Goal: Task Accomplishment & Management: Complete application form

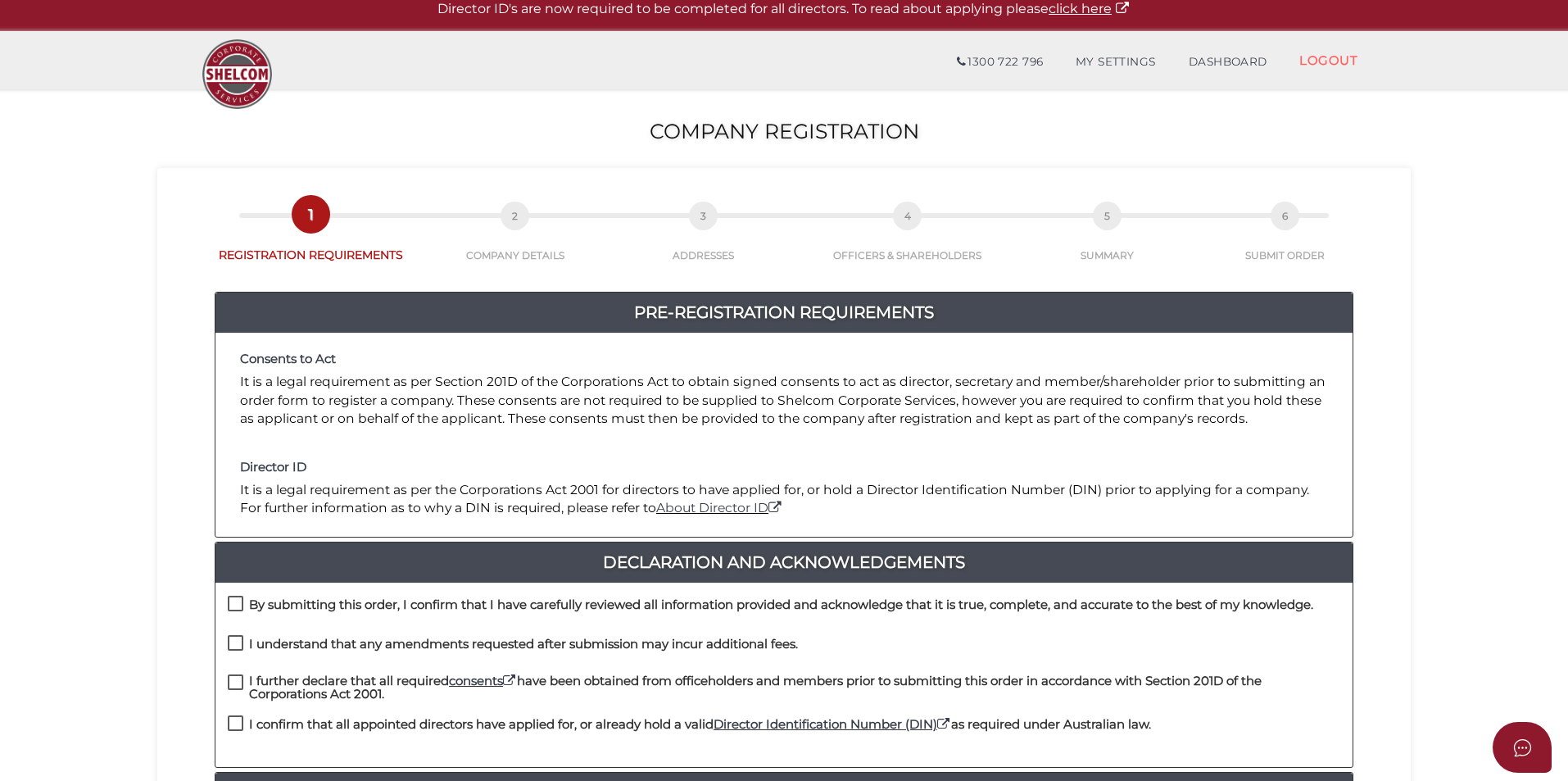
scroll to position [164, 0]
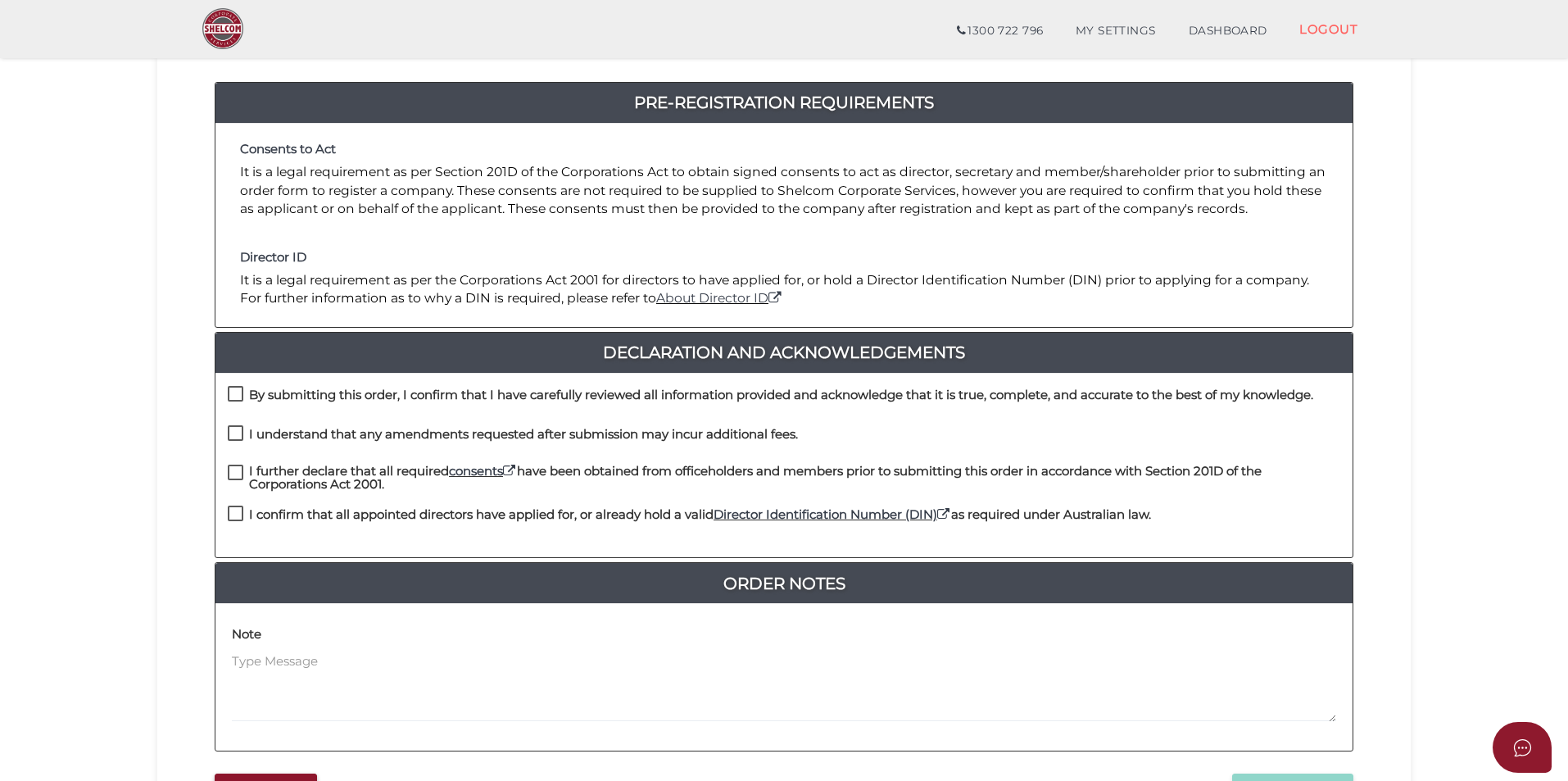
click at [300, 384] on div "By submitting this order, I confirm that I have carefully reviewed all informat…" at bounding box center [784, 465] width 1137 height 185
click at [300, 429] on h4 "I understand that any amendments requested after submission may incur additiona…" at bounding box center [524, 435] width 549 height 14
checkbox input "true"
click at [246, 388] on label "By submitting this order, I confirm that I have carefully reviewed all informat…" at bounding box center [770, 399] width 1086 height 21
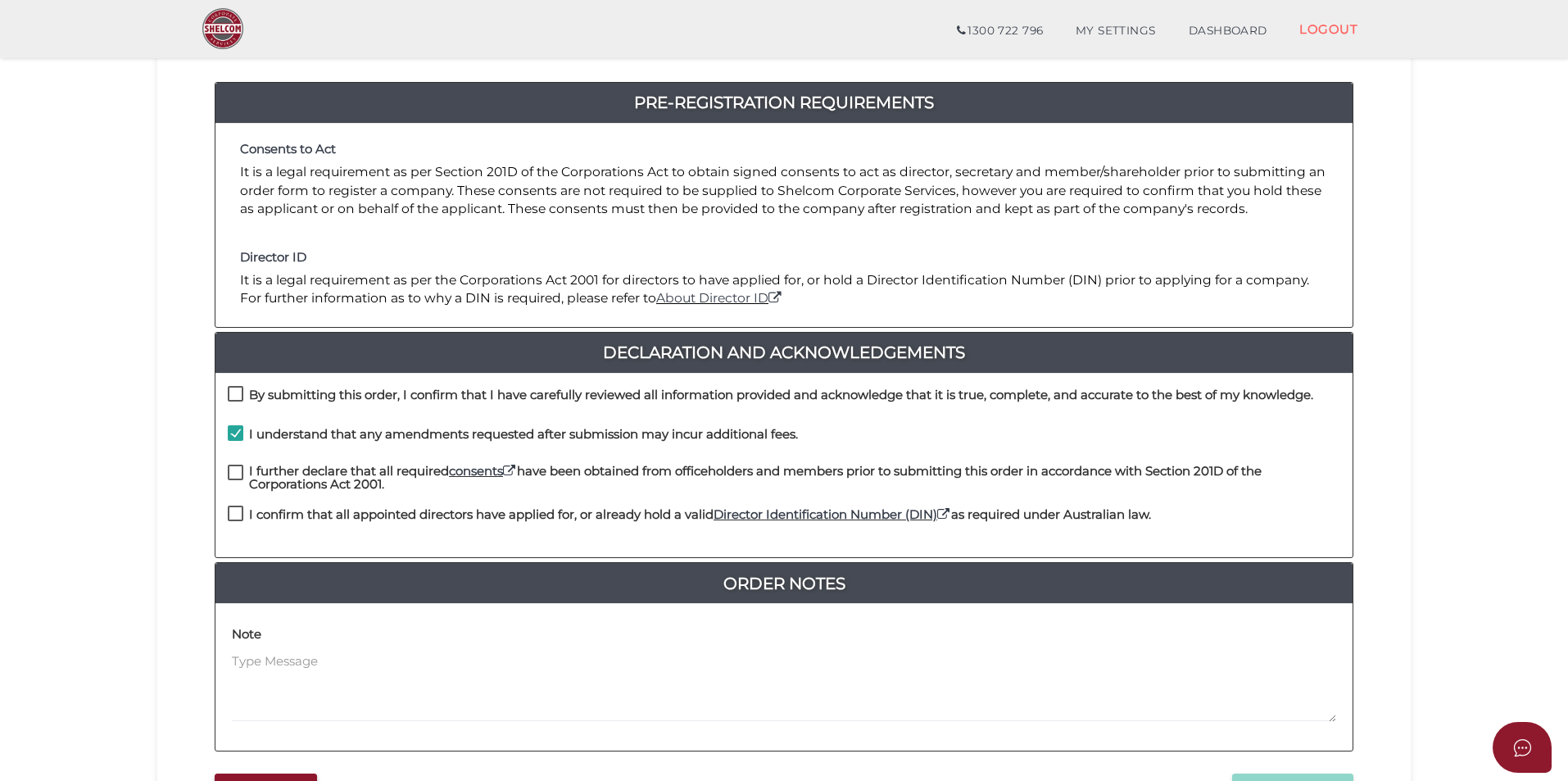
checkbox input "true"
click at [253, 470] on h4 "I further declare that all required consents have been obtained from officehold…" at bounding box center [795, 478] width 1092 height 27
checkbox input "true"
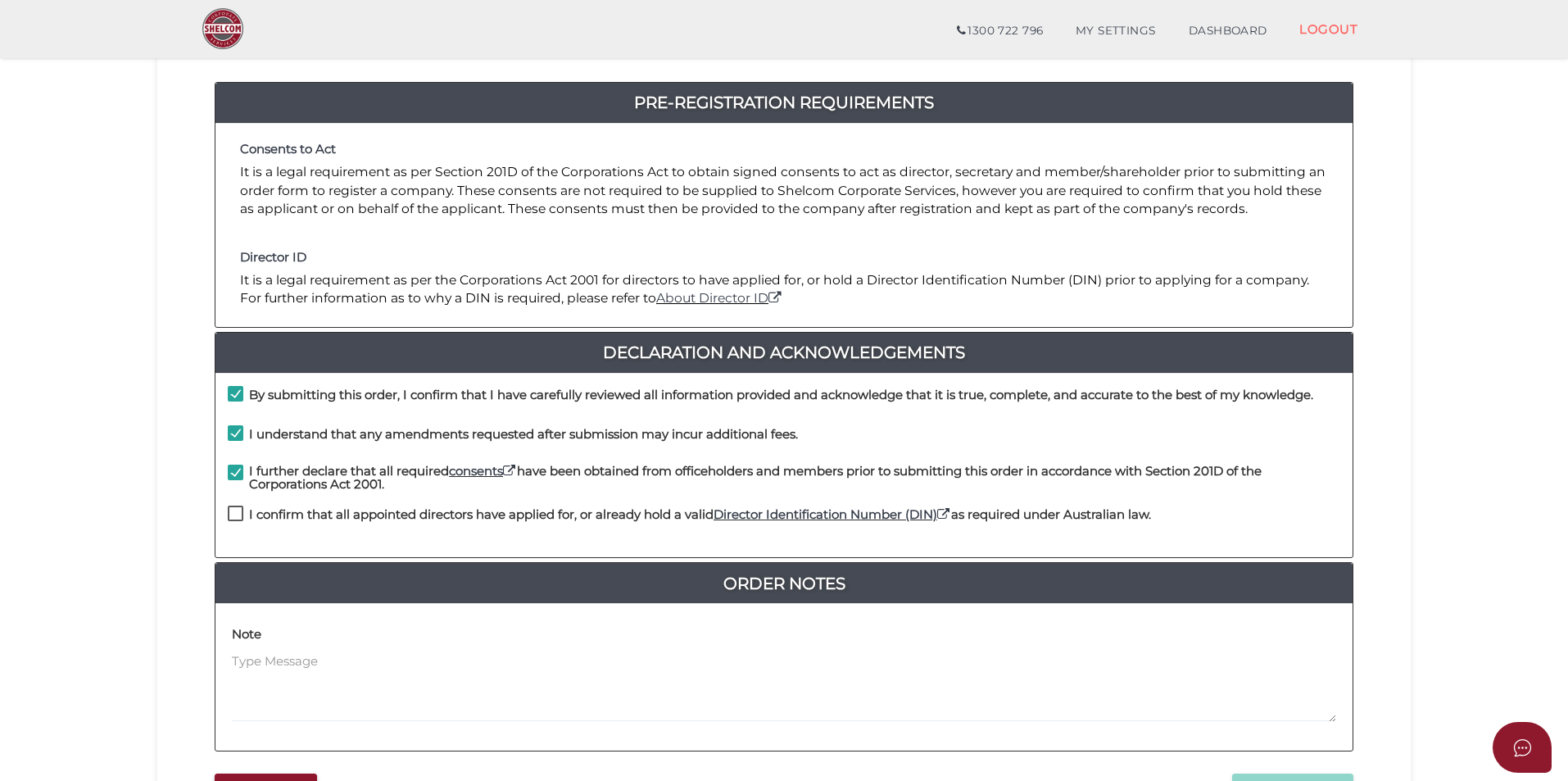
click at [251, 518] on h4 "I confirm that all appointed directors have applied for, or already hold a vali…" at bounding box center [700, 515] width 902 height 14
checkbox input "true"
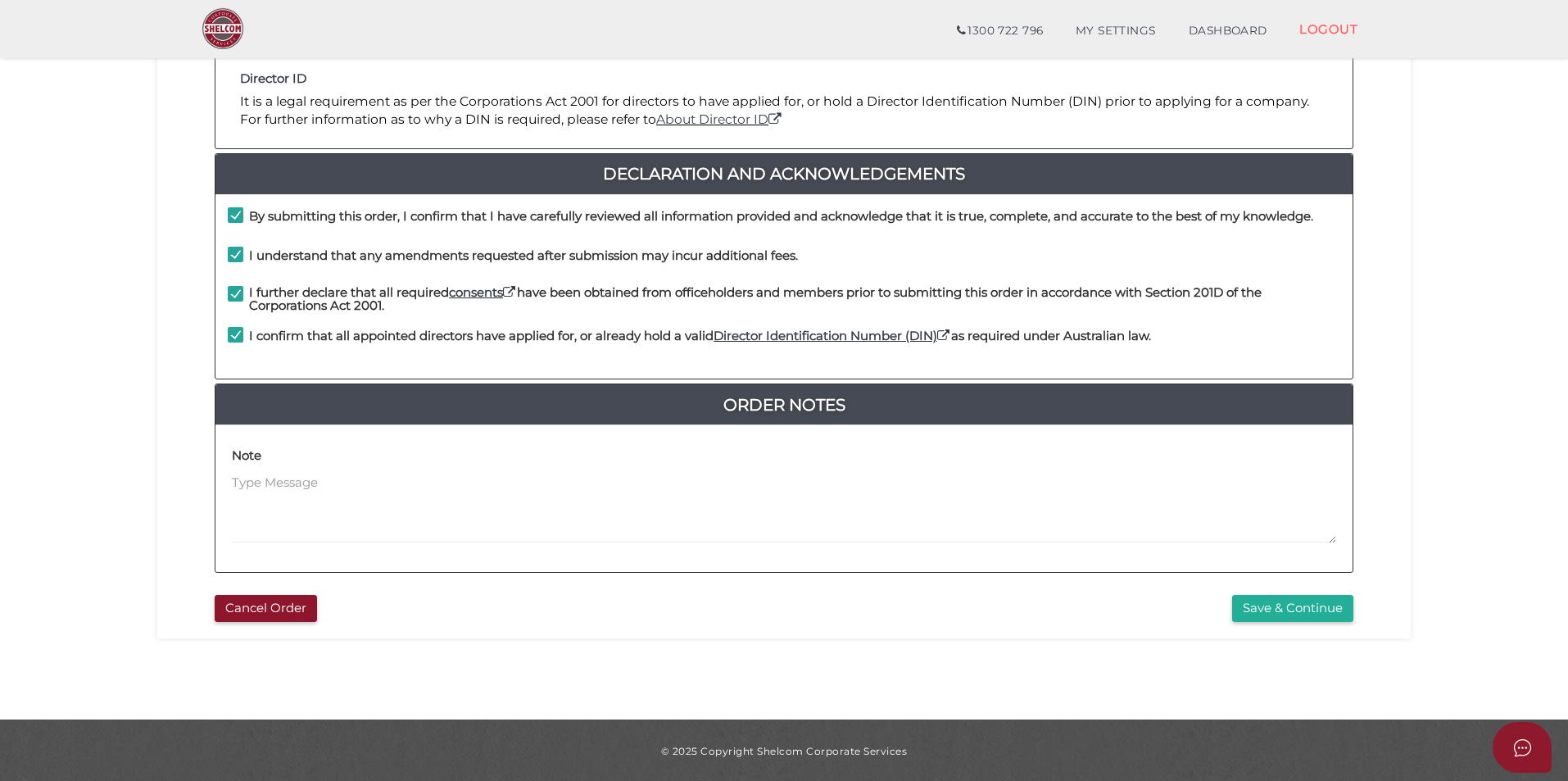
scroll to position [344, 0]
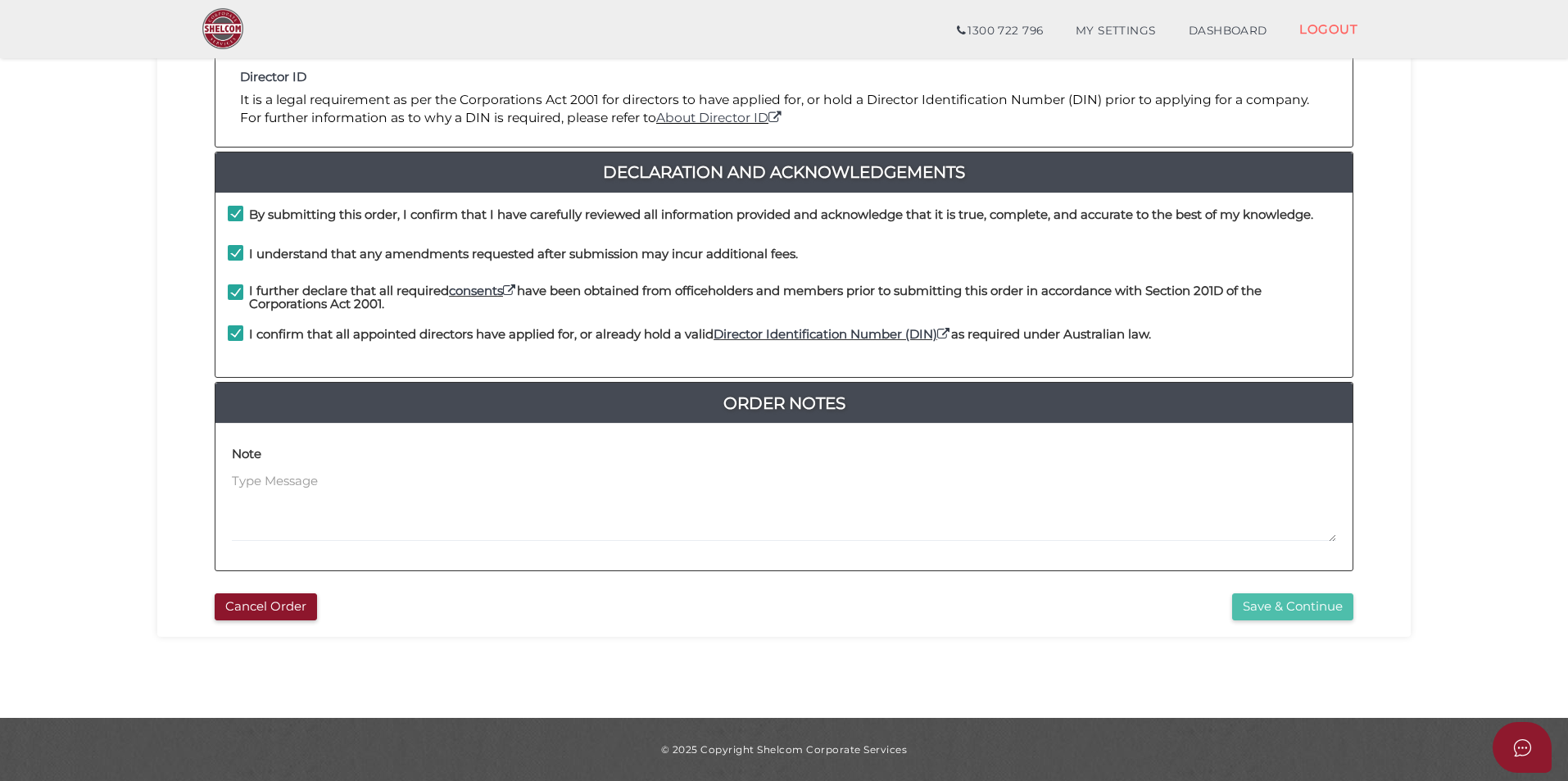
click at [1317, 599] on button "Save & Continue" at bounding box center [1293, 606] width 121 height 27
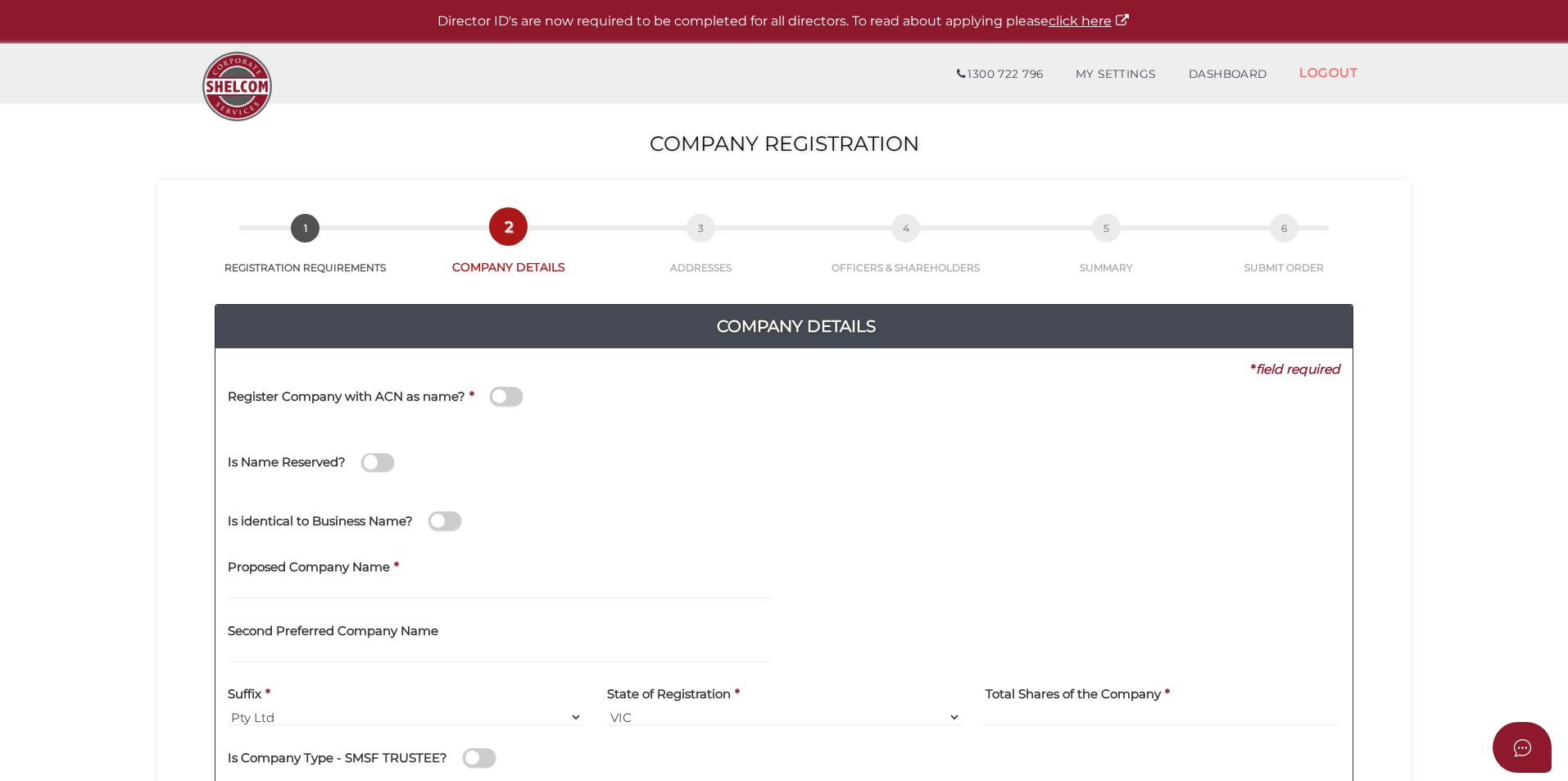
click at [471, 575] on div "Proposed Company Name *" at bounding box center [500, 574] width 544 height 51
click at [471, 579] on div "Proposed Company Name *" at bounding box center [500, 574] width 544 height 51
click at [474, 588] on input "text" at bounding box center [500, 589] width 544 height 18
click at [305, 595] on input "text" at bounding box center [500, 589] width 544 height 18
paste input "PHOTOISM STUDIO"
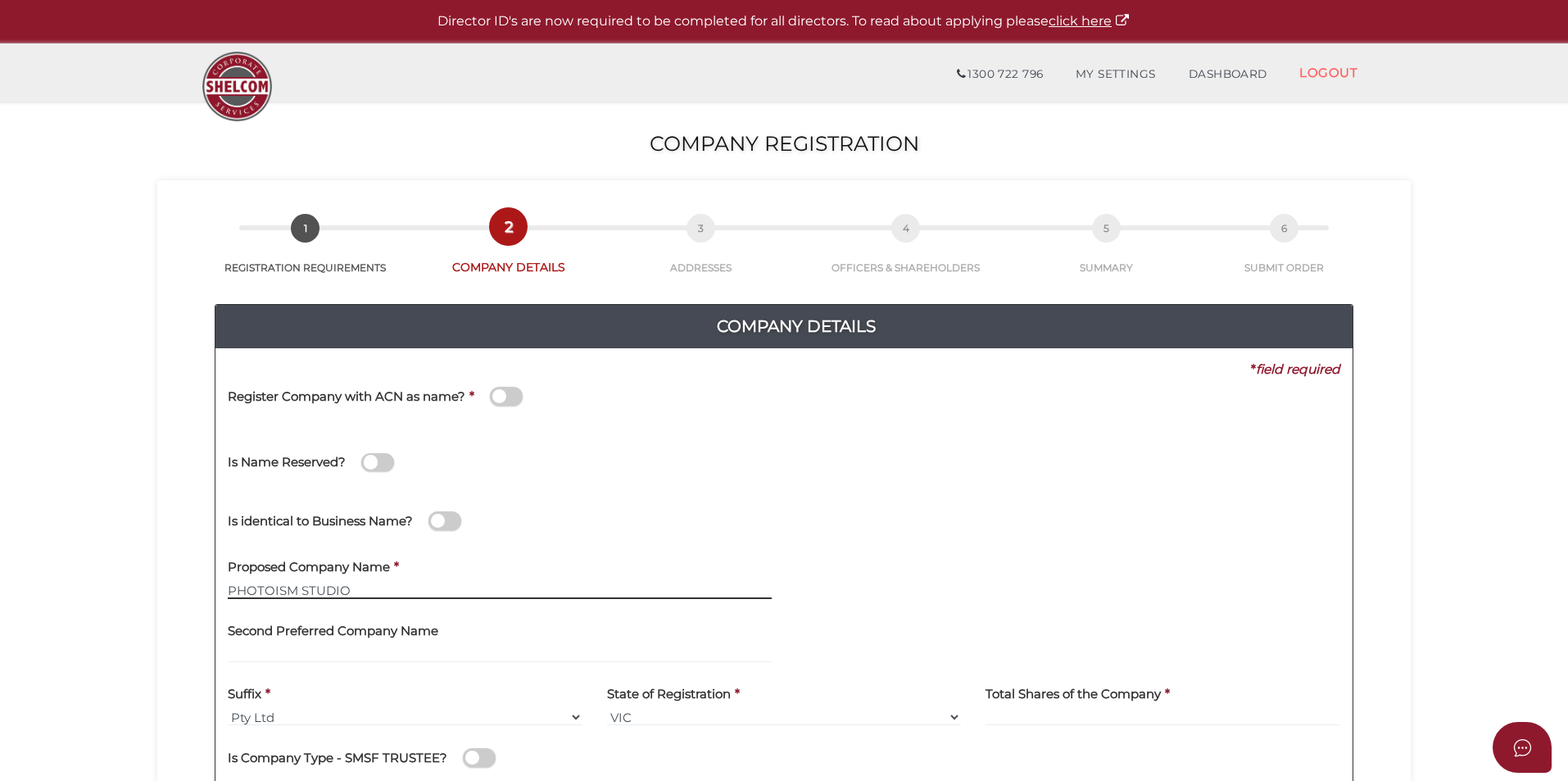
type input "PHOTOISM STUDIO"
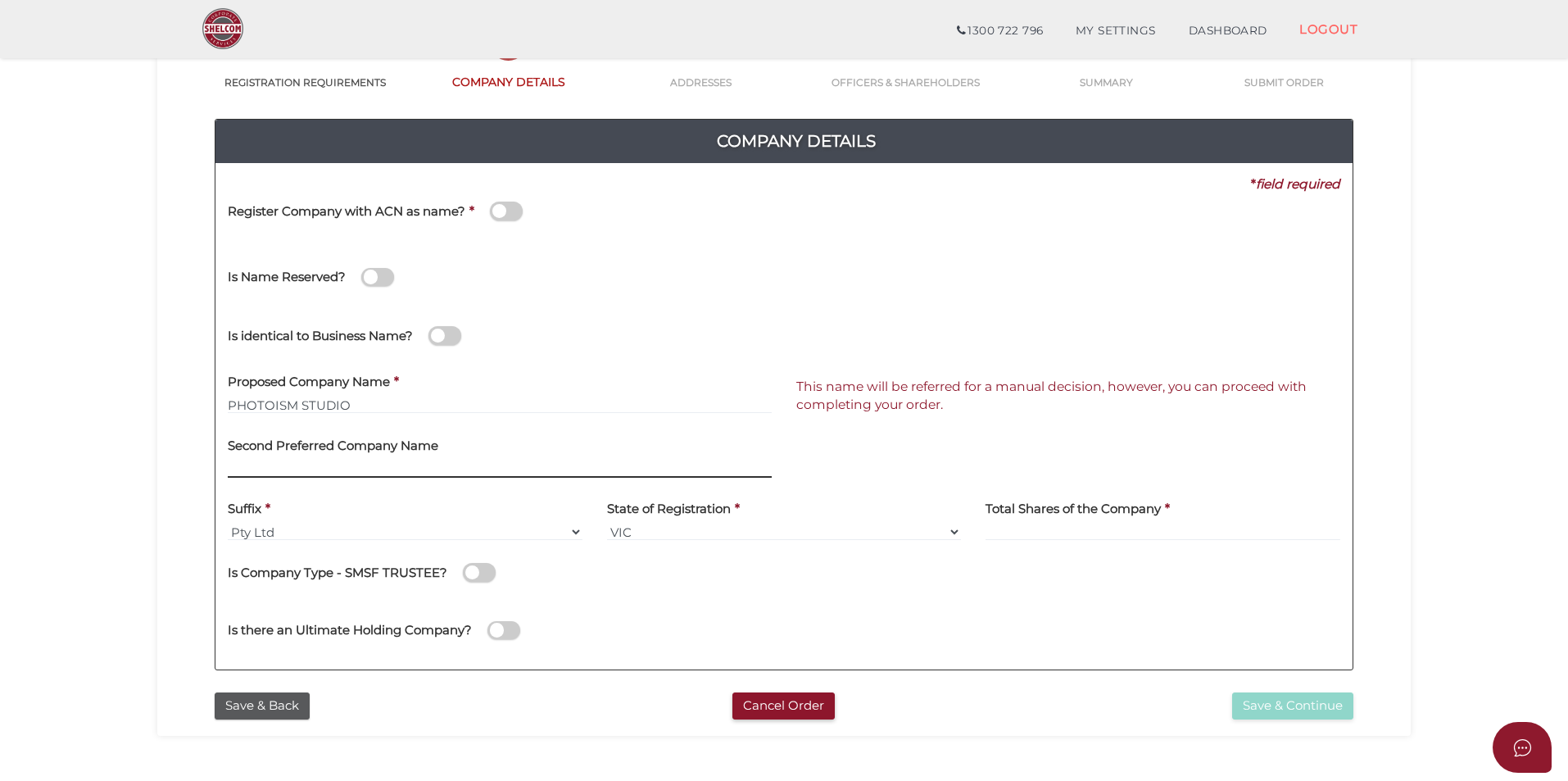
scroll to position [164, 0]
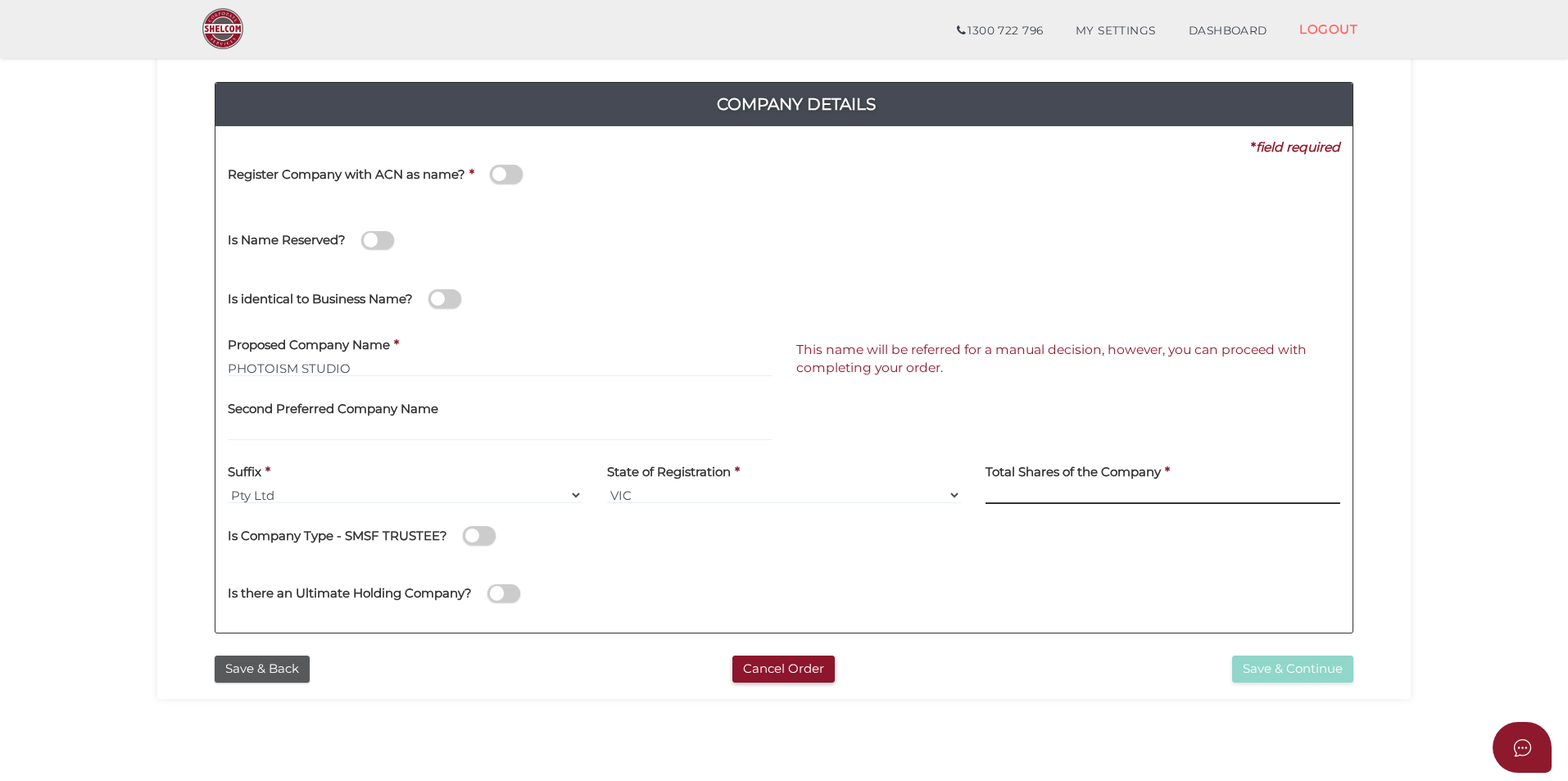
click at [1038, 504] on input at bounding box center [1163, 494] width 355 height 18
click at [1041, 496] on input at bounding box center [1163, 494] width 355 height 18
type input "12"
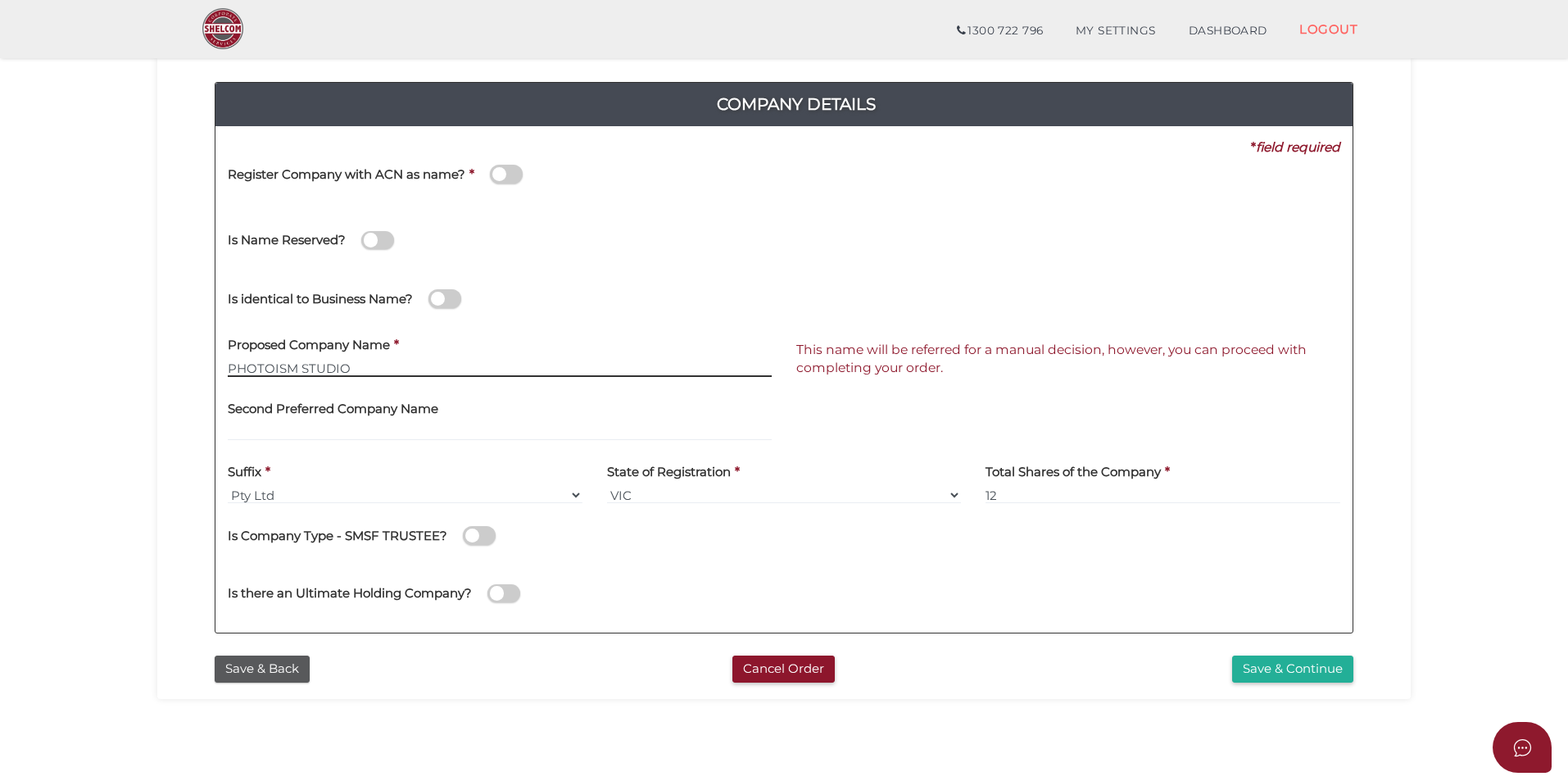
click at [497, 367] on input "PHOTOISM STUDIO" at bounding box center [500, 367] width 544 height 18
click at [1264, 666] on button "Save & Continue" at bounding box center [1293, 669] width 121 height 27
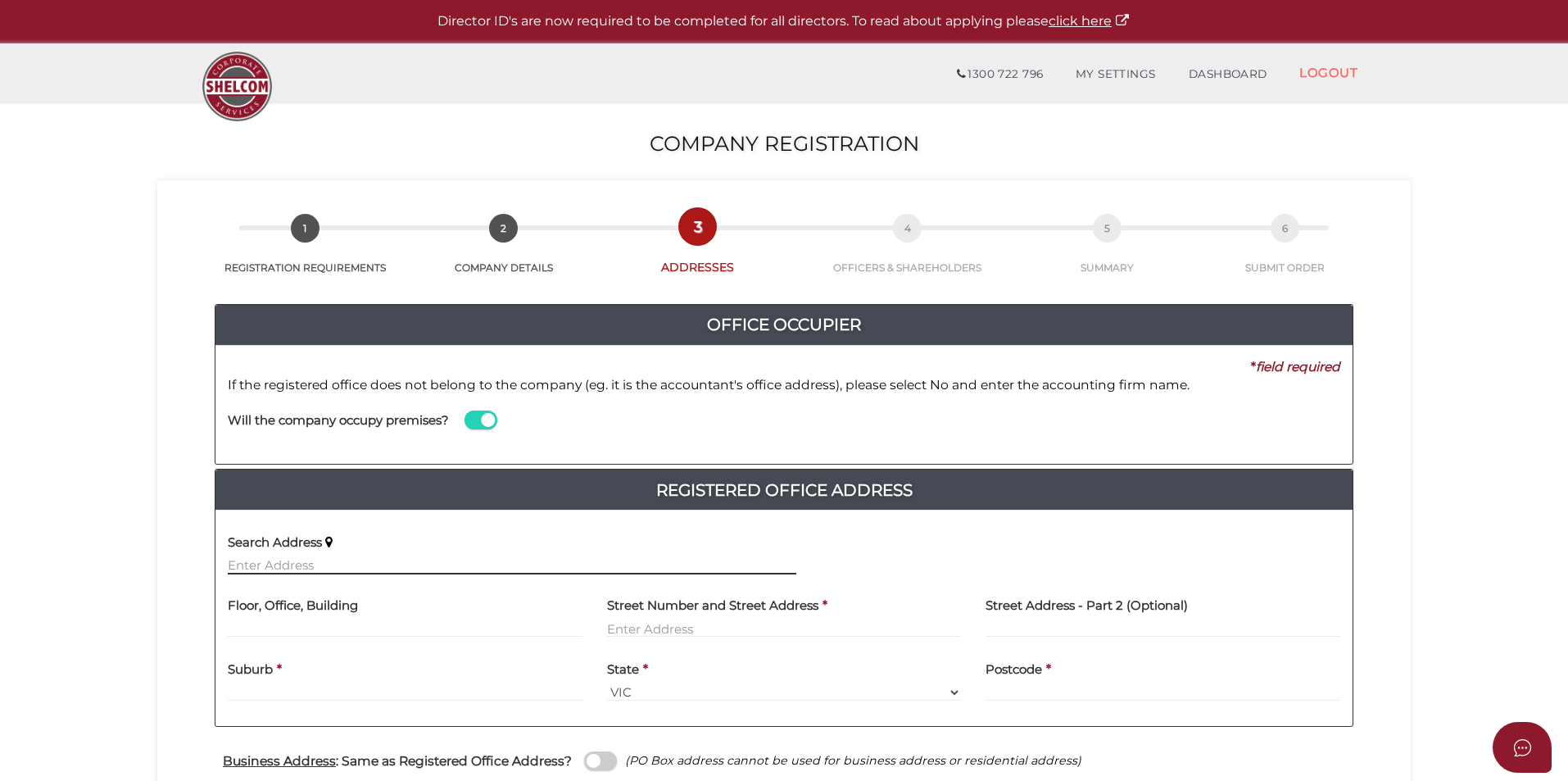
click at [371, 563] on input "text" at bounding box center [512, 565] width 569 height 18
paste input "44 powlett dr clyde vic 3978"
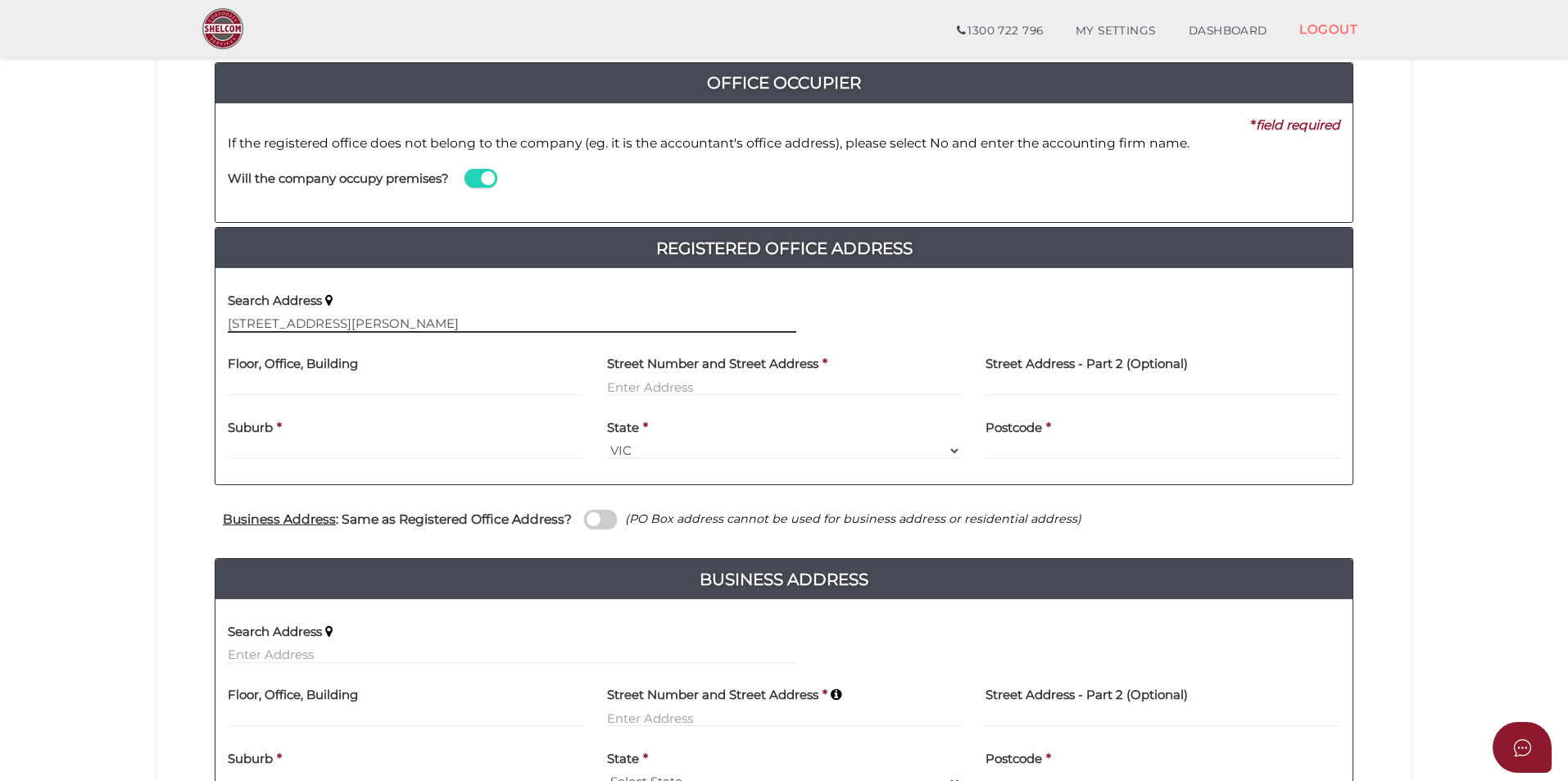
scroll to position [328, 0]
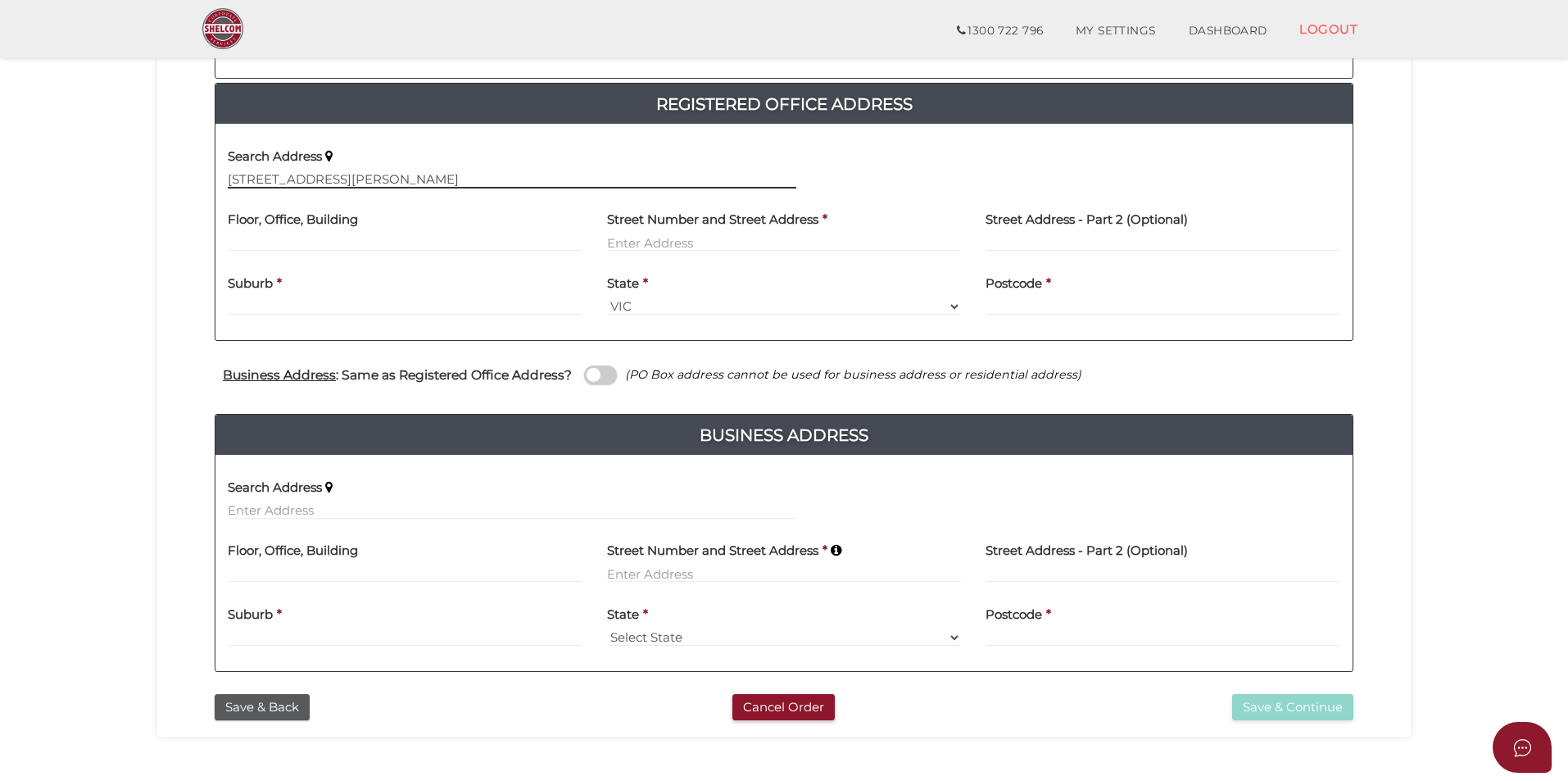
click at [423, 176] on input "44 powlett dr clyde vic 3978" at bounding box center [512, 179] width 569 height 18
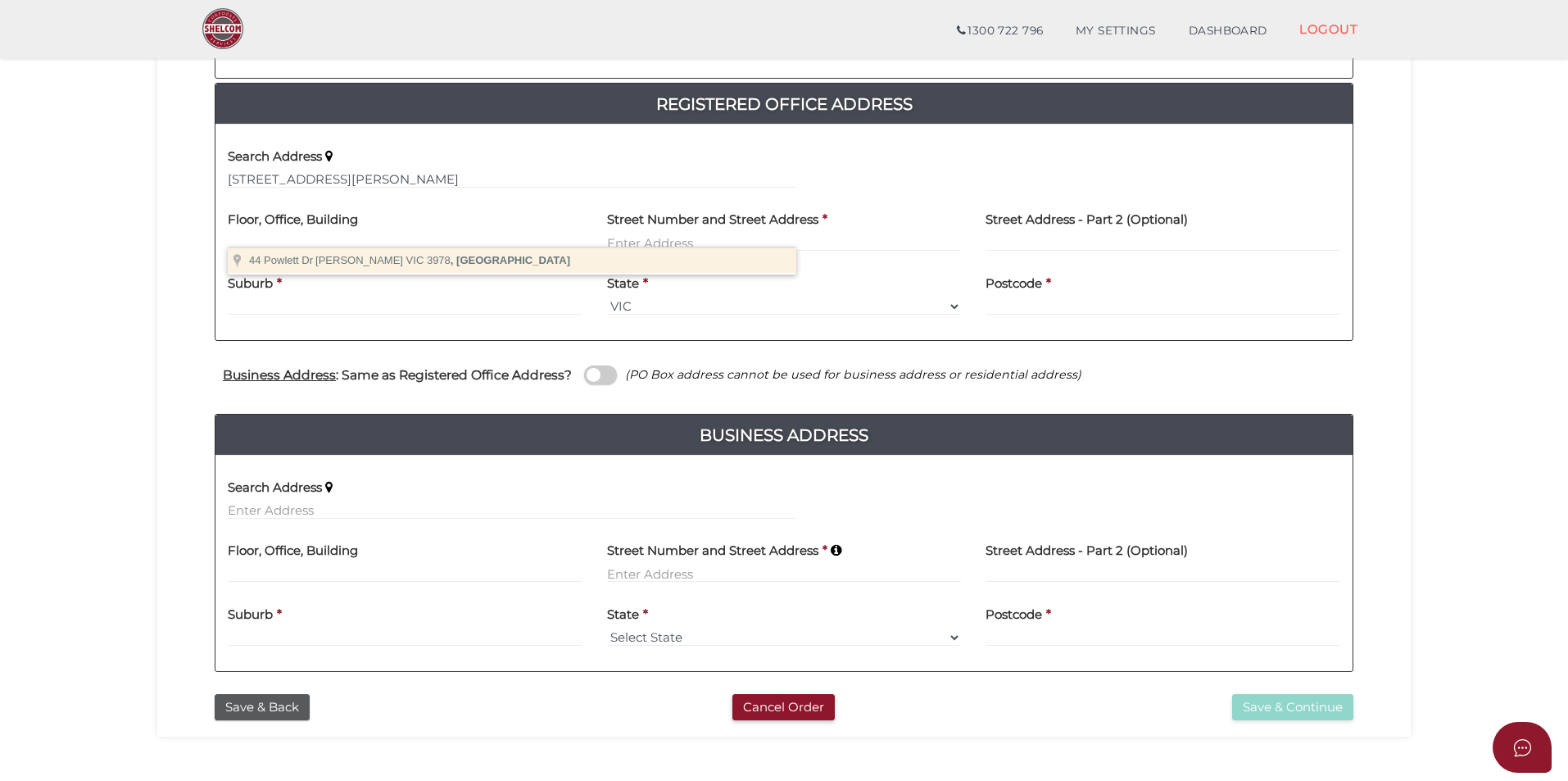
type input "44 Powlett Dr, Clyde VIC 3978, Australia"
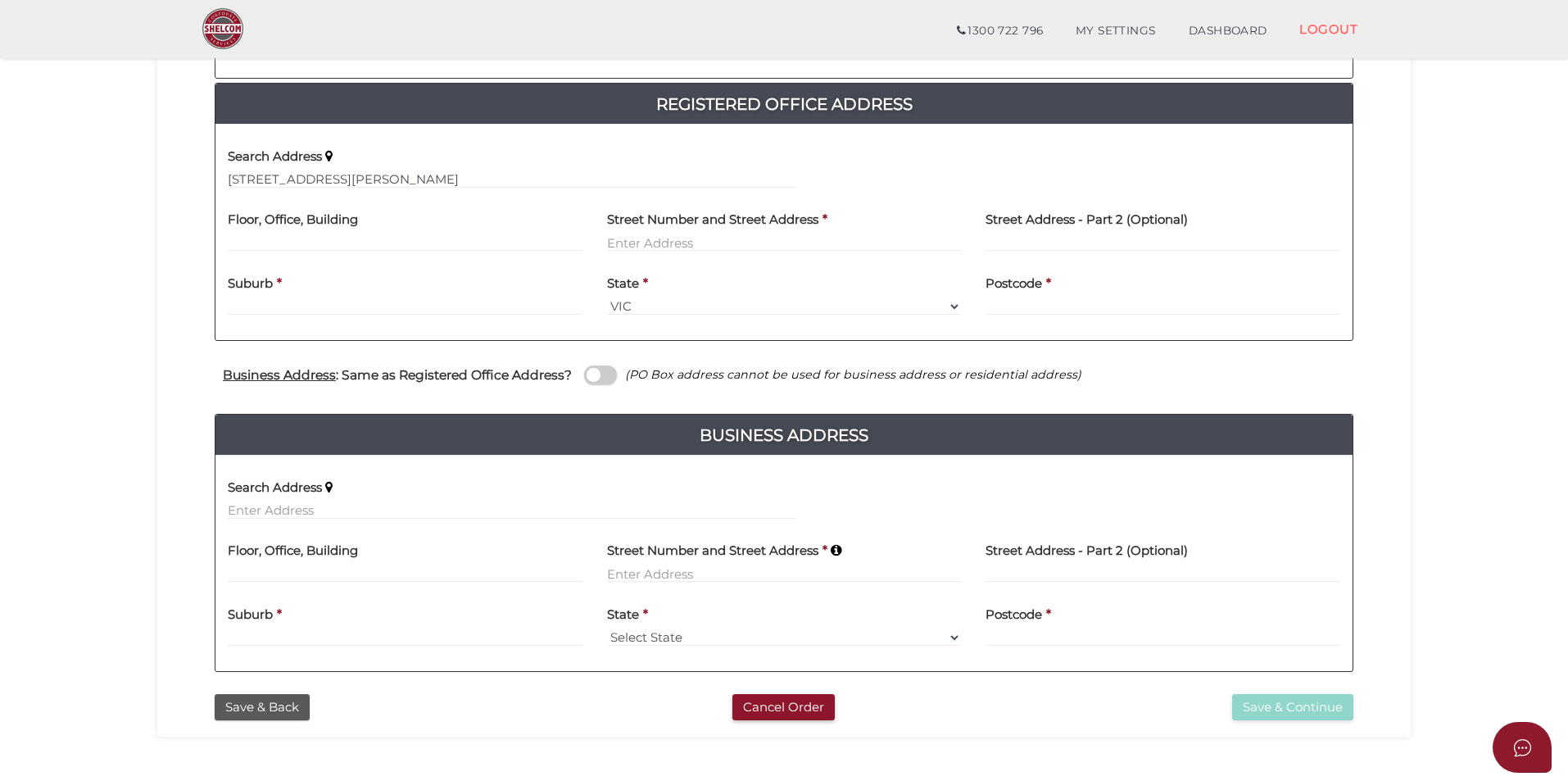
type input "[STREET_ADDRESS]"
type input "[PERSON_NAME]"
select select "VIC"
type input "3978"
click at [586, 376] on span at bounding box center [601, 375] width 33 height 19
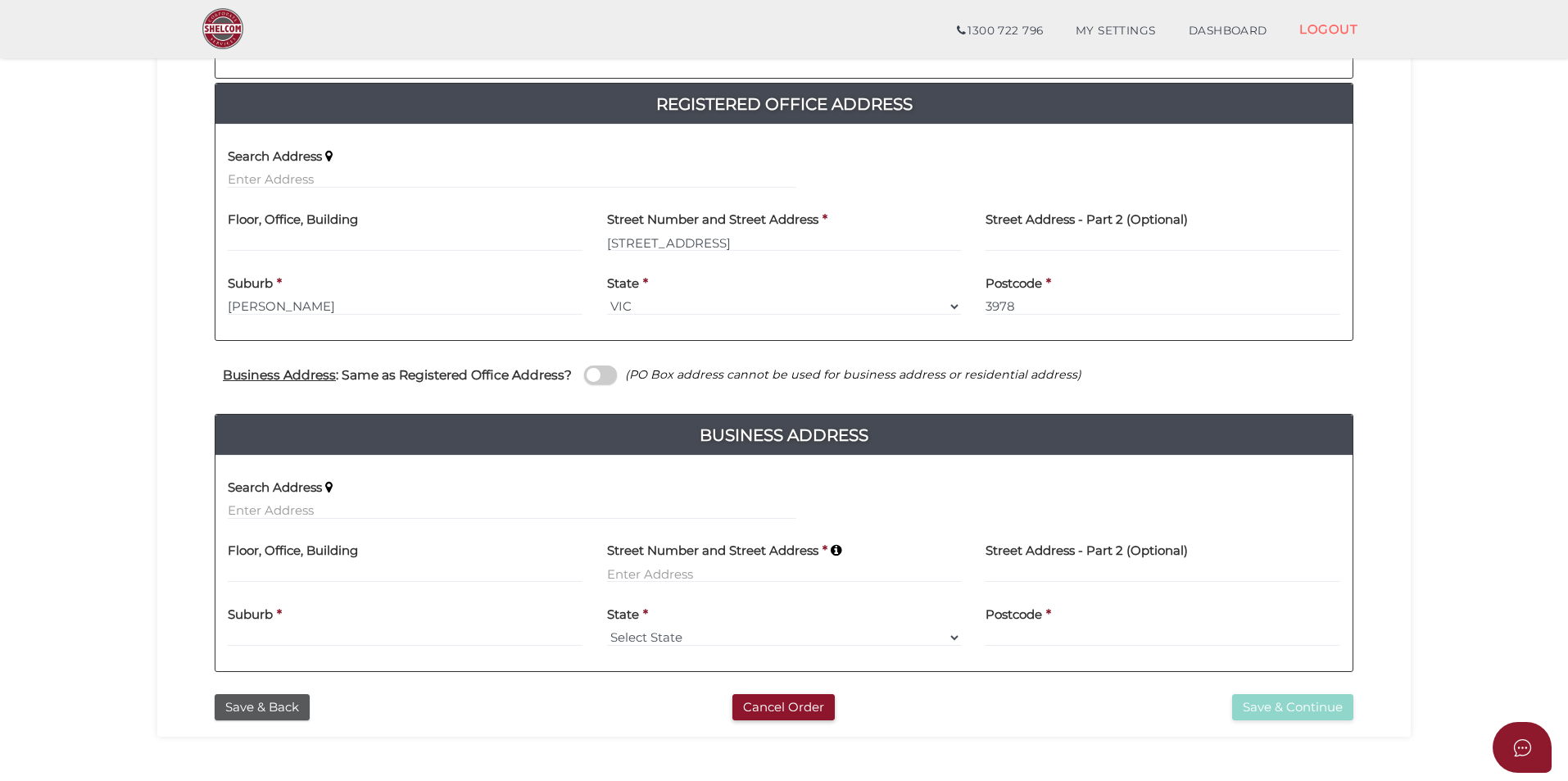
click at [0, 0] on input "checkbox" at bounding box center [0, 0] width 0 height 0
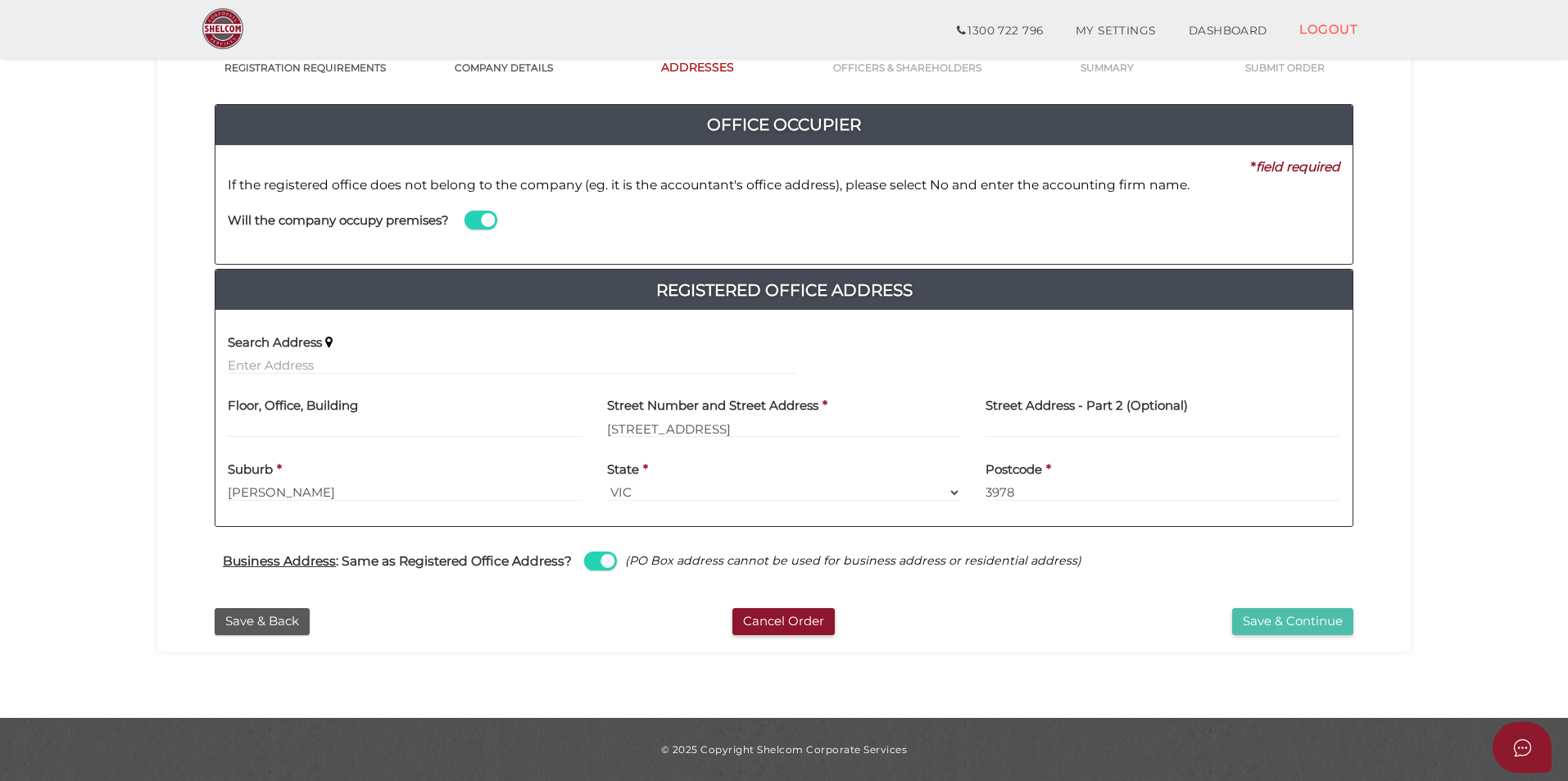
click at [1290, 620] on button "Save & Continue" at bounding box center [1293, 622] width 121 height 27
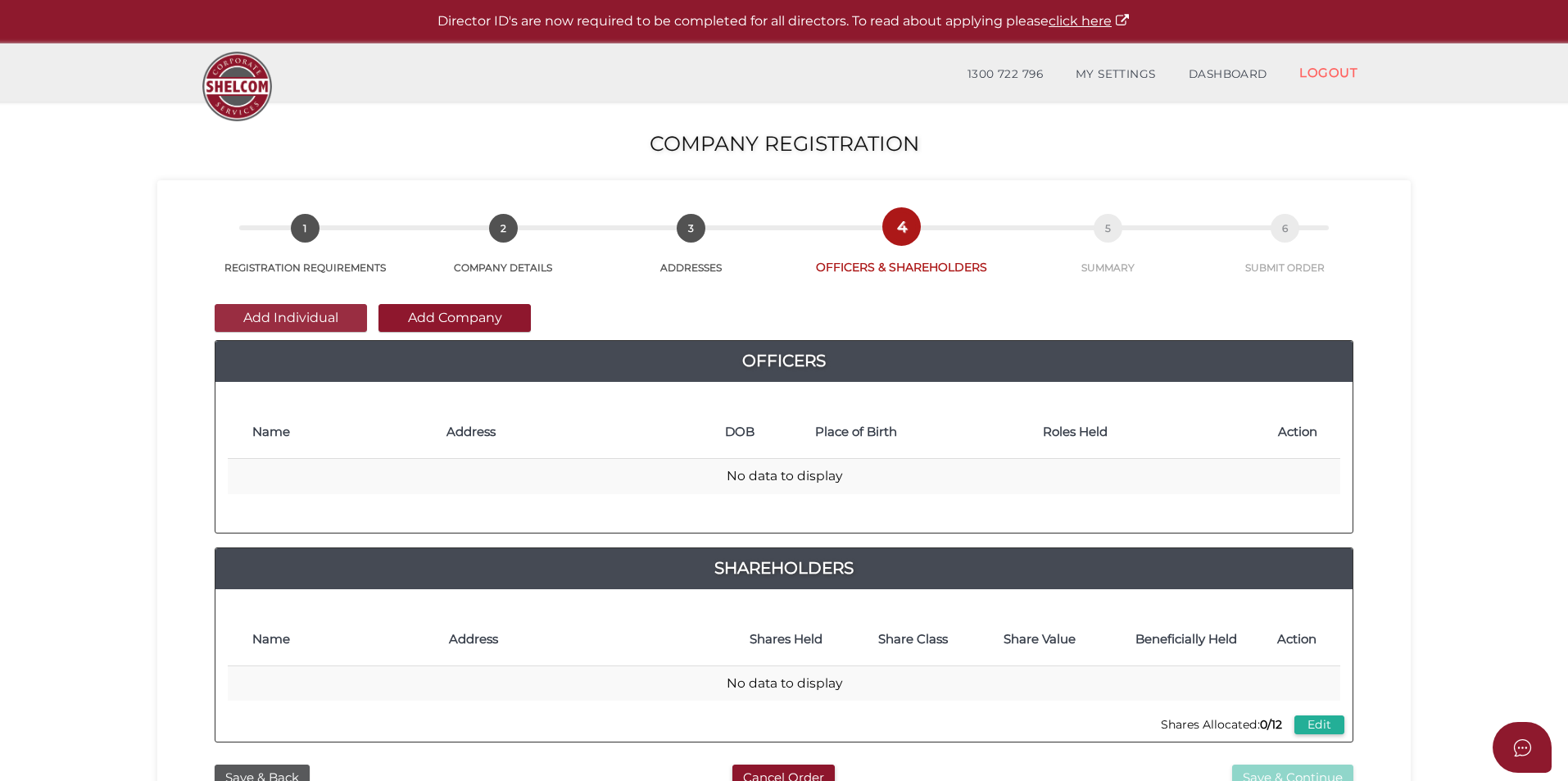
click at [253, 317] on button "Add Individual" at bounding box center [291, 317] width 152 height 28
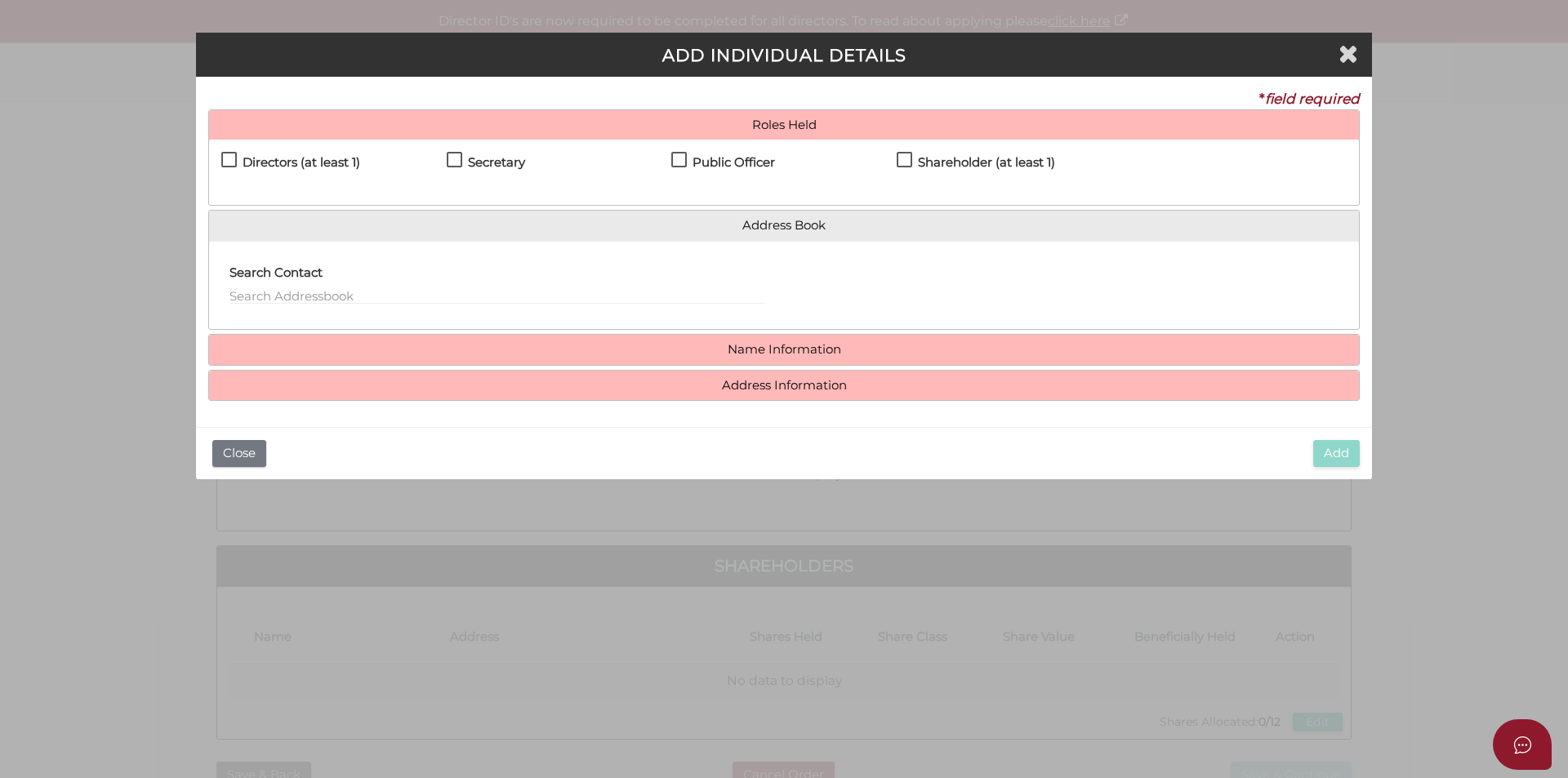
click at [327, 162] on h4 "Directors (at least 1)" at bounding box center [301, 163] width 118 height 14
checkbox input "true"
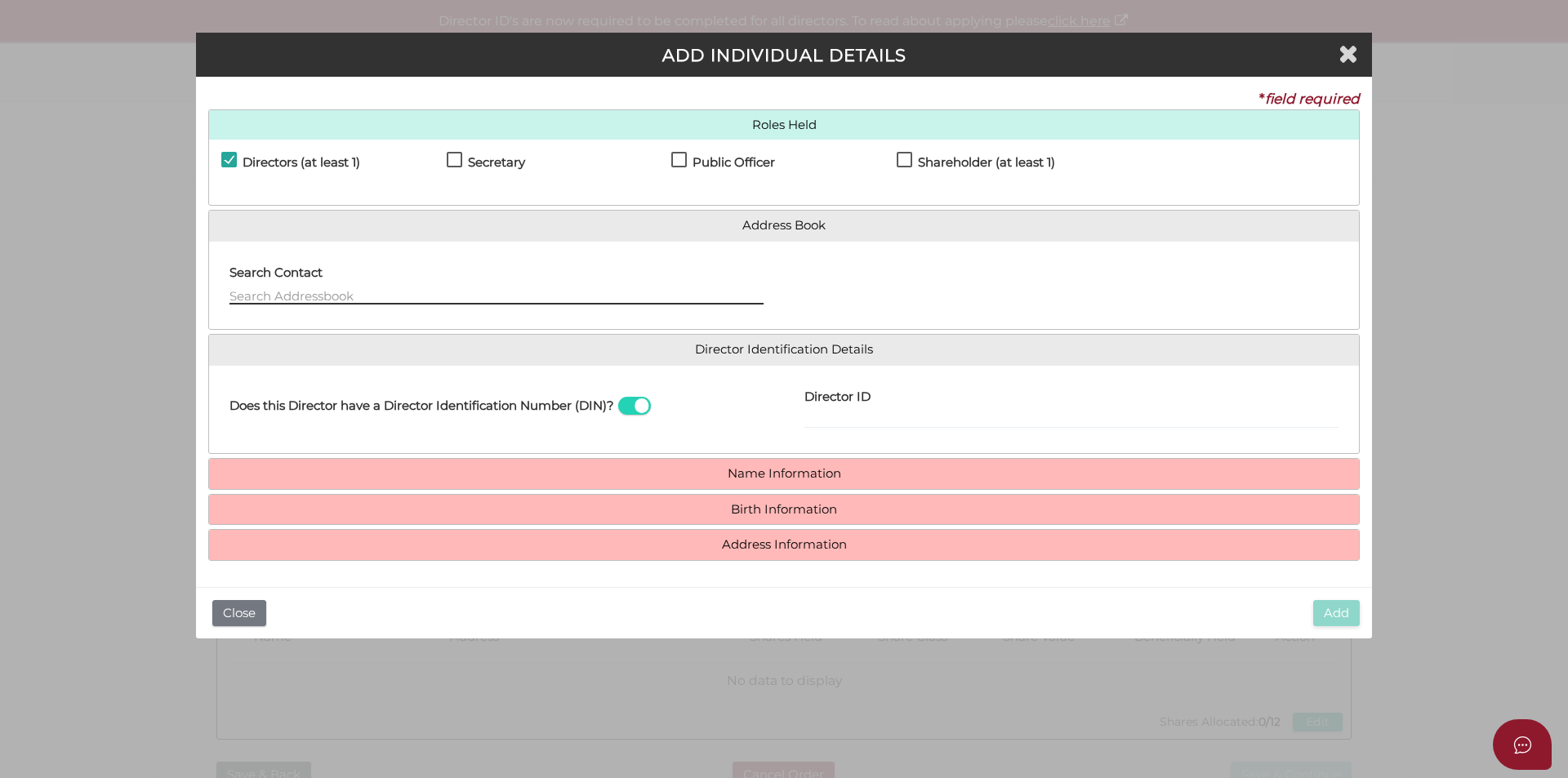
click at [669, 297] on input "text" at bounding box center [496, 295] width 534 height 18
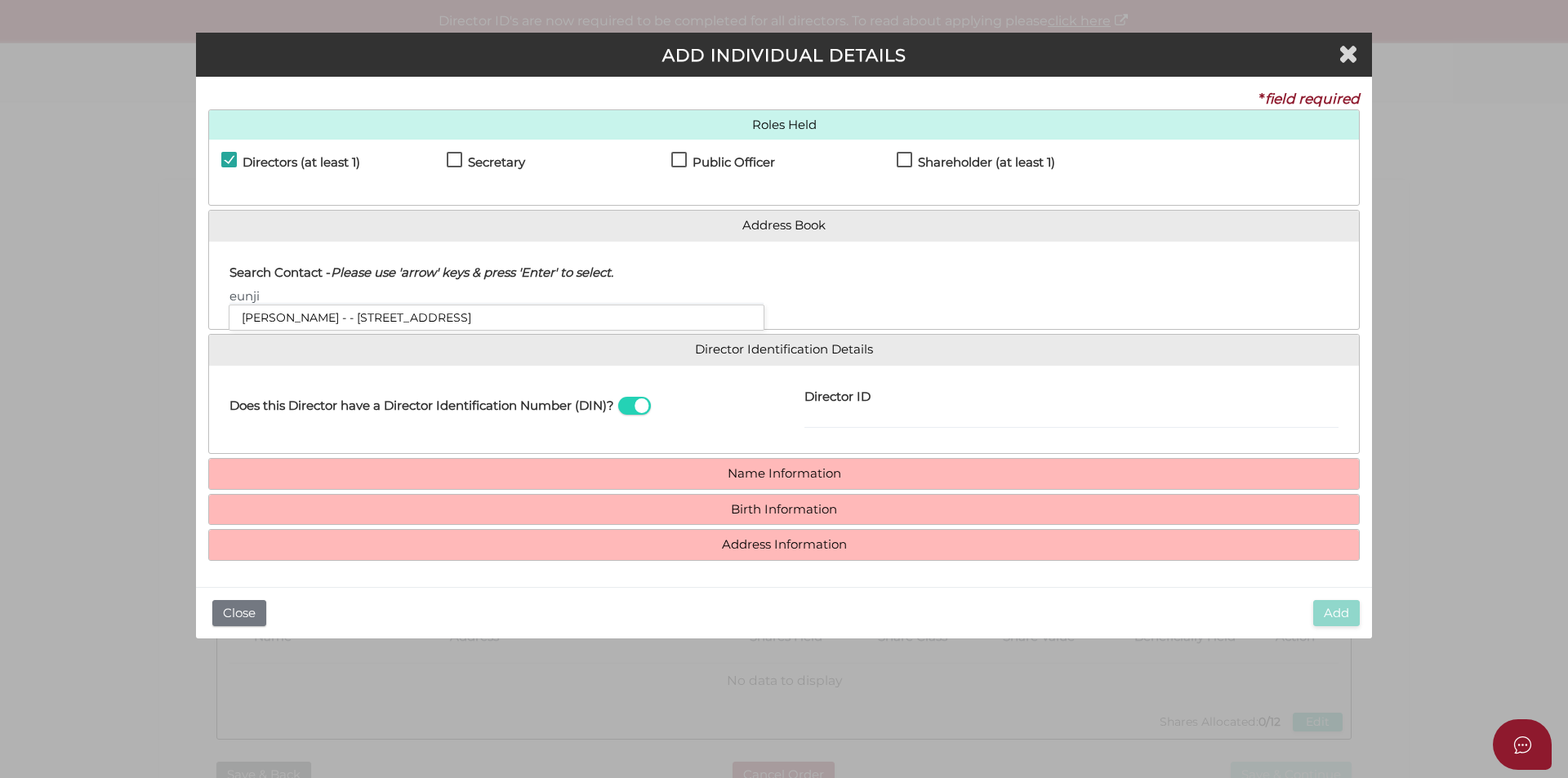
click at [357, 329] on li "Eunji Kim - - 44 Powlett Drive, Clyde, VIC, 3978" at bounding box center [496, 317] width 534 height 25
type input "Eunji"
select select
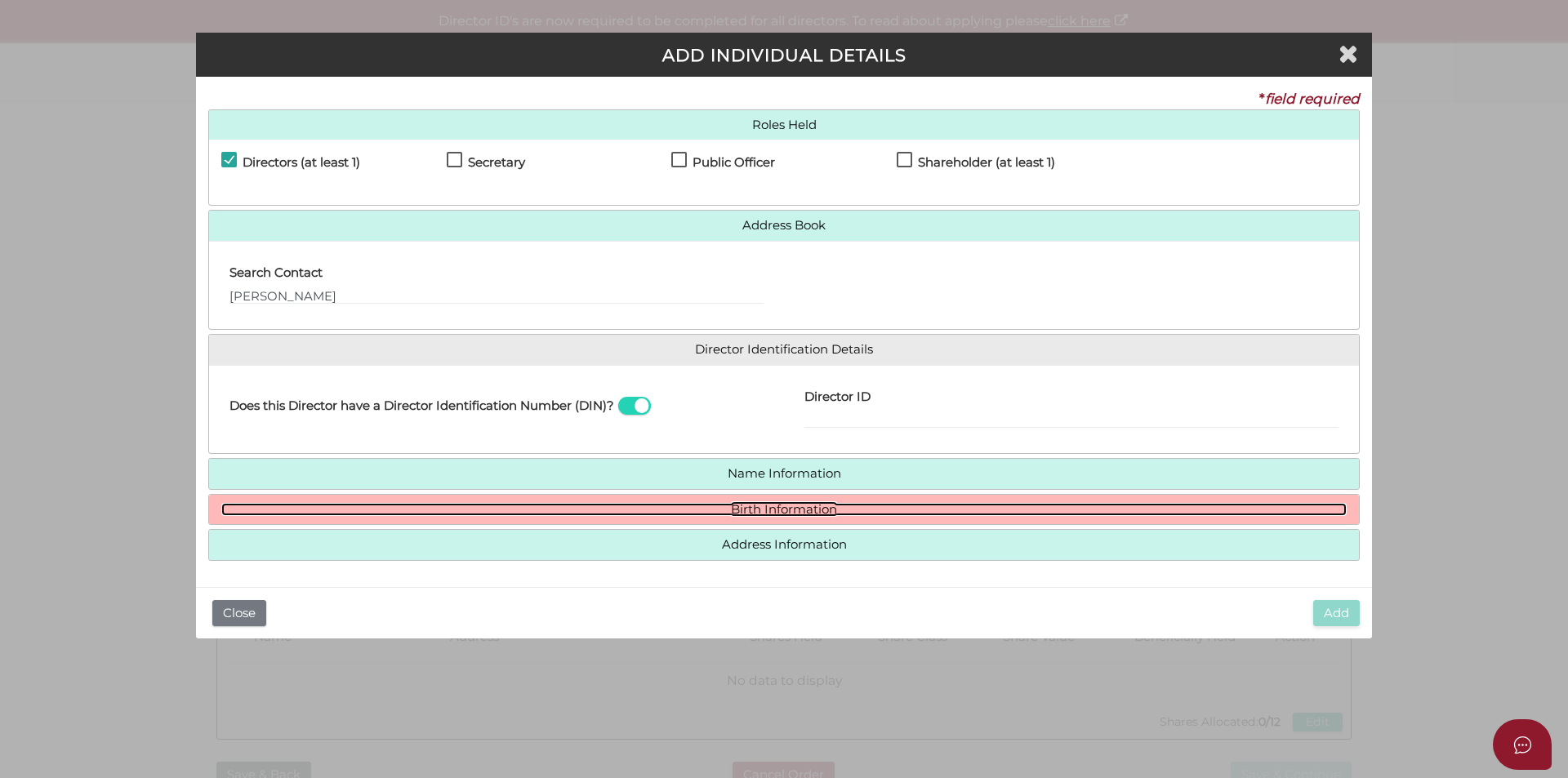
click at [830, 503] on link "Birth Information" at bounding box center [784, 510] width 1125 height 14
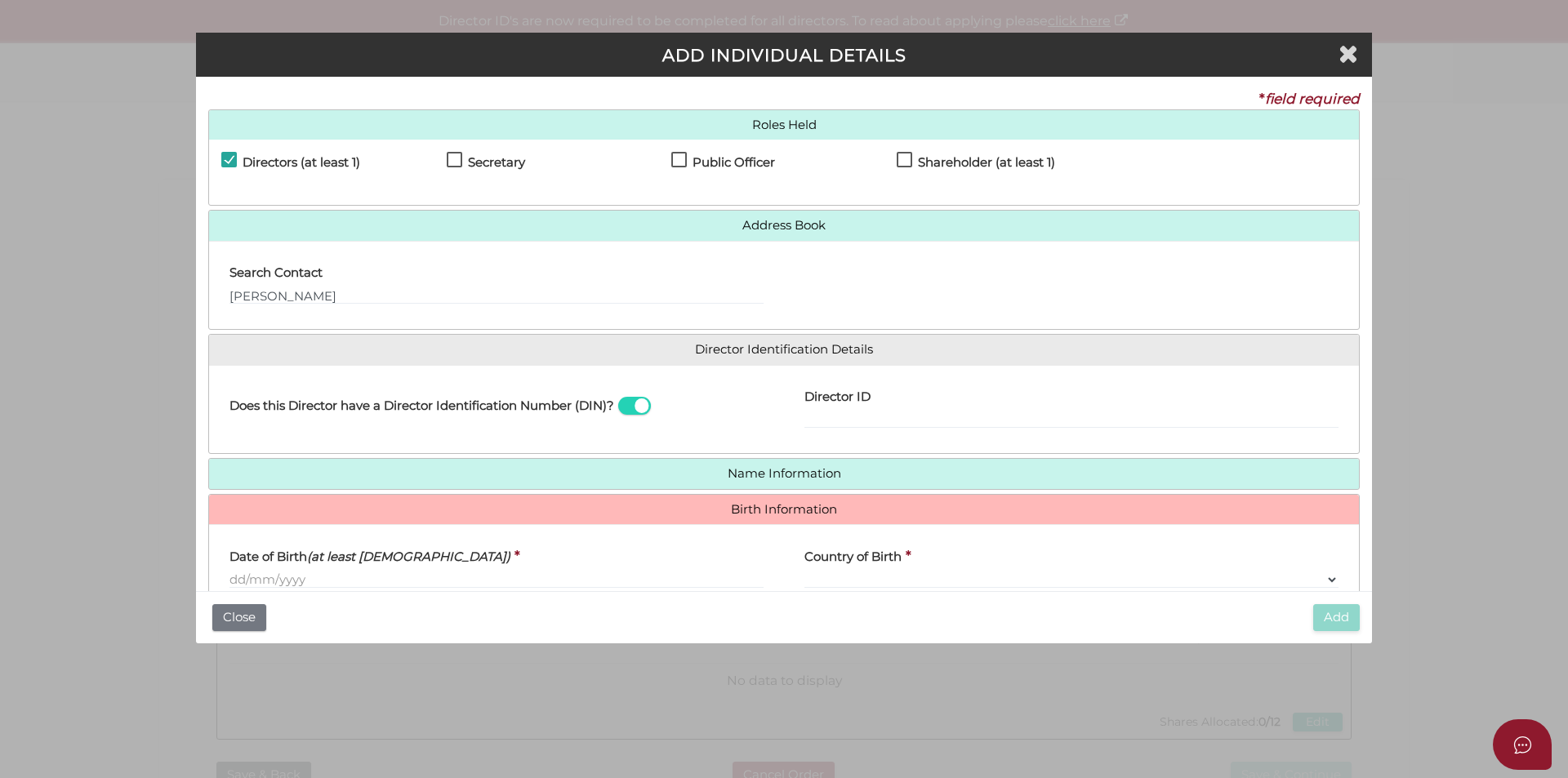
click at [423, 567] on label "Date of Birth (at least 18 years old)" at bounding box center [369, 553] width 281 height 33
click at [423, 570] on input "Date of Birth (at least 18 years old)" at bounding box center [496, 579] width 534 height 18
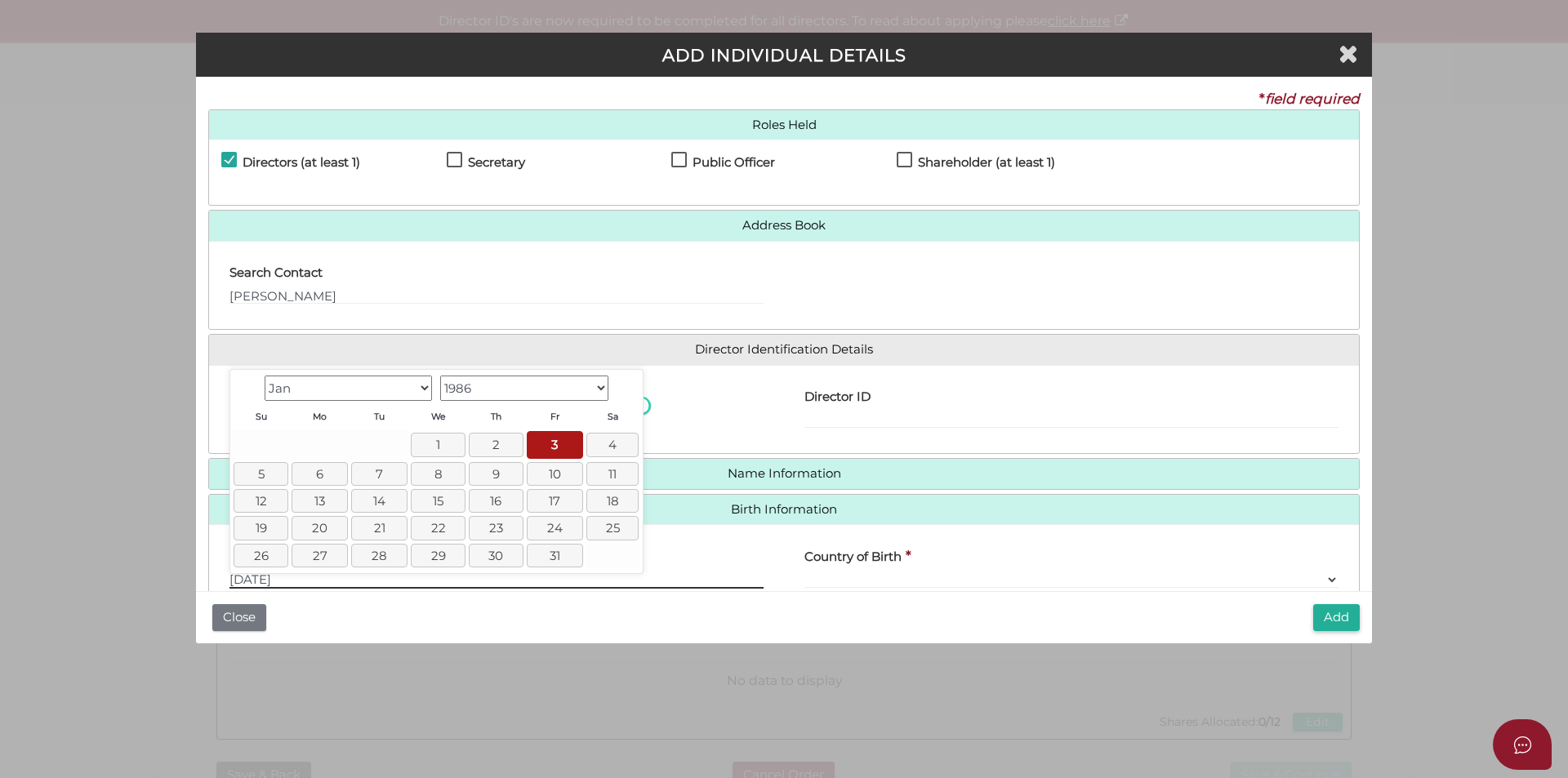
type input "03/01/1986"
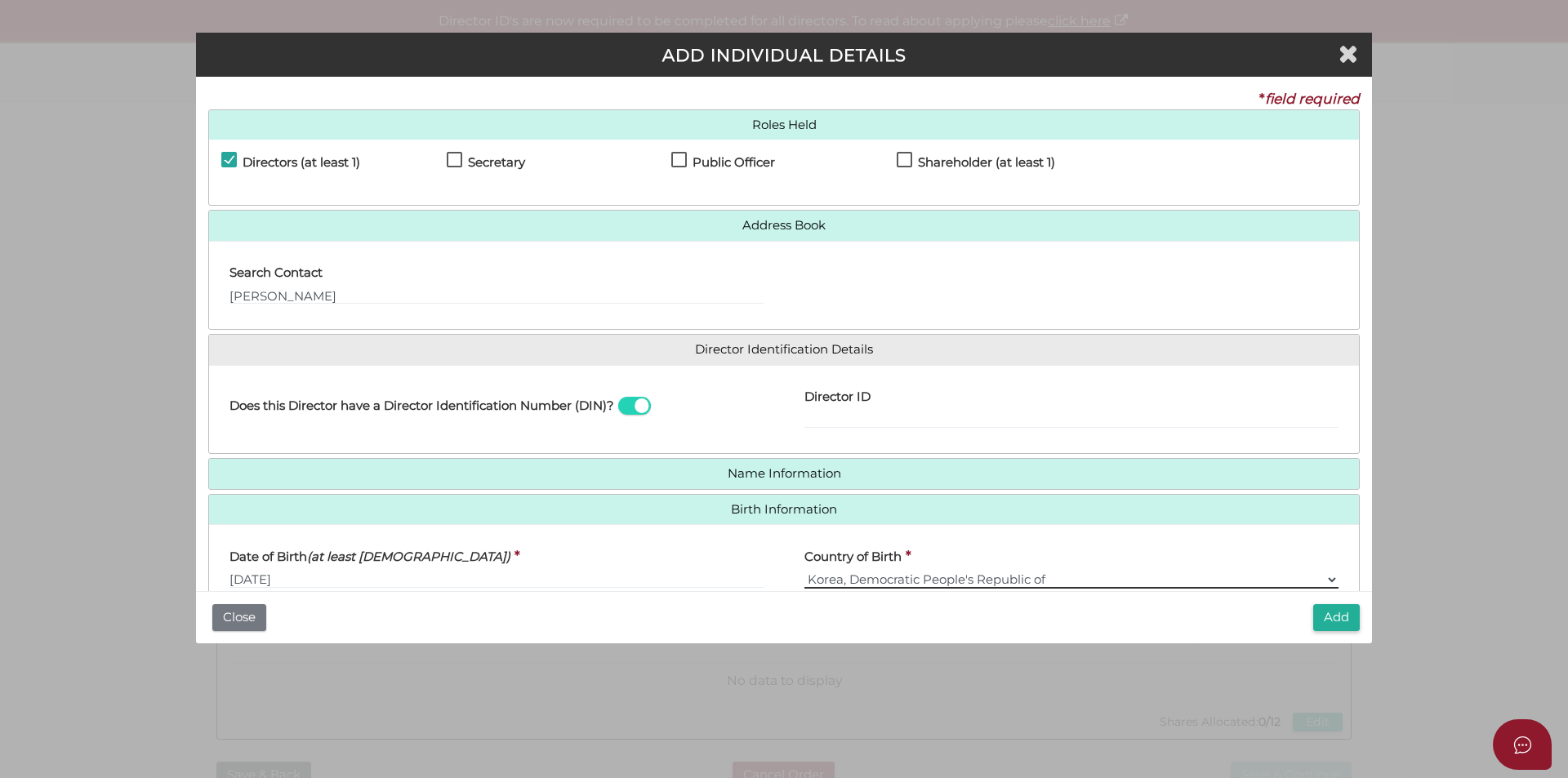
select select "Korea, Republic of"
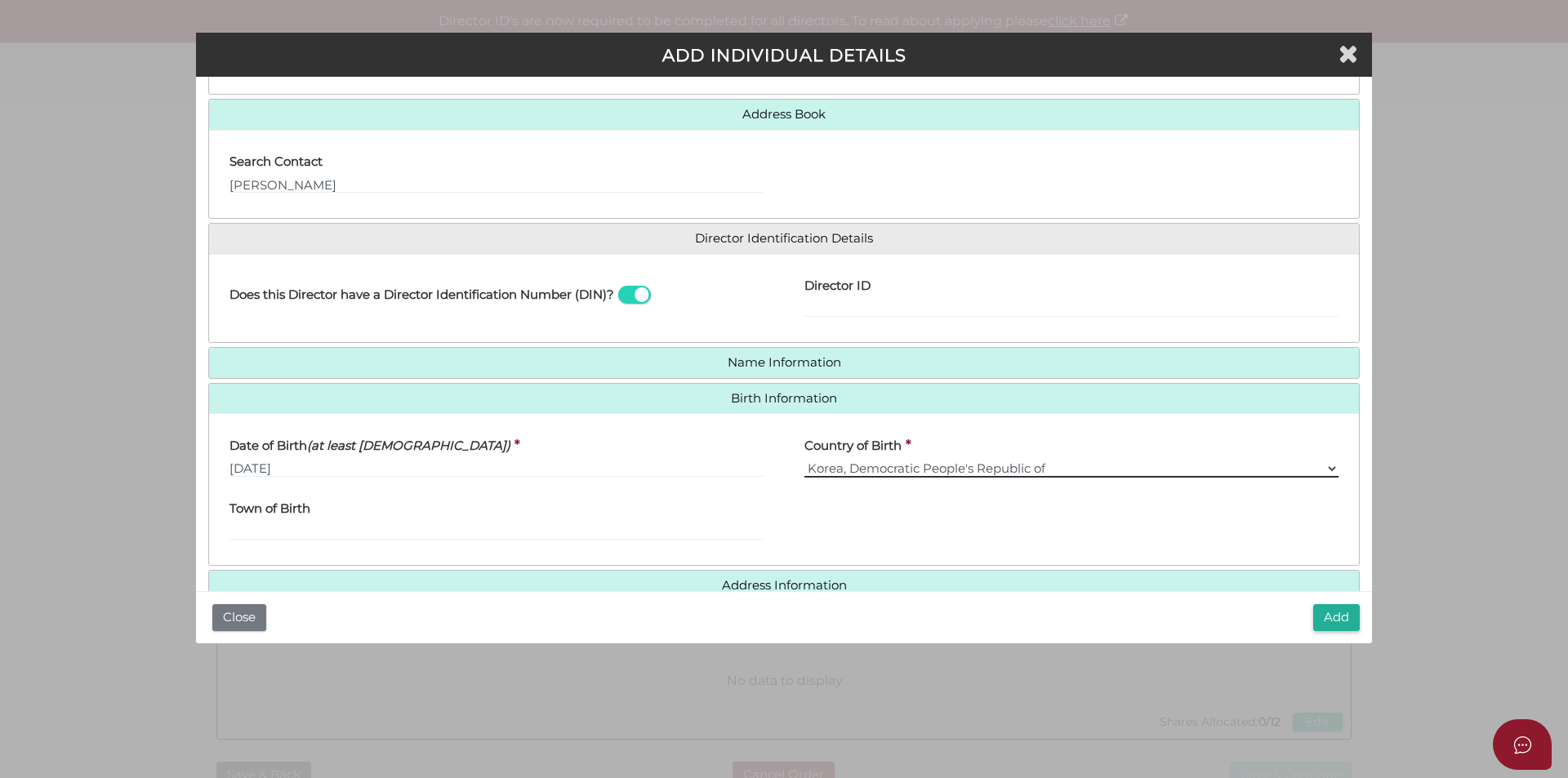
scroll to position [147, 0]
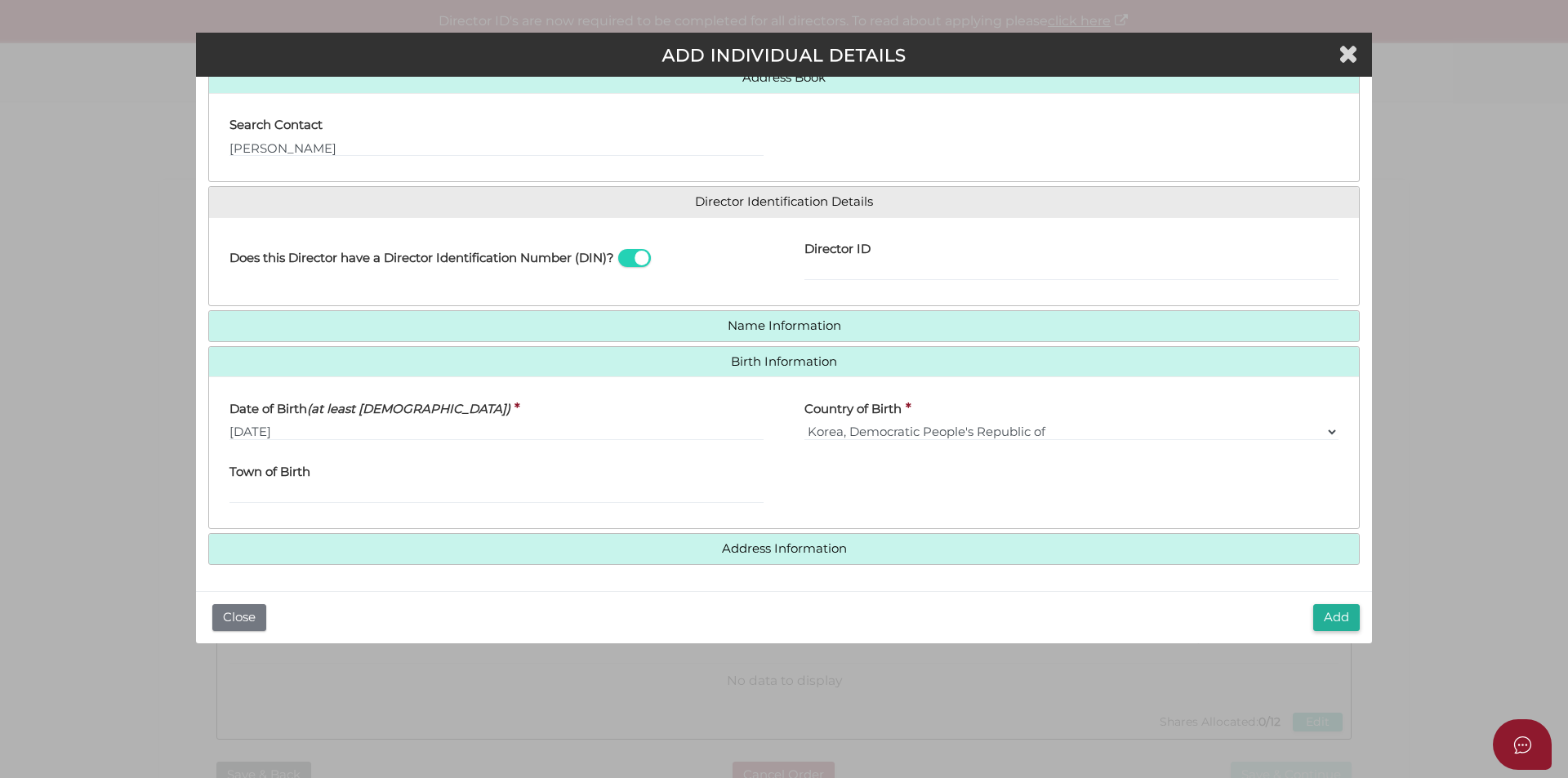
click at [878, 541] on h4 "Address Information" at bounding box center [784, 548] width 1149 height 30
click at [831, 567] on div "* field required Roles Held Directors (at least 1) Secretary Public Officer Mem…" at bounding box center [784, 333] width 1176 height 514
click at [820, 559] on h4 "Address Information" at bounding box center [784, 548] width 1149 height 30
click at [822, 556] on h4 "Address Information" at bounding box center [784, 548] width 1149 height 30
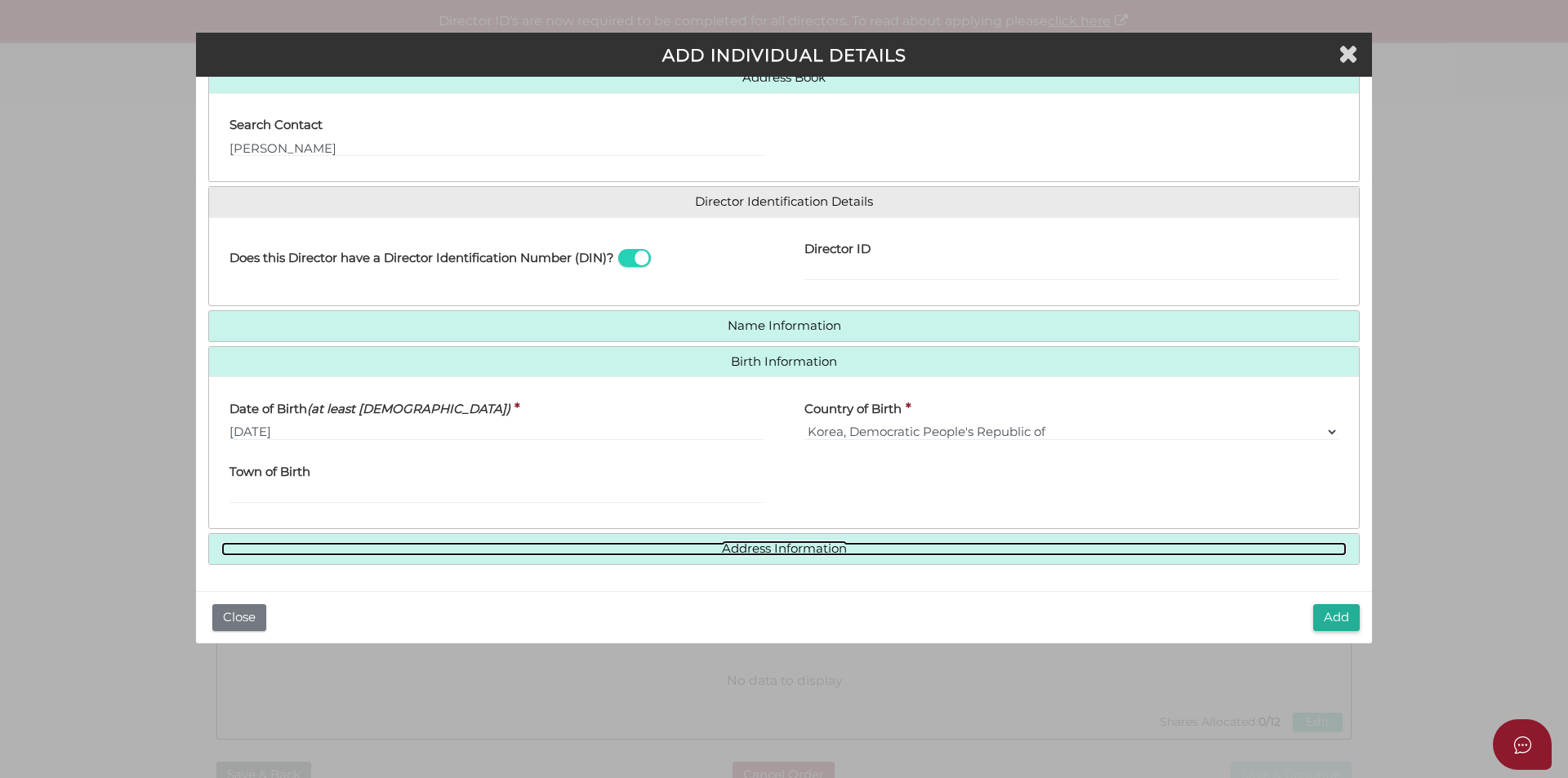
click at [822, 545] on link "Address Information" at bounding box center [784, 549] width 1125 height 14
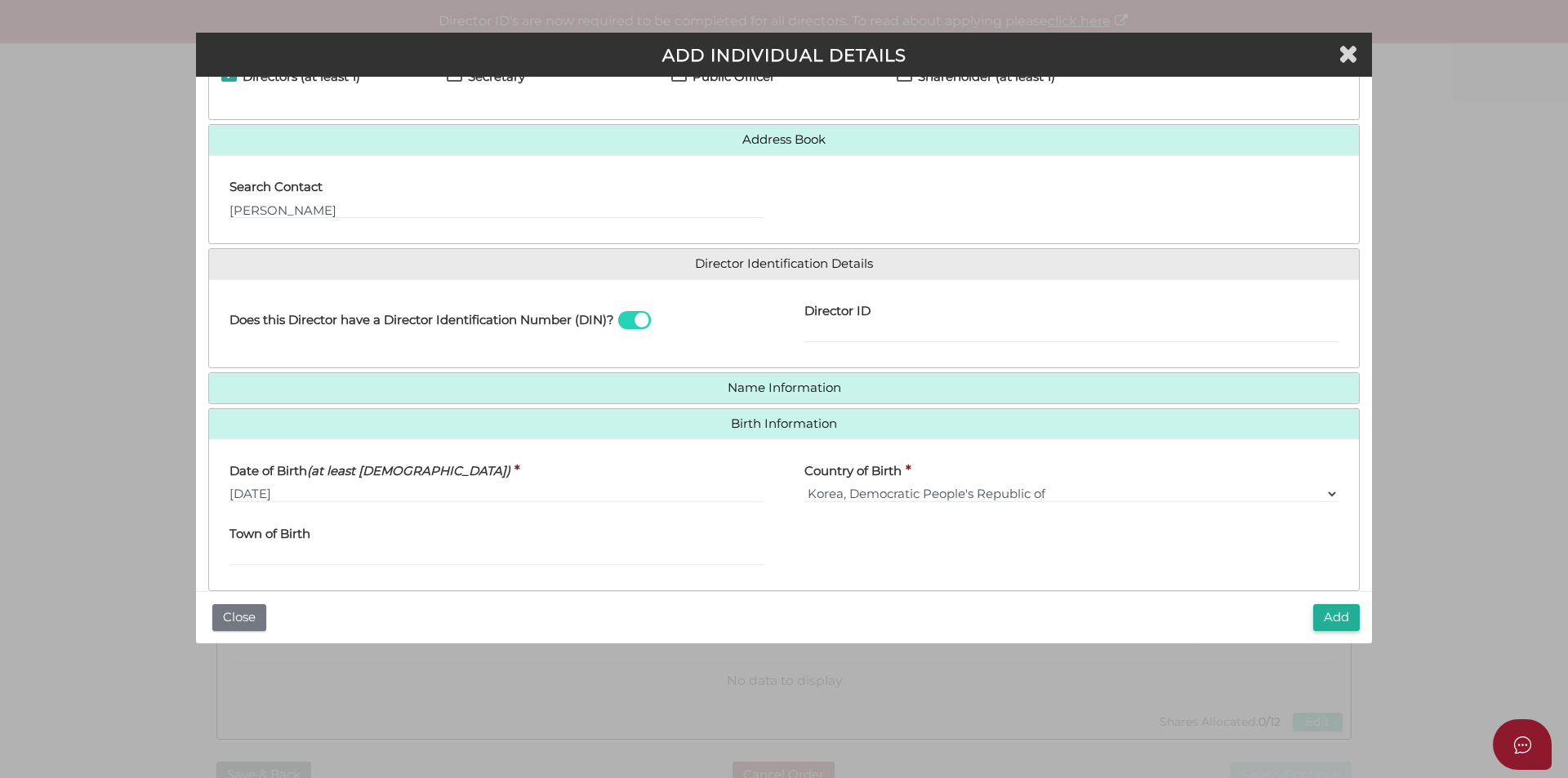
scroll to position [0, 0]
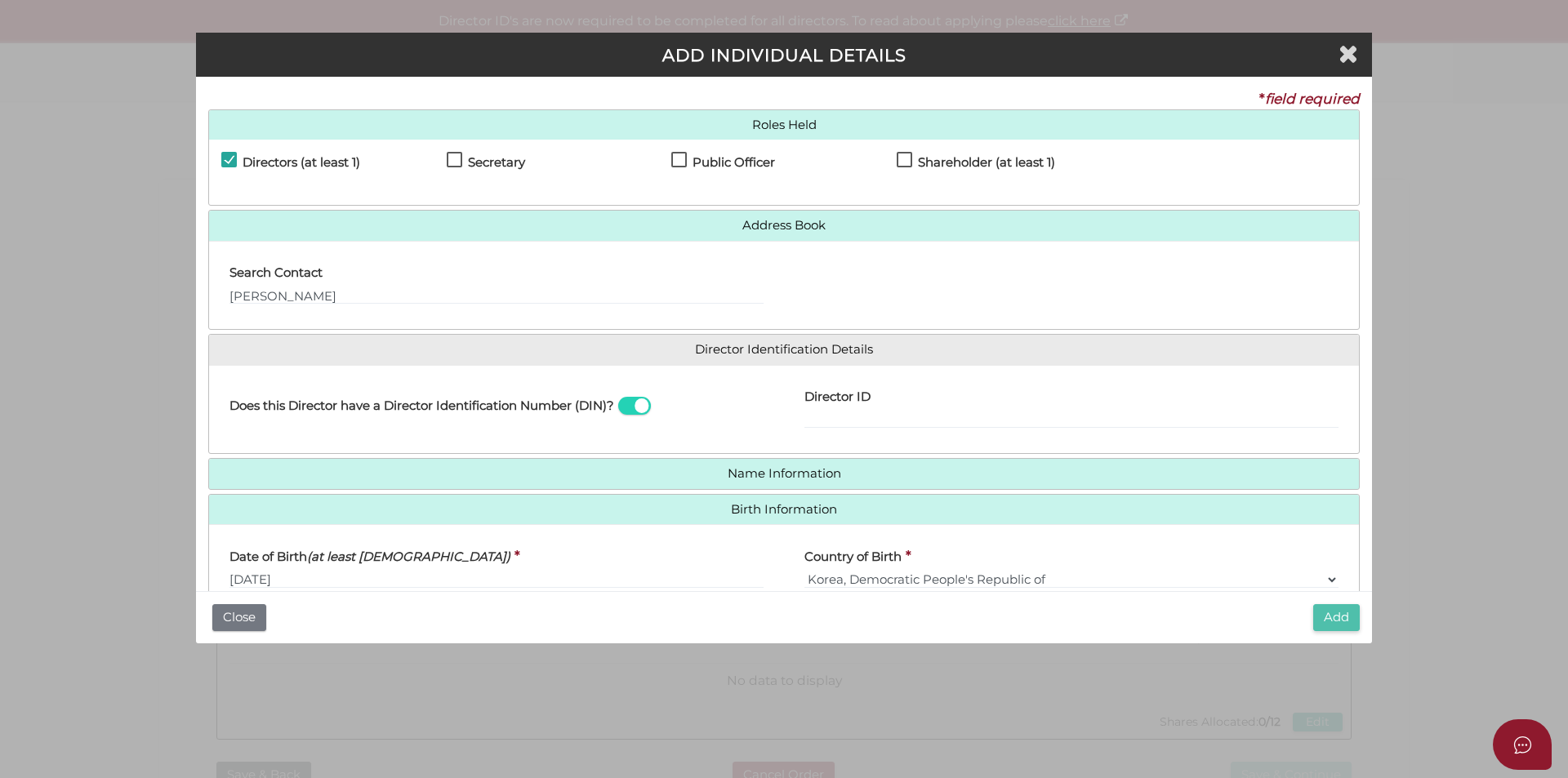
click at [1343, 617] on button "Add" at bounding box center [1336, 618] width 47 height 27
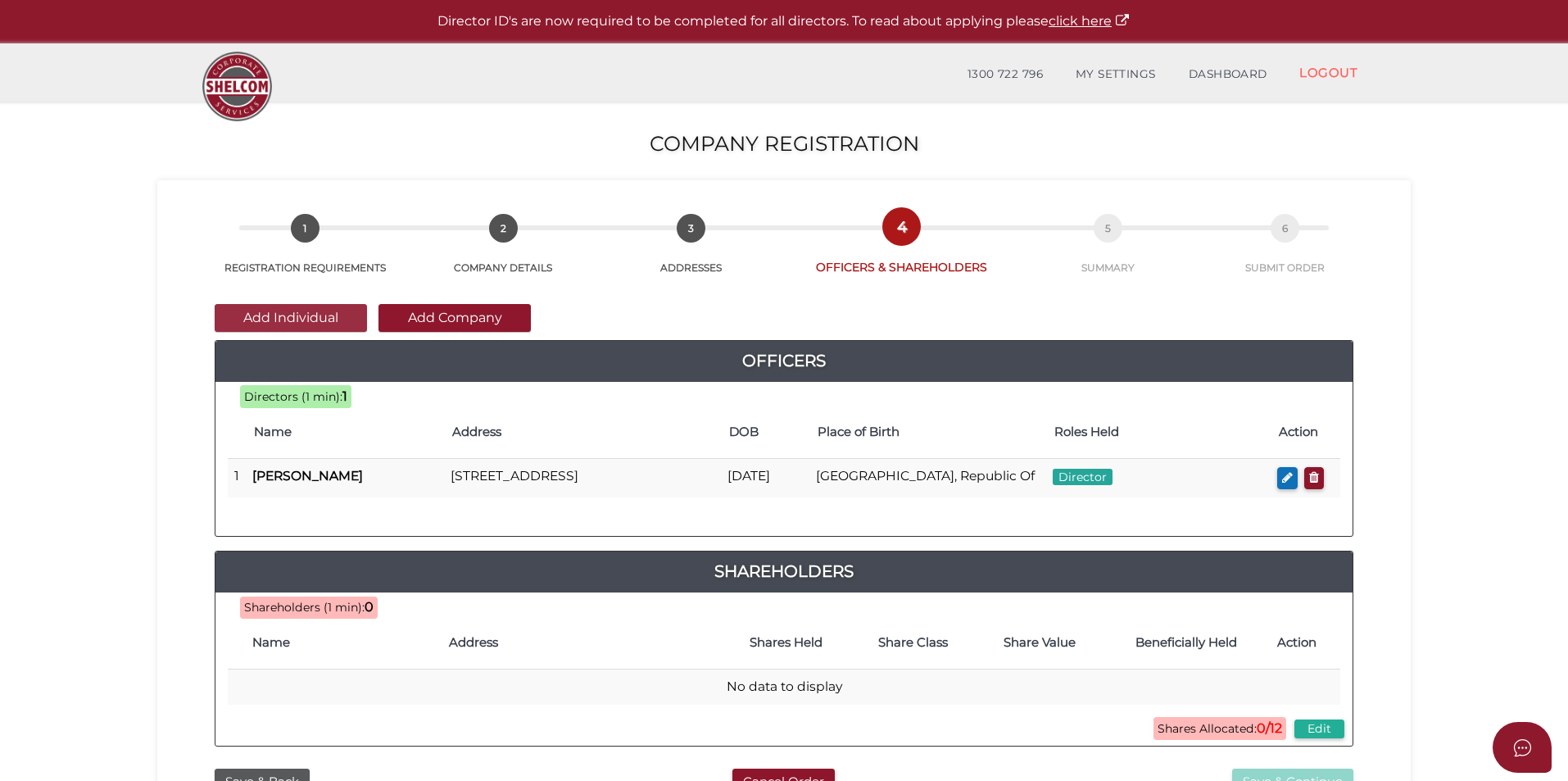
click at [314, 326] on button "Add Individual" at bounding box center [291, 317] width 152 height 28
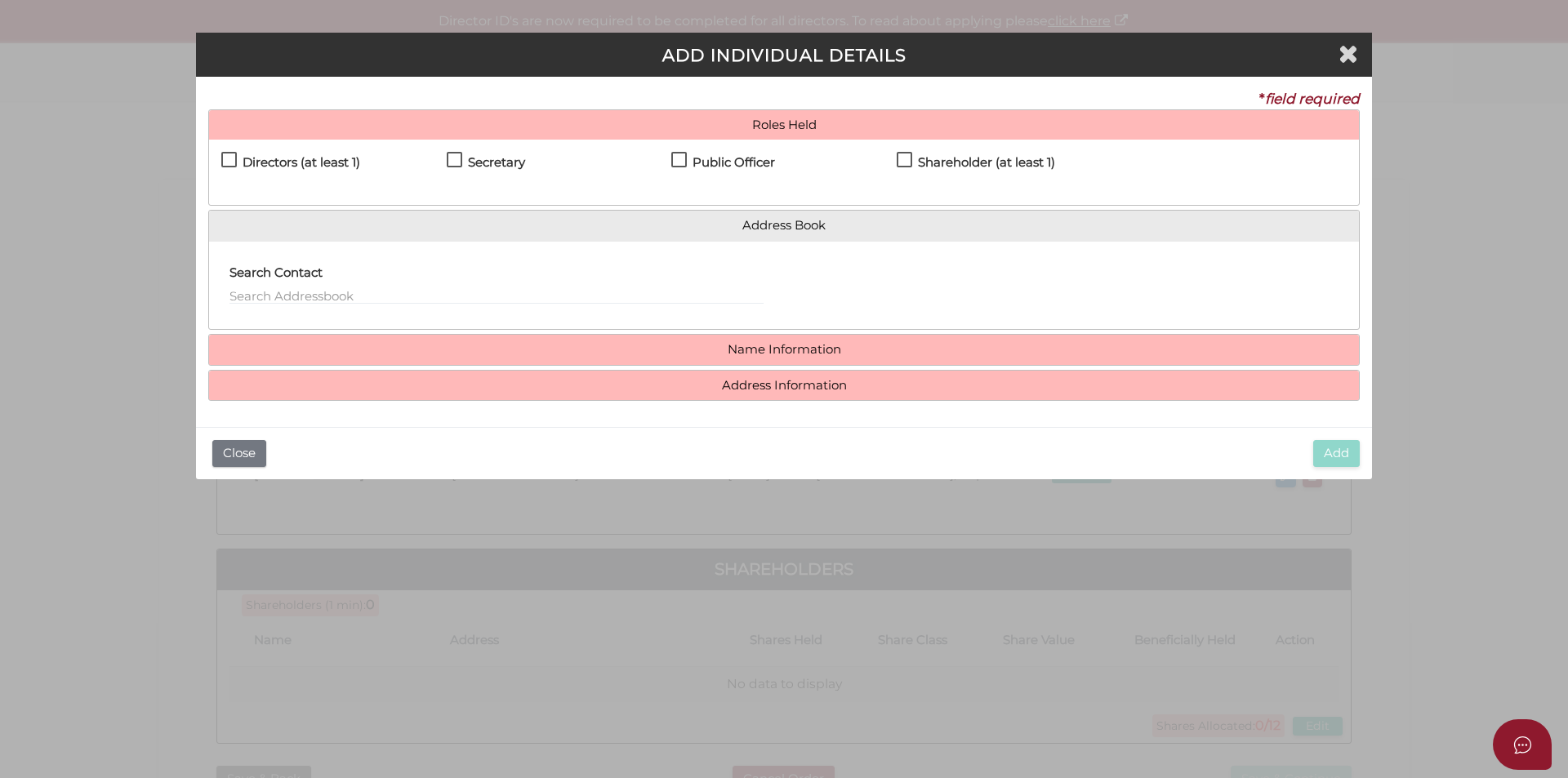
click at [981, 163] on h4 "Shareholder (at least 1)" at bounding box center [986, 163] width 137 height 14
checkbox input "true"
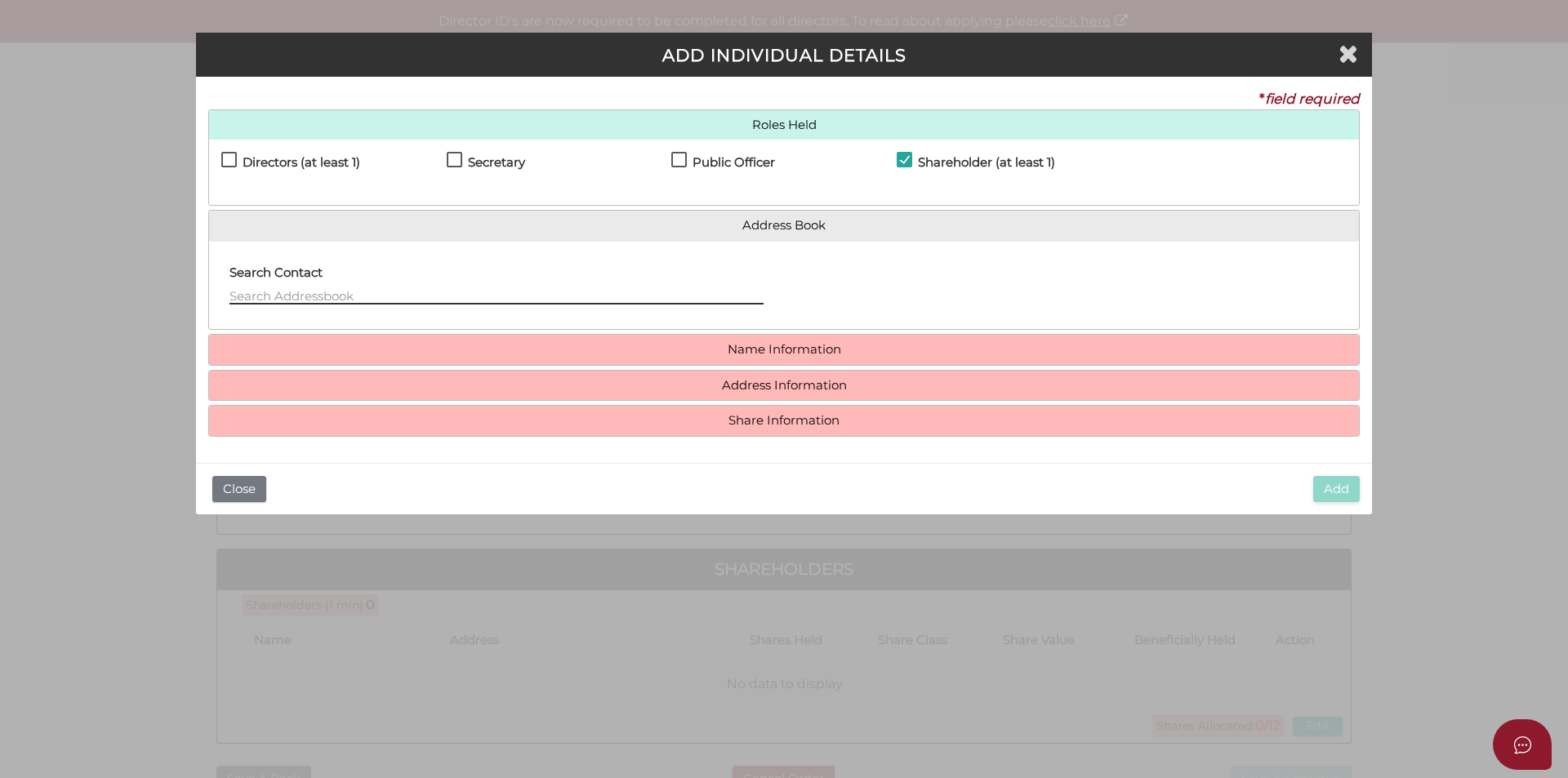
click at [554, 299] on input "text" at bounding box center [496, 295] width 534 height 18
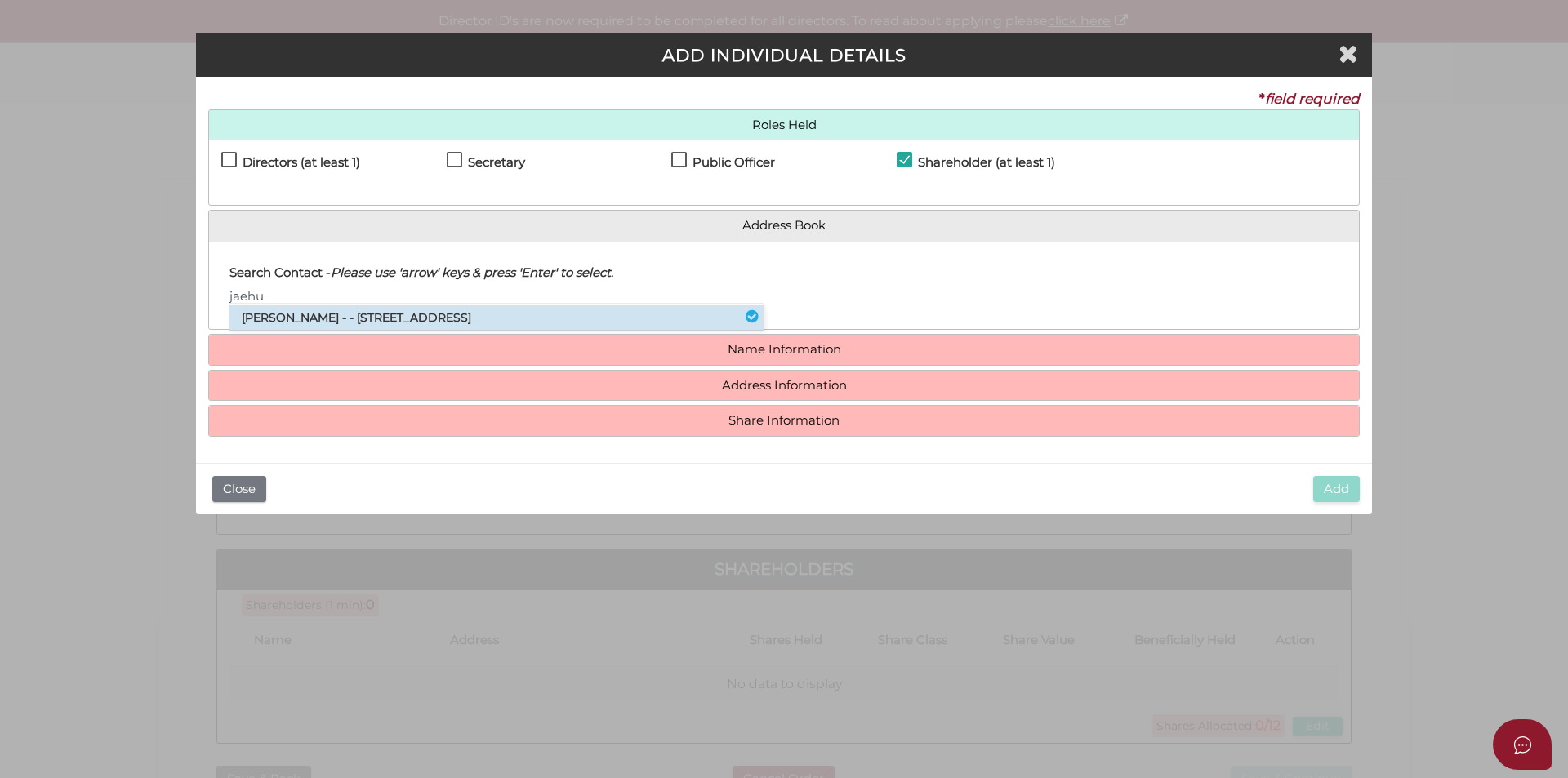
click at [425, 325] on li "Jaehu Lee - - 44 Powlett Drive, Clyde, VIC, 3978" at bounding box center [496, 317] width 534 height 25
type input "Jaehu"
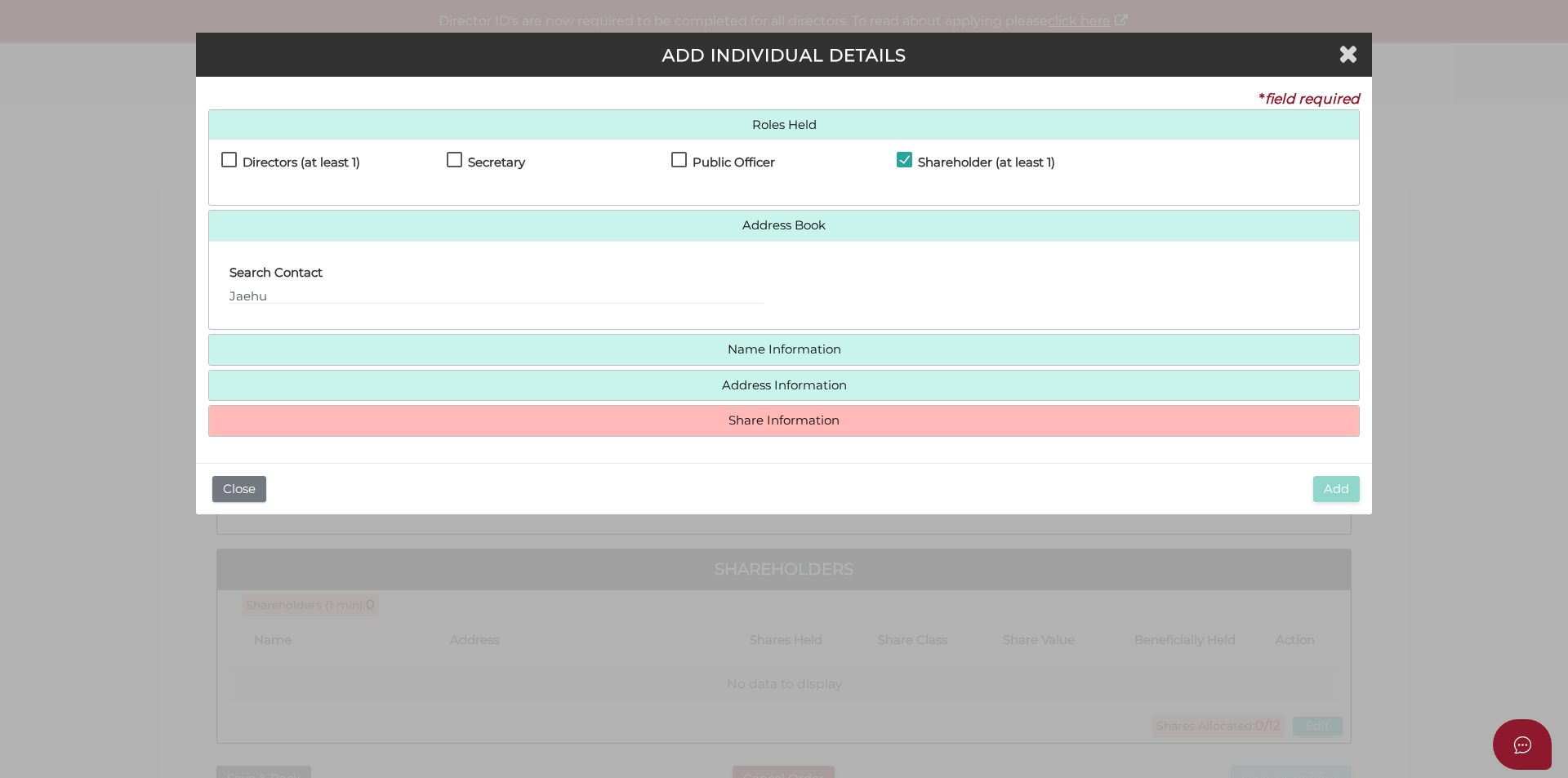
click at [757, 435] on h4 "Share Information" at bounding box center [784, 420] width 1149 height 30
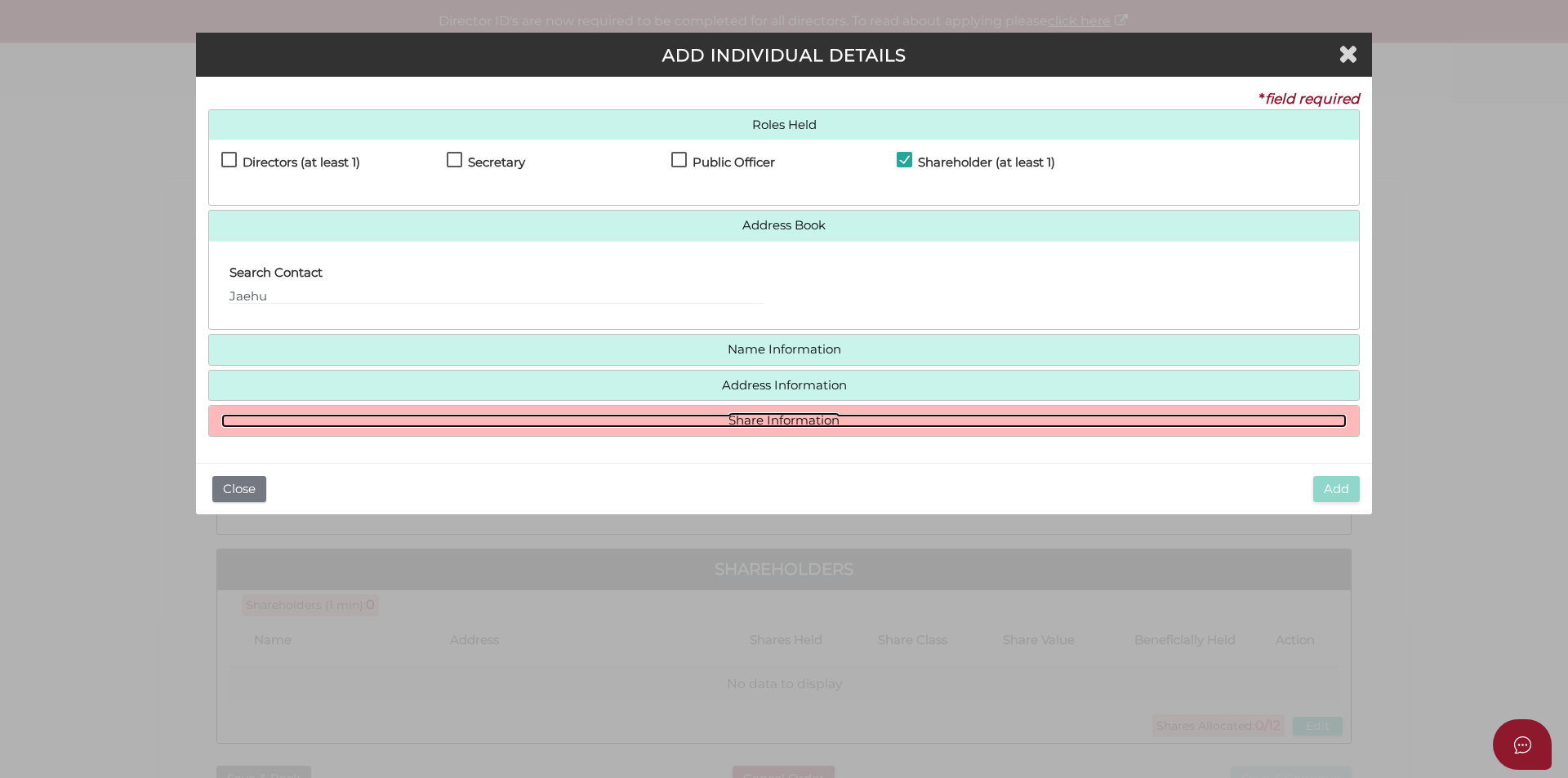
click at [766, 426] on link "Share Information" at bounding box center [784, 421] width 1125 height 14
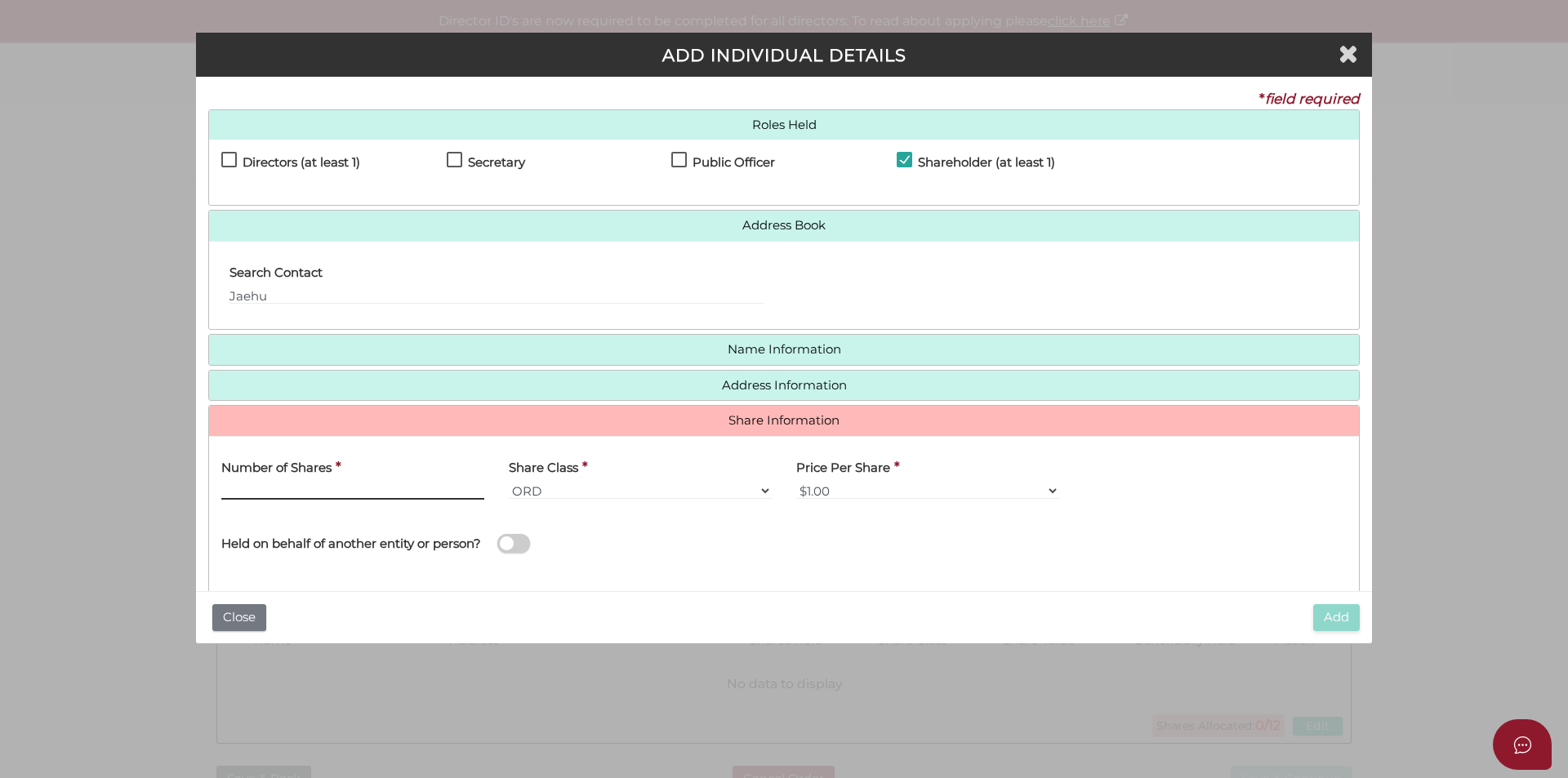
click at [381, 481] on input "text" at bounding box center [353, 490] width 263 height 18
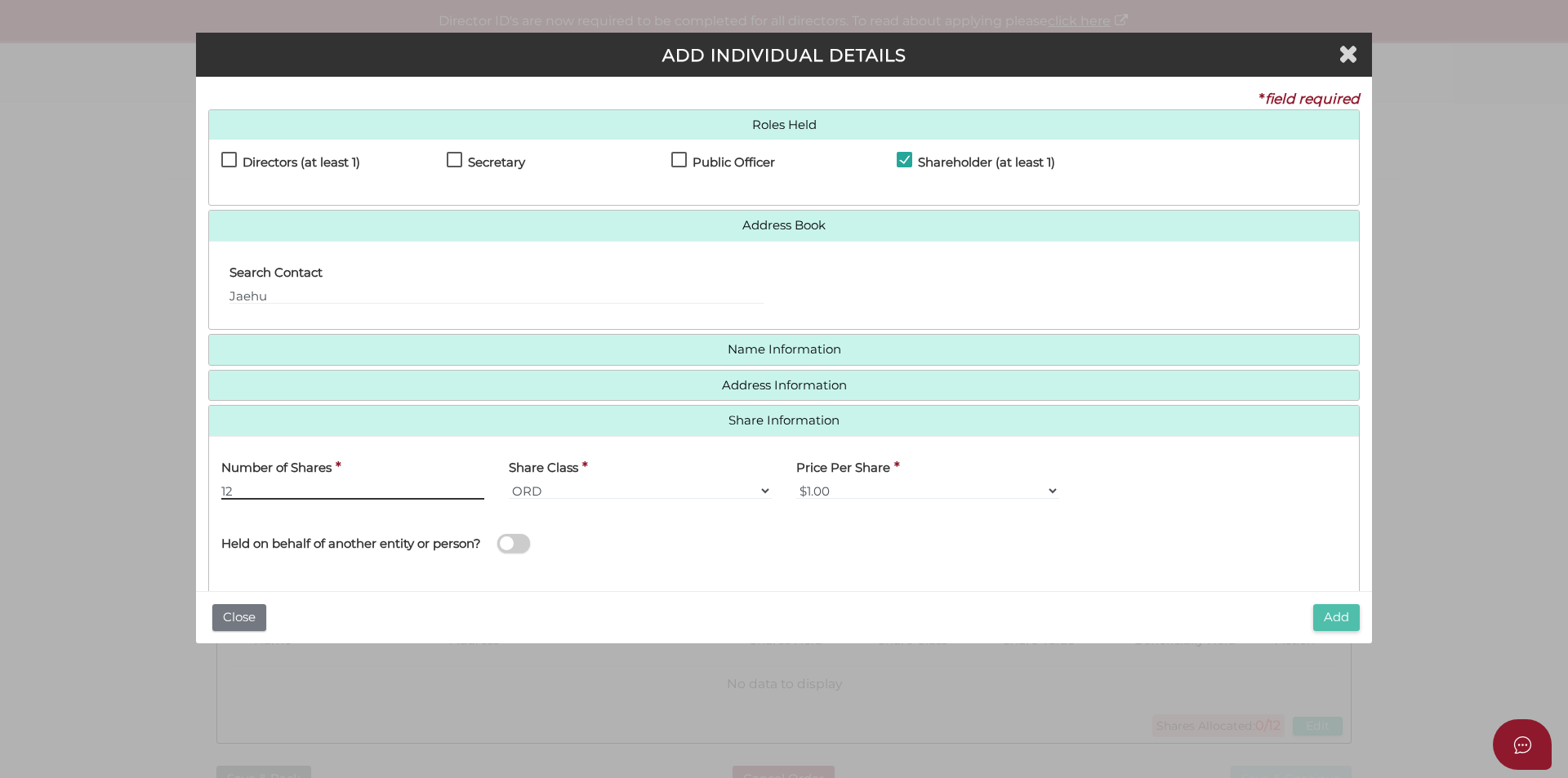
type input "12"
click at [1328, 611] on button "Add" at bounding box center [1336, 618] width 47 height 27
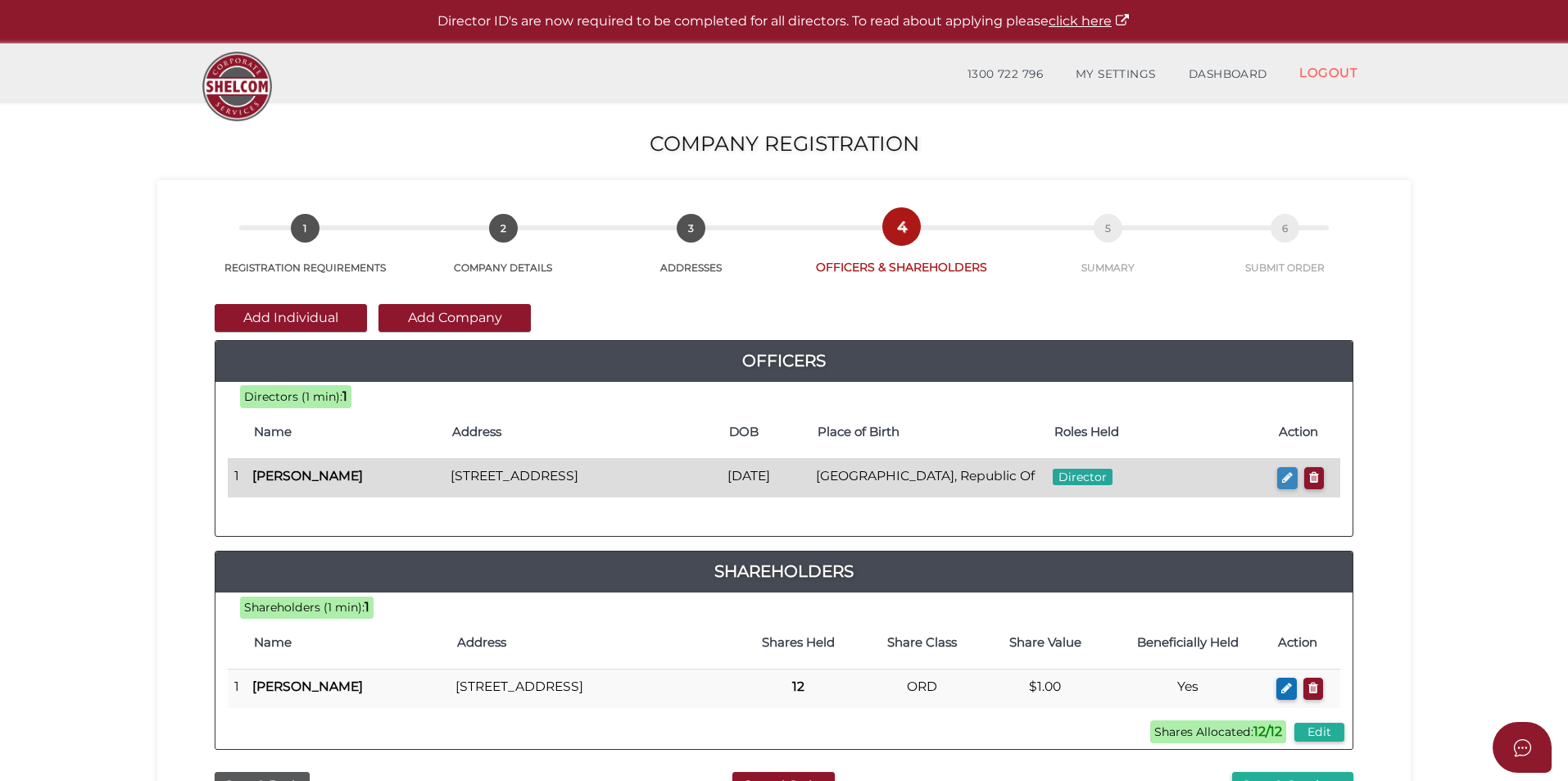
click at [1282, 470] on button "button" at bounding box center [1287, 478] width 21 height 22
checkbox input "true"
type input "0"
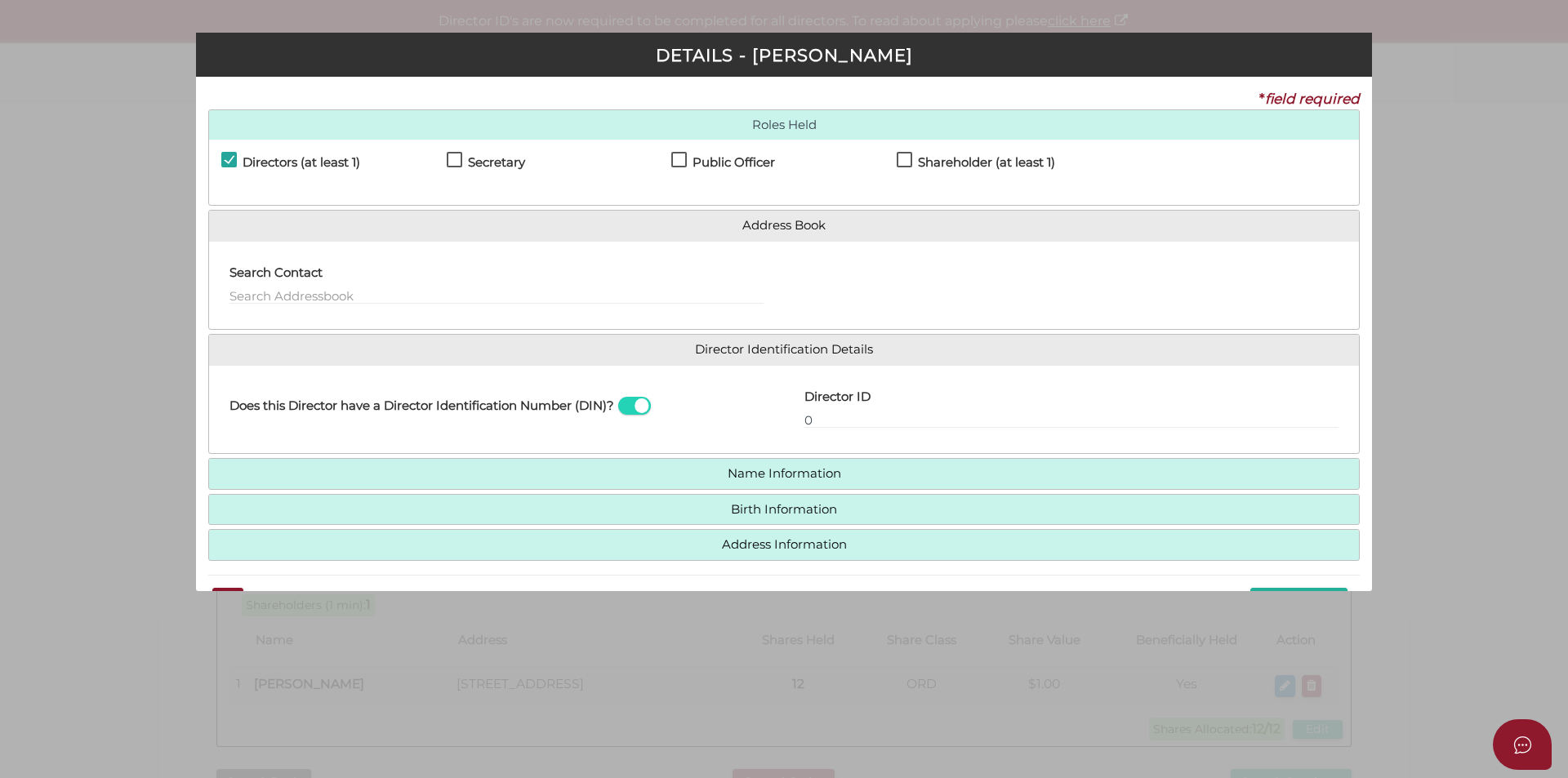
click at [761, 172] on label "Public Officer" at bounding box center [723, 166] width 104 height 20
checkbox input "true"
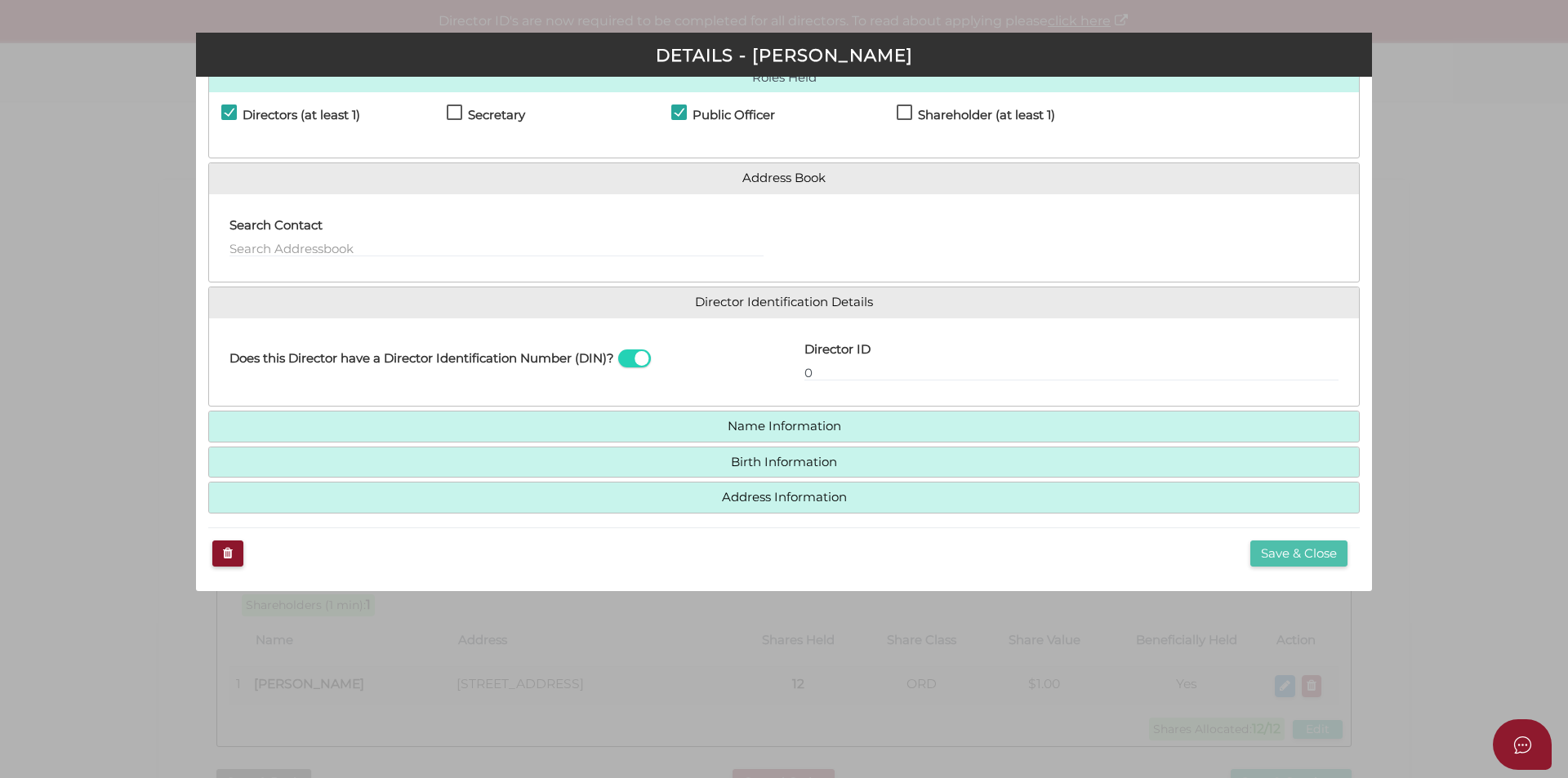
click at [1266, 550] on button "Save & Close" at bounding box center [1299, 554] width 97 height 27
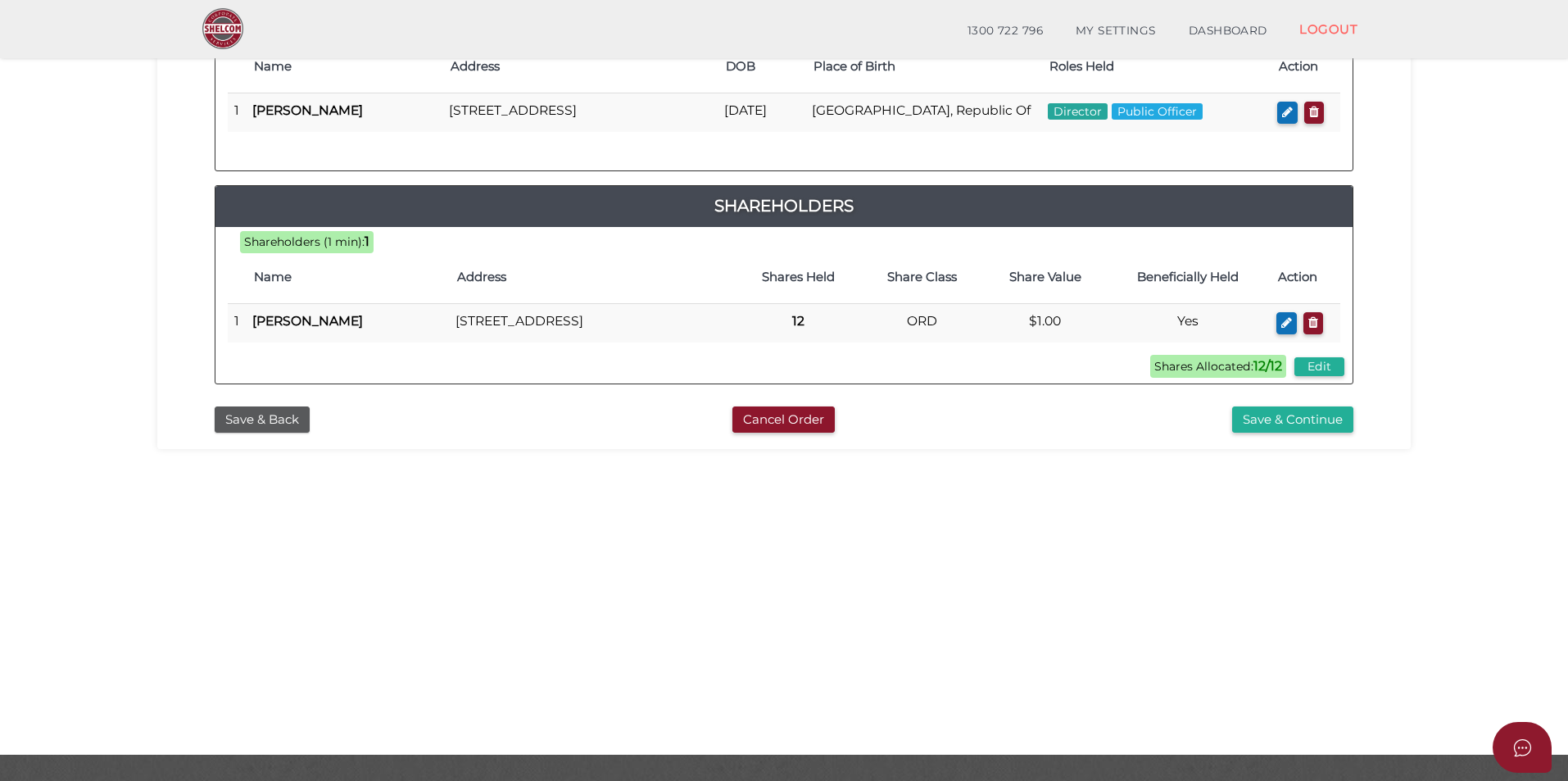
scroll to position [328, 0]
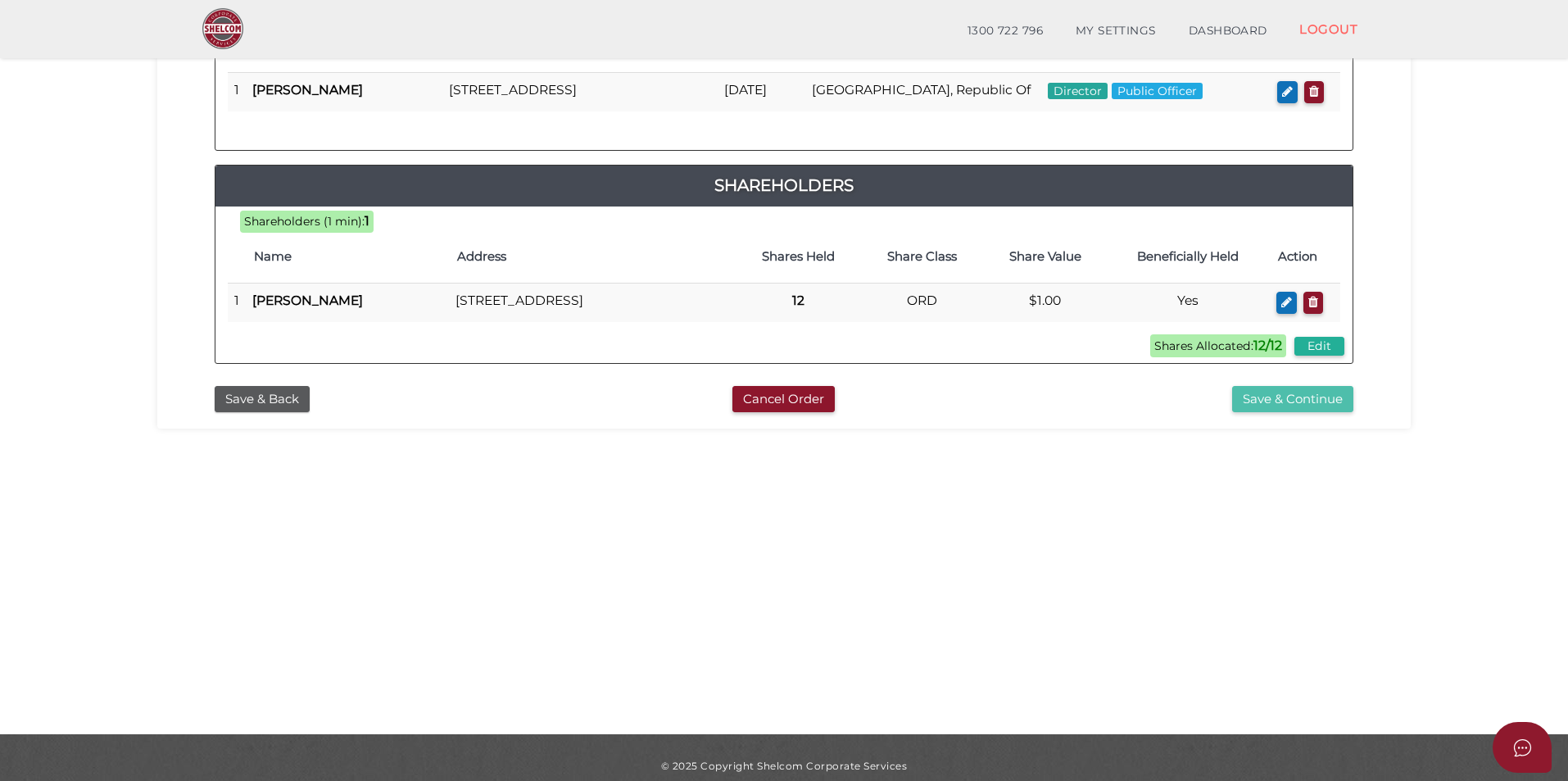
click at [1341, 413] on button "Save & Continue" at bounding box center [1293, 399] width 121 height 27
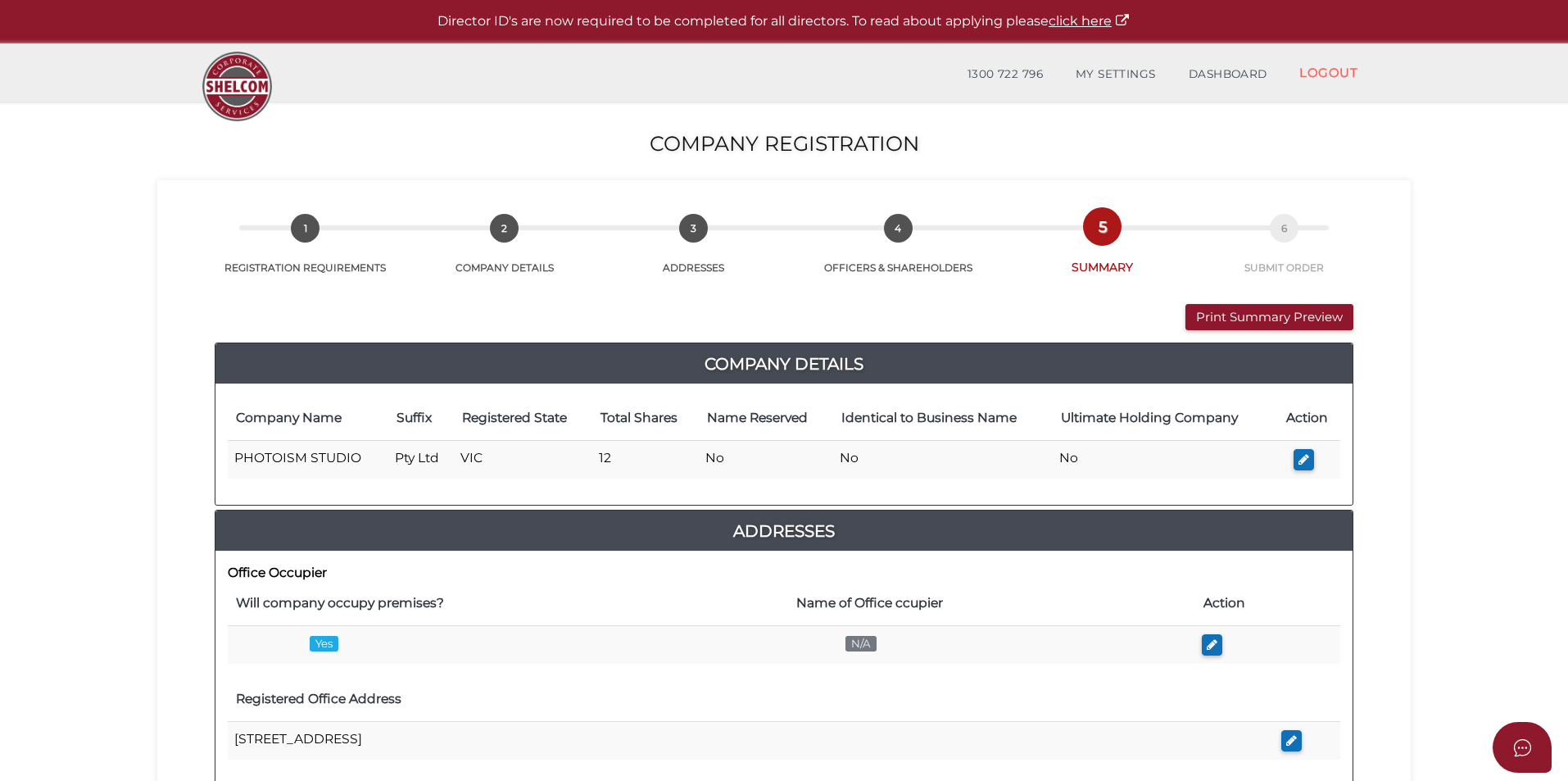
click at [197, 372] on div "Print Summary Preview VIEW DOCUMENT Please click here to view this document in …" at bounding box center [784, 786] width 1229 height 1022
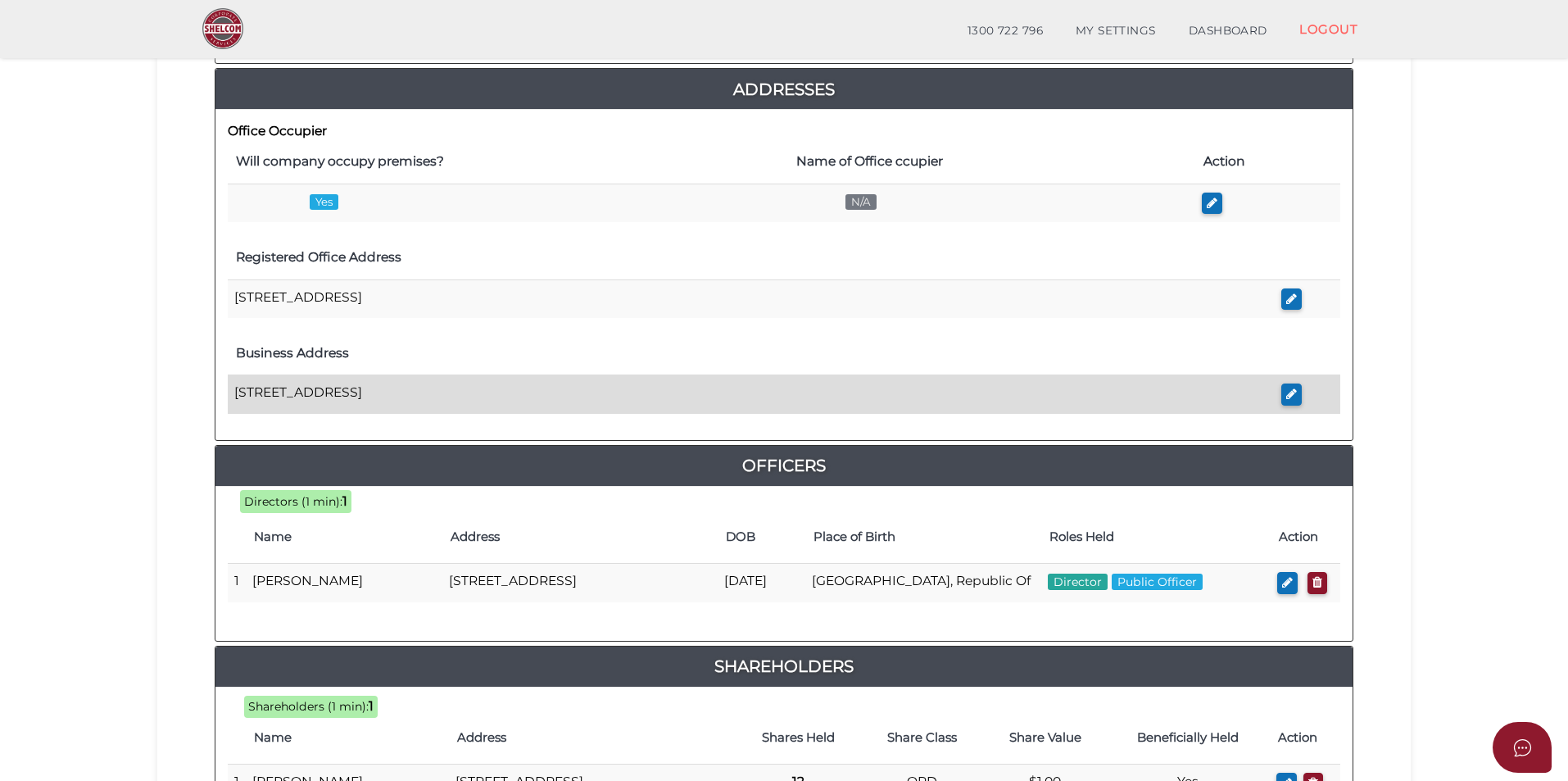
scroll to position [669, 0]
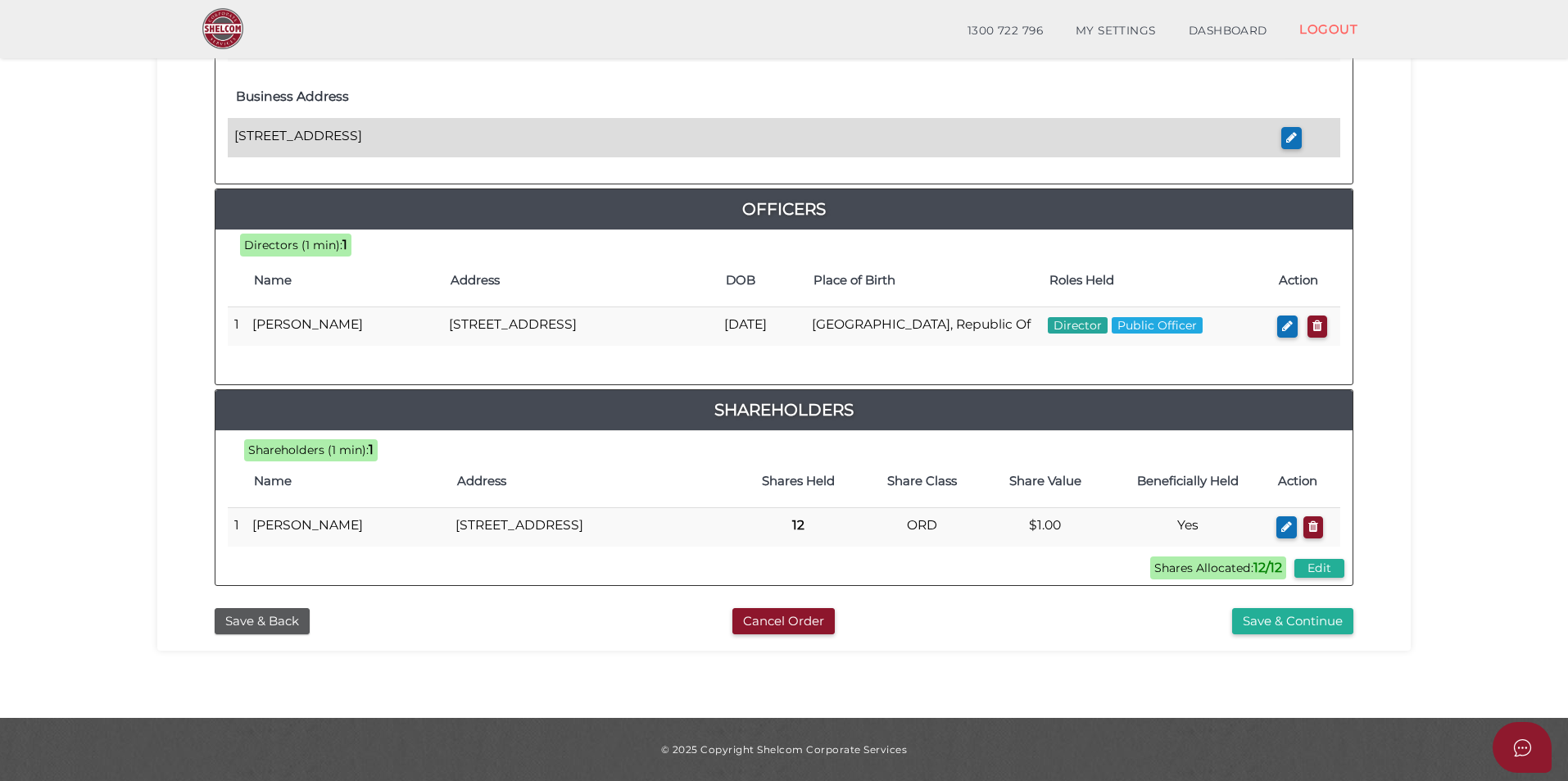
click at [1334, 616] on button "Save & Continue" at bounding box center [1293, 622] width 121 height 27
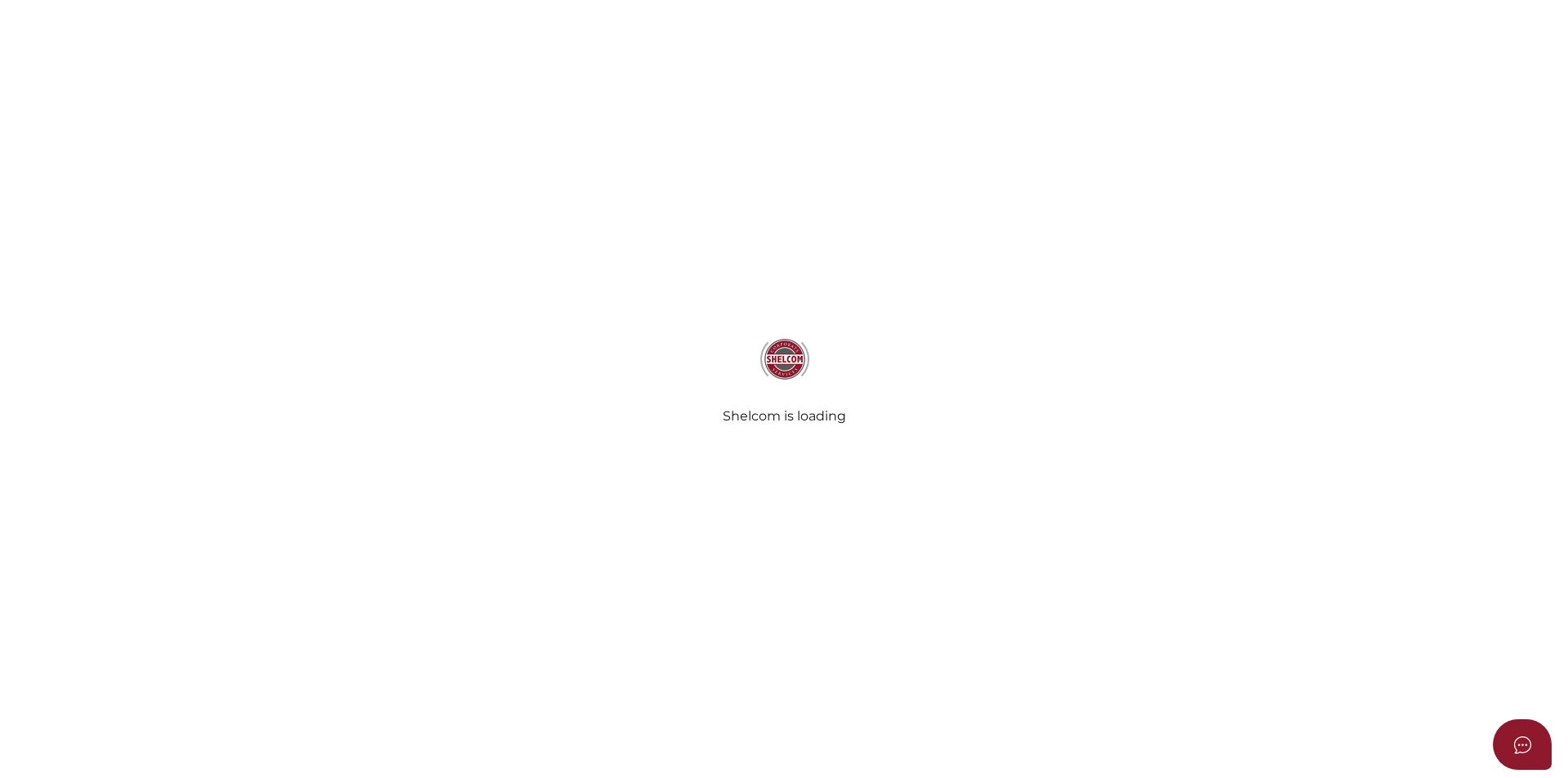
select select "Comb Binding"
select select "No"
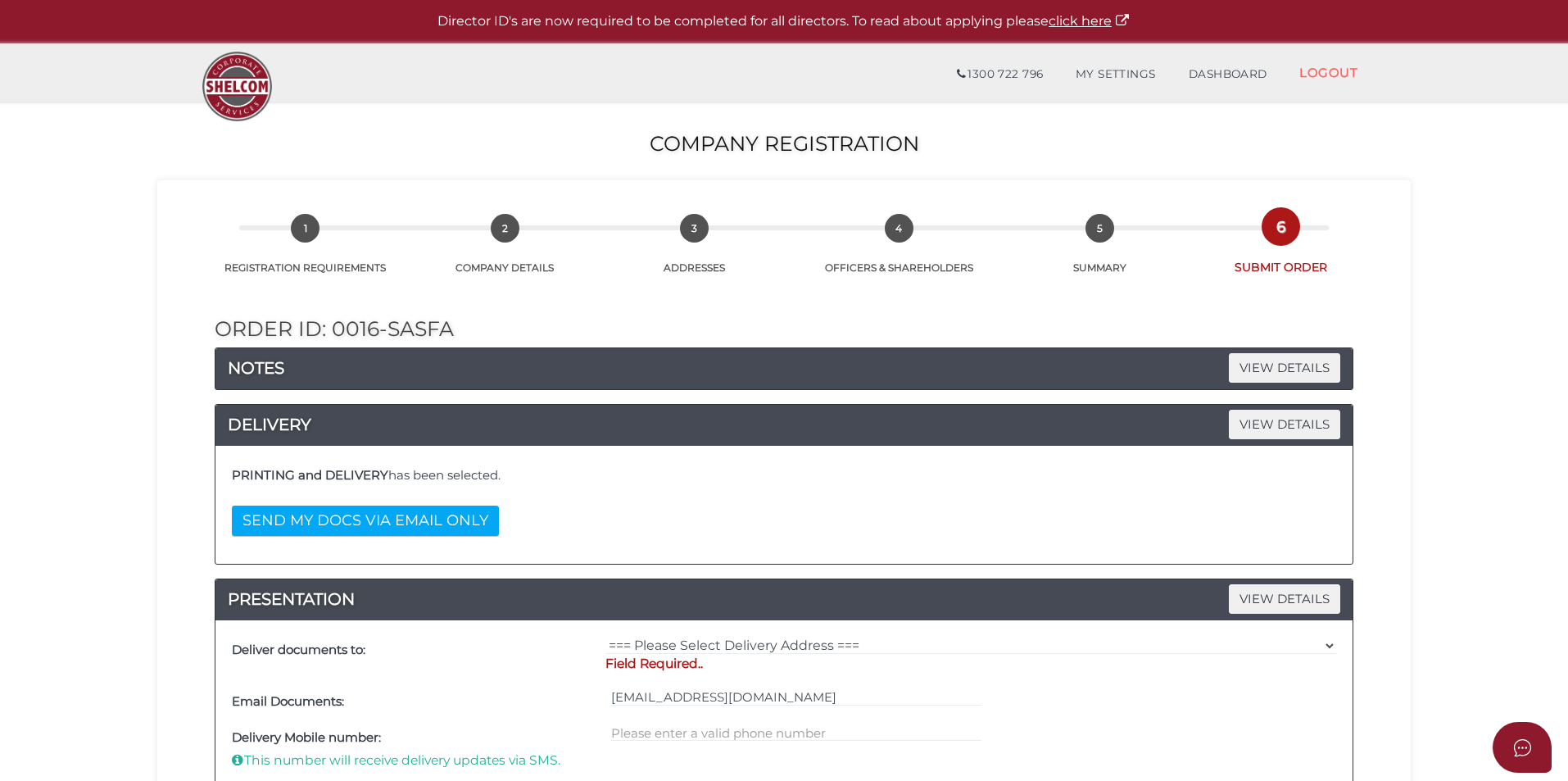
scroll to position [164, 0]
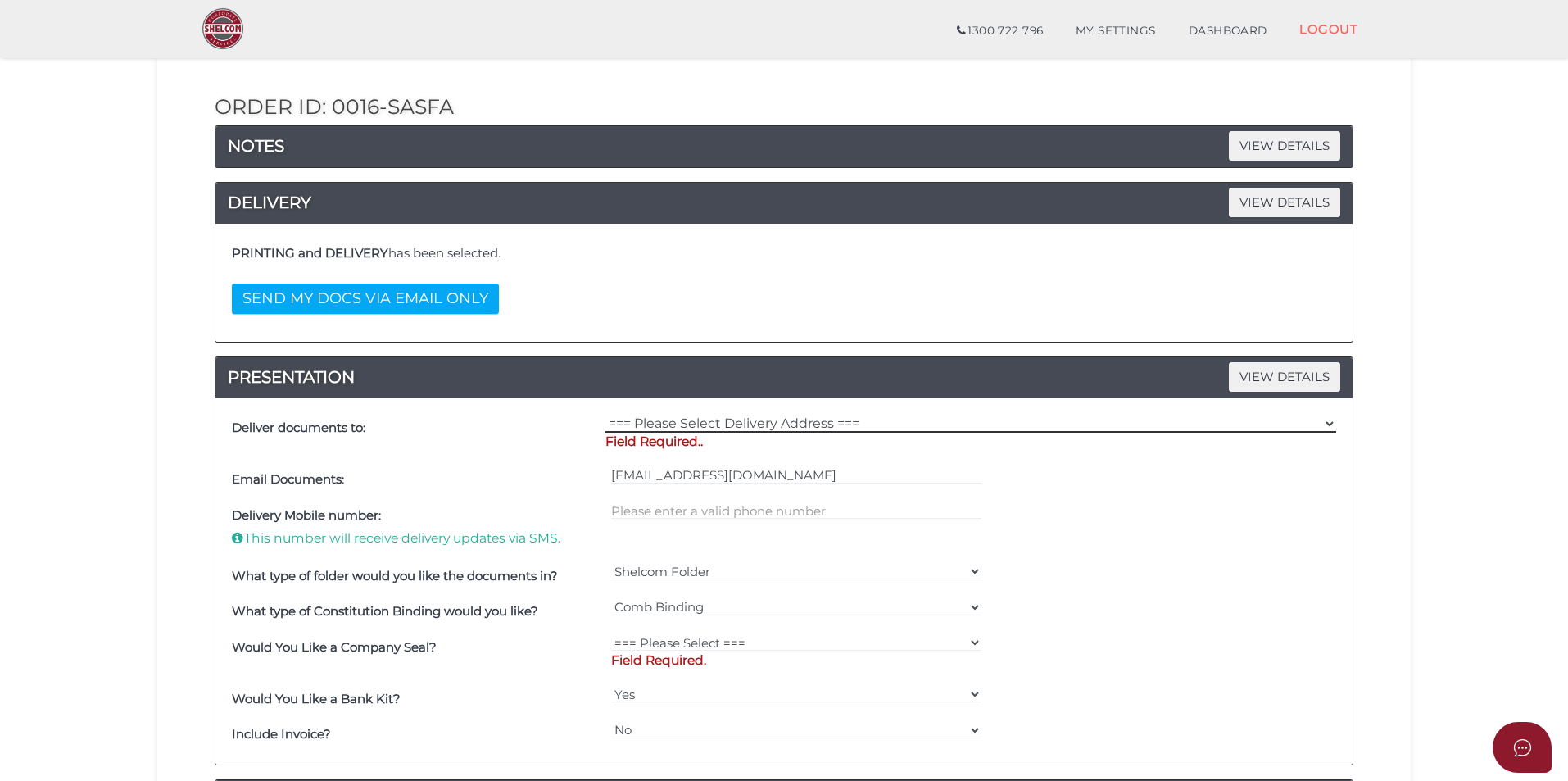
click at [732, 426] on select "=== Please Select Delivery Address === (User Address - [PERSON_NAME]) [STREET_A…" at bounding box center [971, 423] width 731 height 18
select select "Other"
click at [606, 415] on select "=== Please Select Delivery Address === (User Address - [PERSON_NAME]) [STREET_A…" at bounding box center [971, 423] width 731 height 18
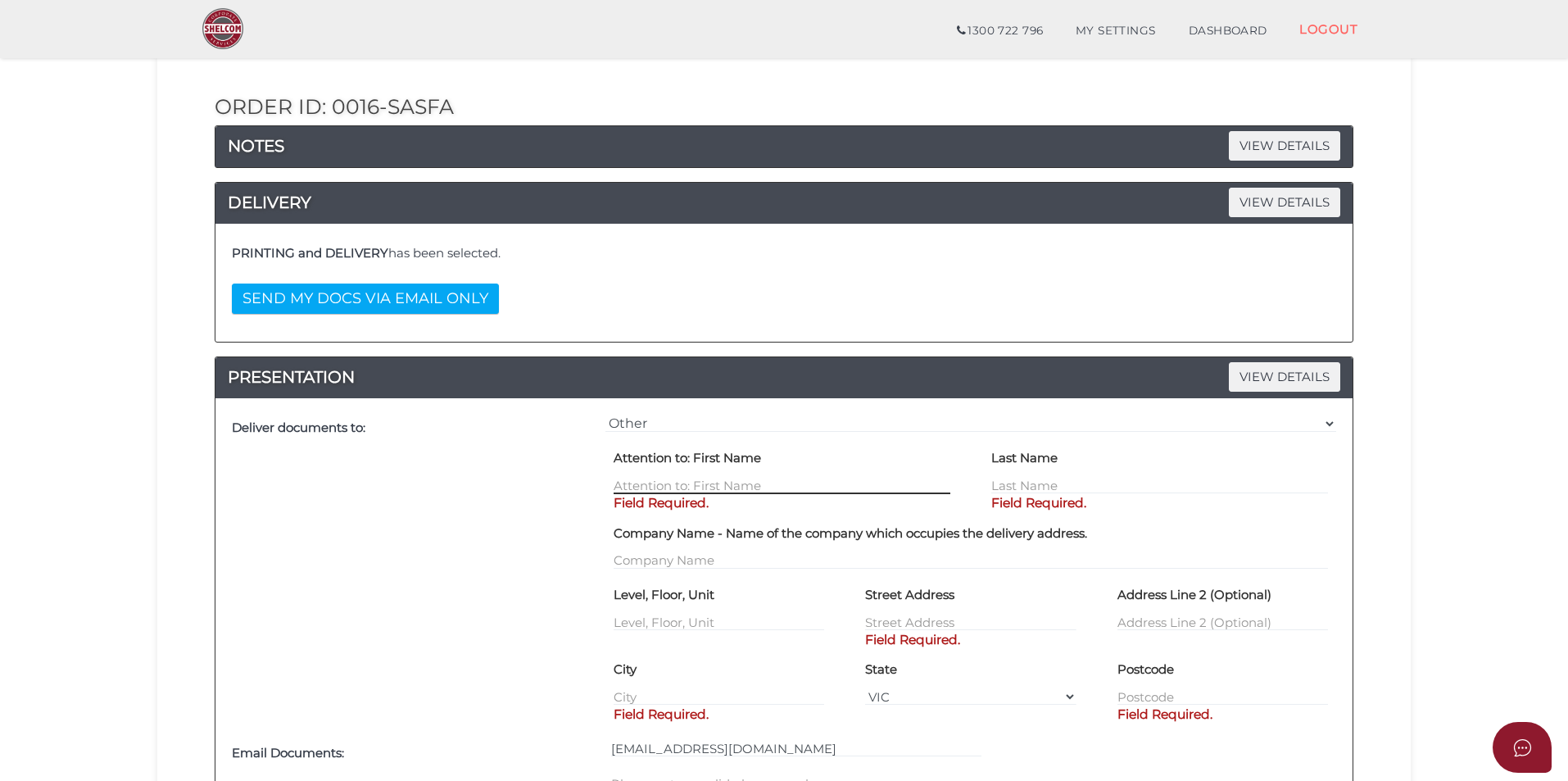
drag, startPoint x: 732, startPoint y: 431, endPoint x: 735, endPoint y: 482, distance: 51.1
click at [735, 482] on input "text" at bounding box center [782, 484] width 337 height 18
type input "eunji"
type input "[PERSON_NAME]"
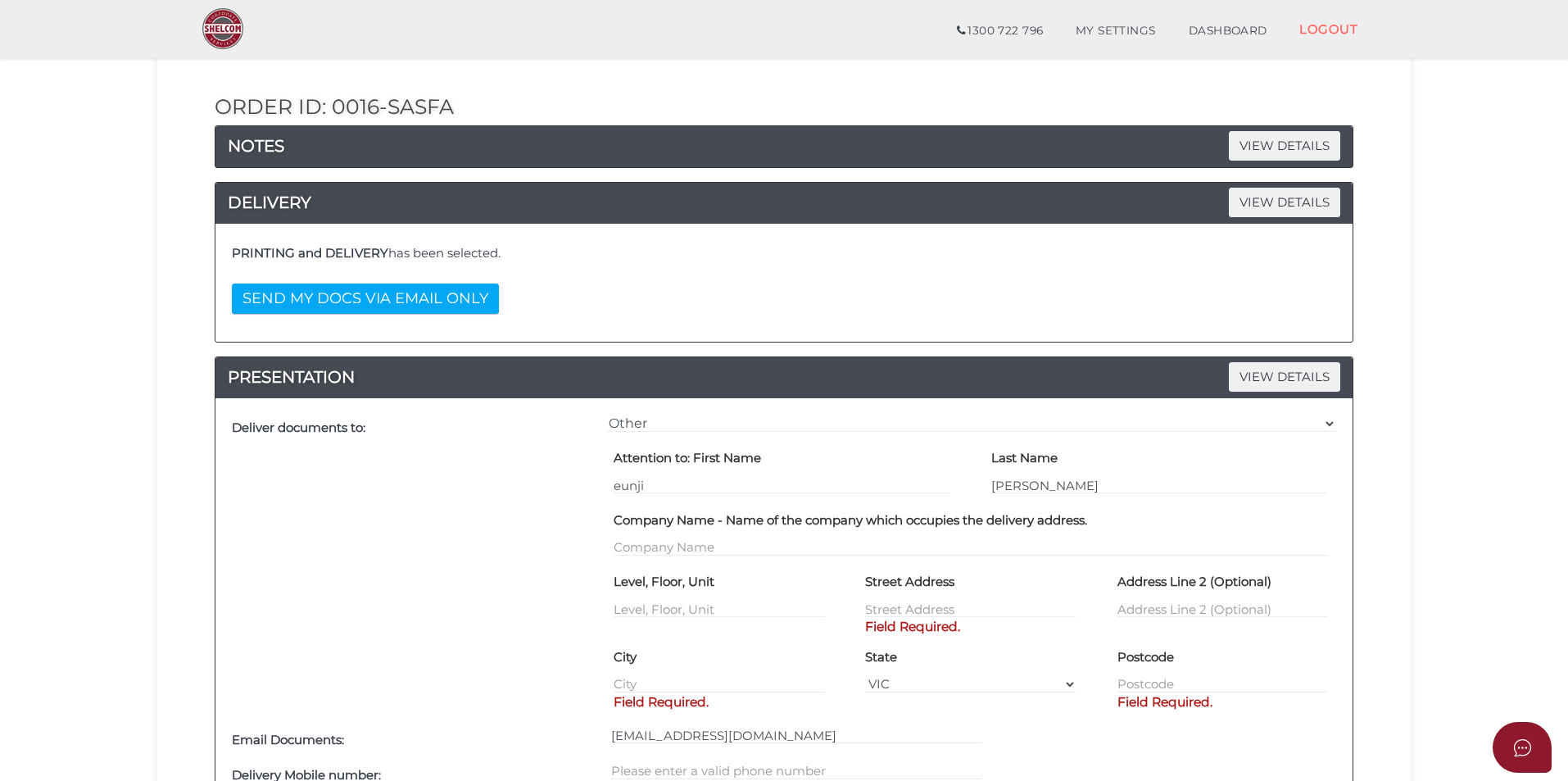
click at [822, 556] on div "Company Name - Name of the company which occupies the delivery address." at bounding box center [970, 537] width 755 height 62
click at [817, 547] on input "text" at bounding box center [970, 547] width 714 height 18
type input "[PERSON_NAME]"
type input "44"
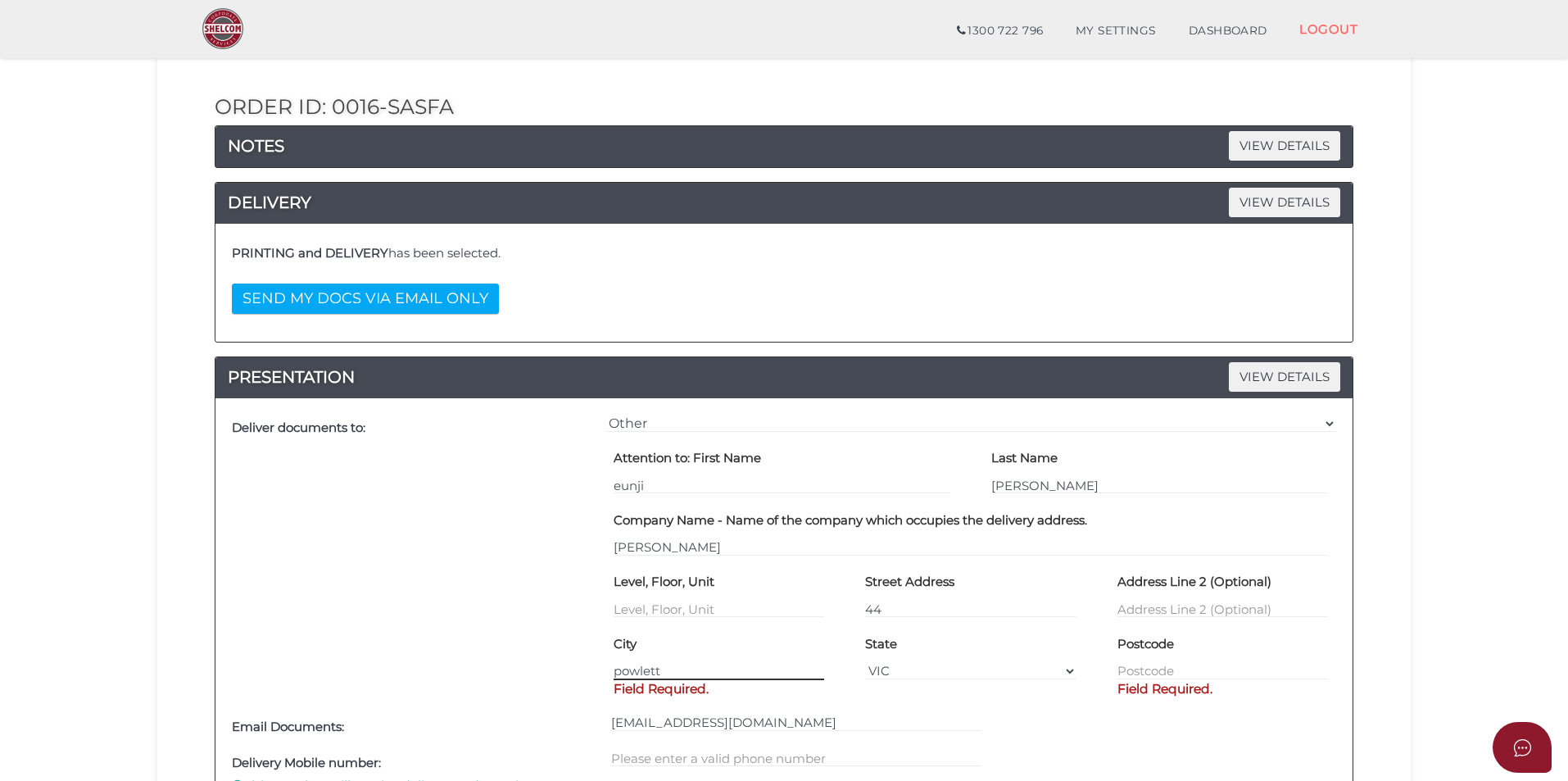
type input "powlett"
type input "4"
type input "44 powlett dr"
type input "[PERSON_NAME]"
type input "3978"
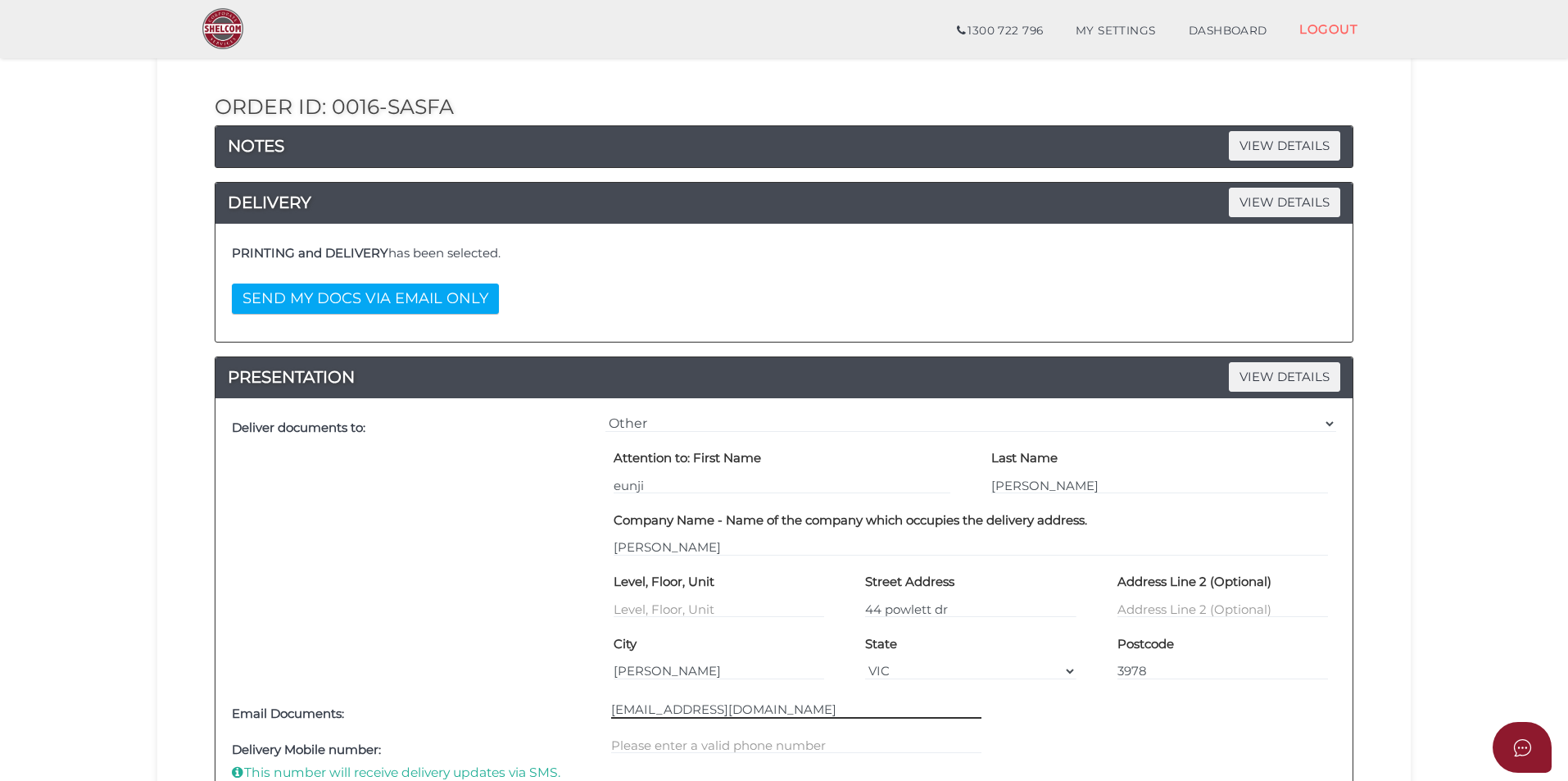
scroll to position [492, 0]
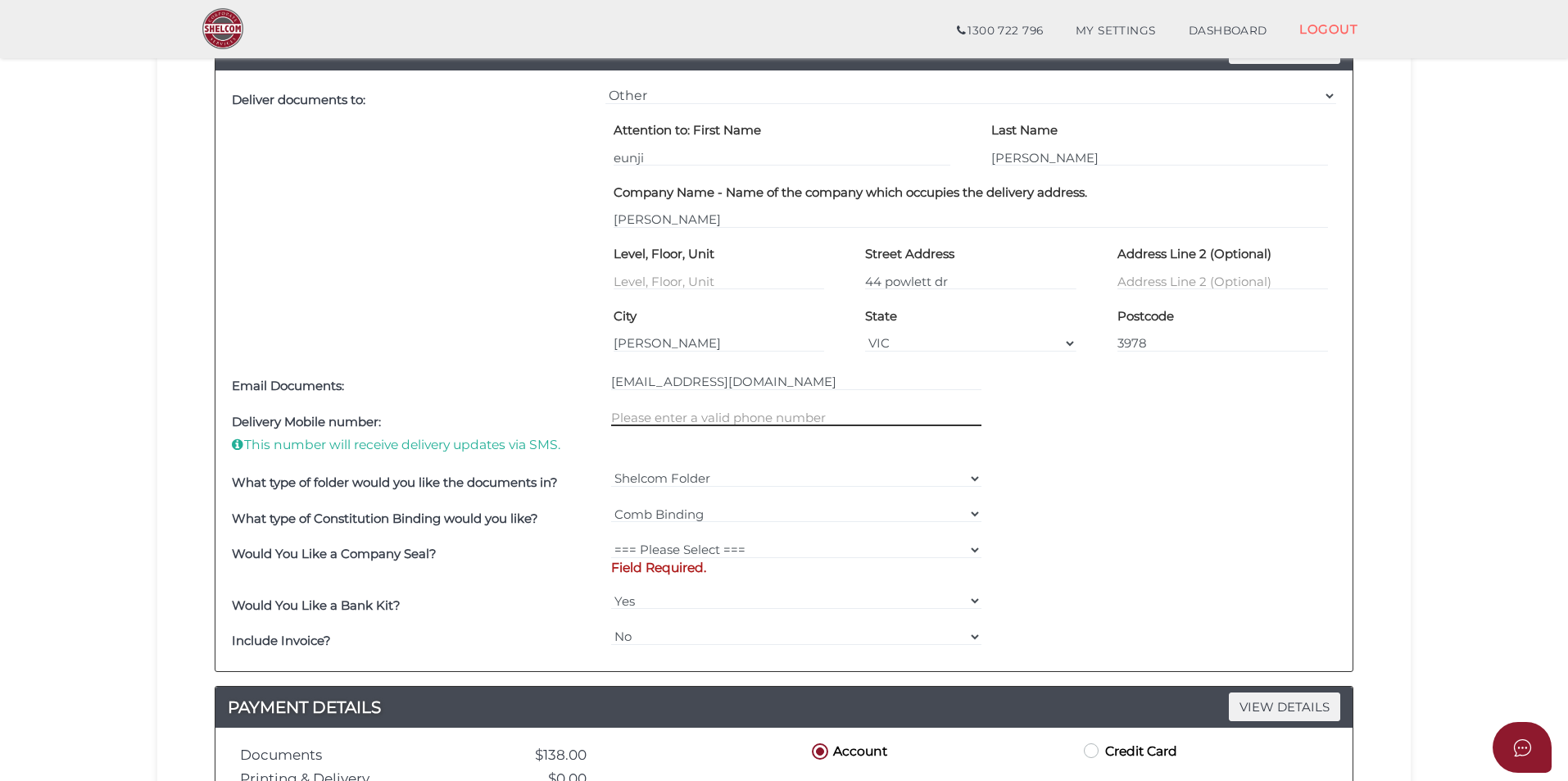
click at [722, 426] on input "text" at bounding box center [796, 417] width 371 height 18
click at [705, 547] on select "=== Please Select === Fold Seal $50 No Seal" at bounding box center [796, 549] width 371 height 18
select select "0"
click at [611, 541] on select "=== Please Select === Fold Seal $50 No Seal" at bounding box center [796, 549] width 371 height 18
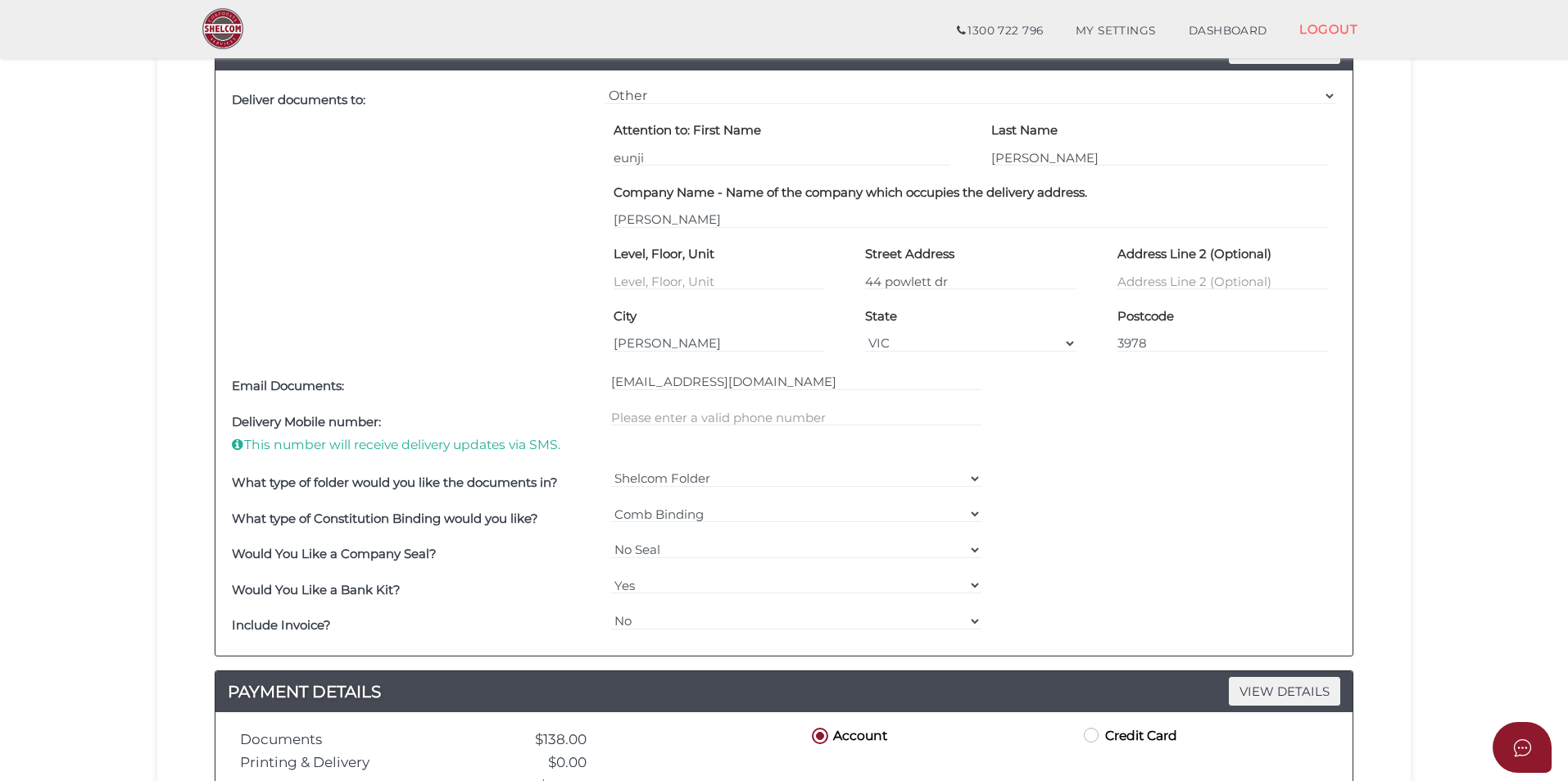
click at [1044, 591] on div "Would You Like a Bank Kit? Yes No" at bounding box center [784, 589] width 1113 height 36
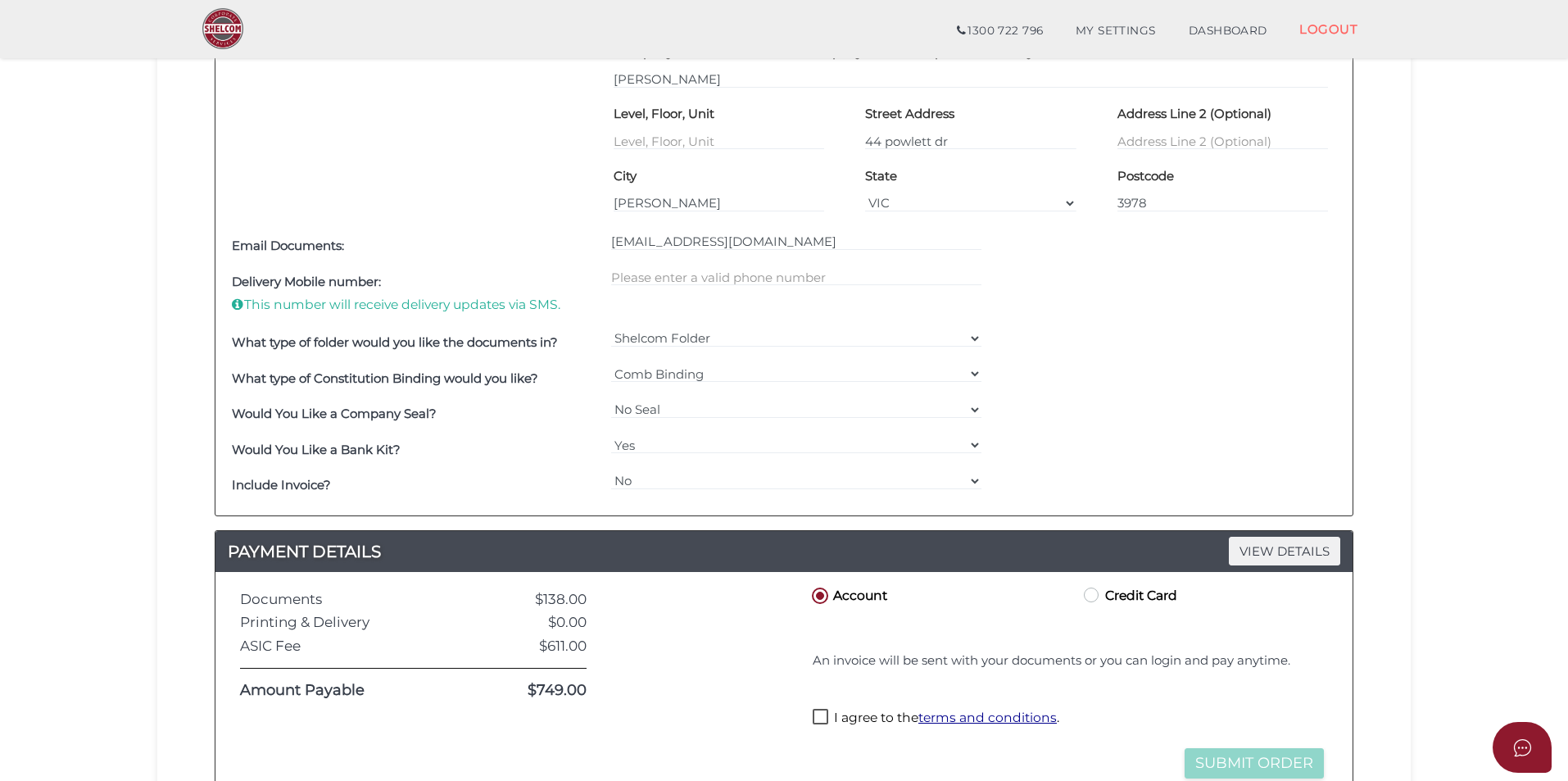
scroll to position [819, 0]
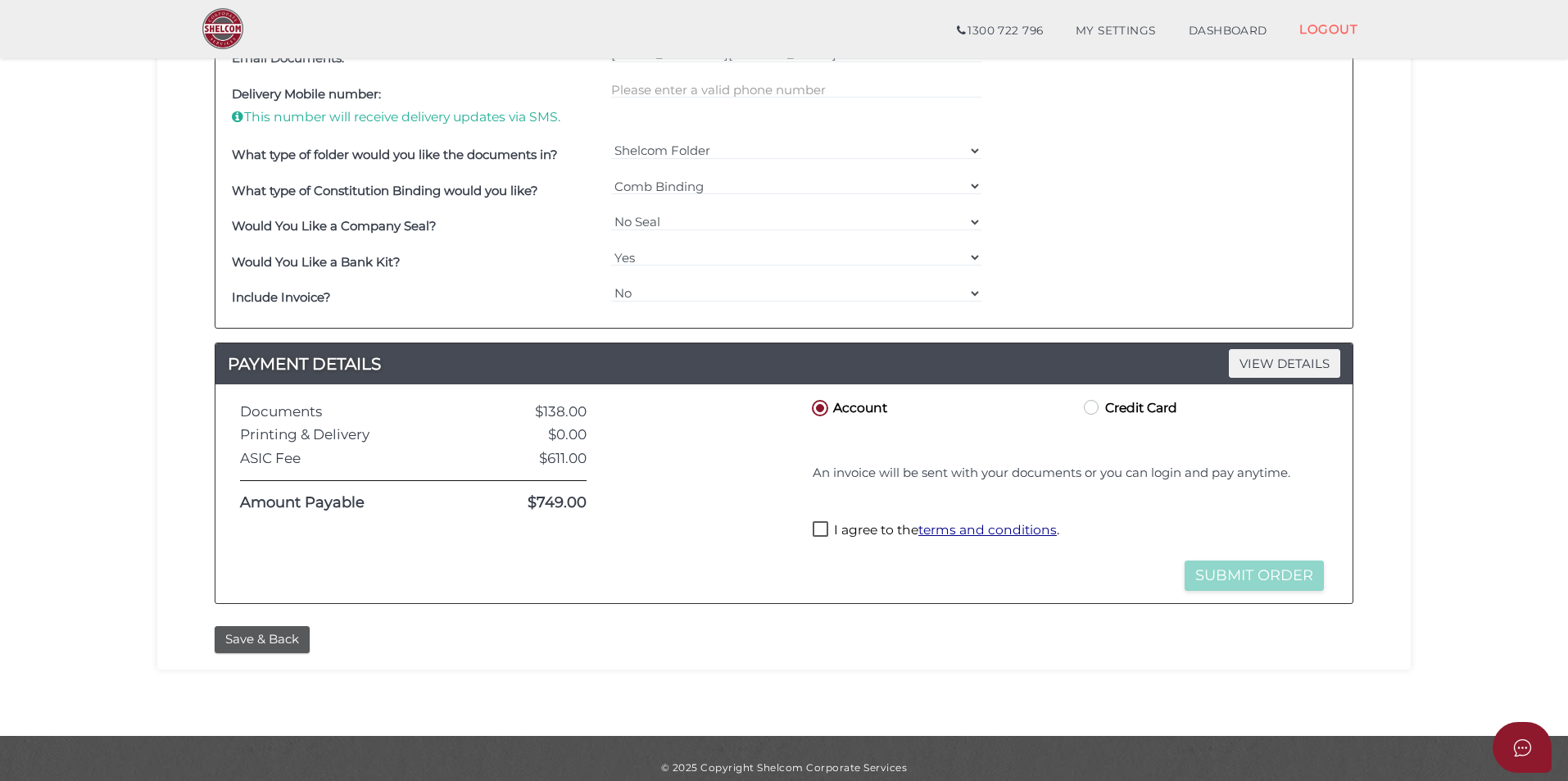
click at [830, 530] on label "I agree to the terms and conditions ." at bounding box center [936, 531] width 246 height 21
checkbox input "true"
click at [1110, 405] on label "Credit Card" at bounding box center [1128, 407] width 97 height 21
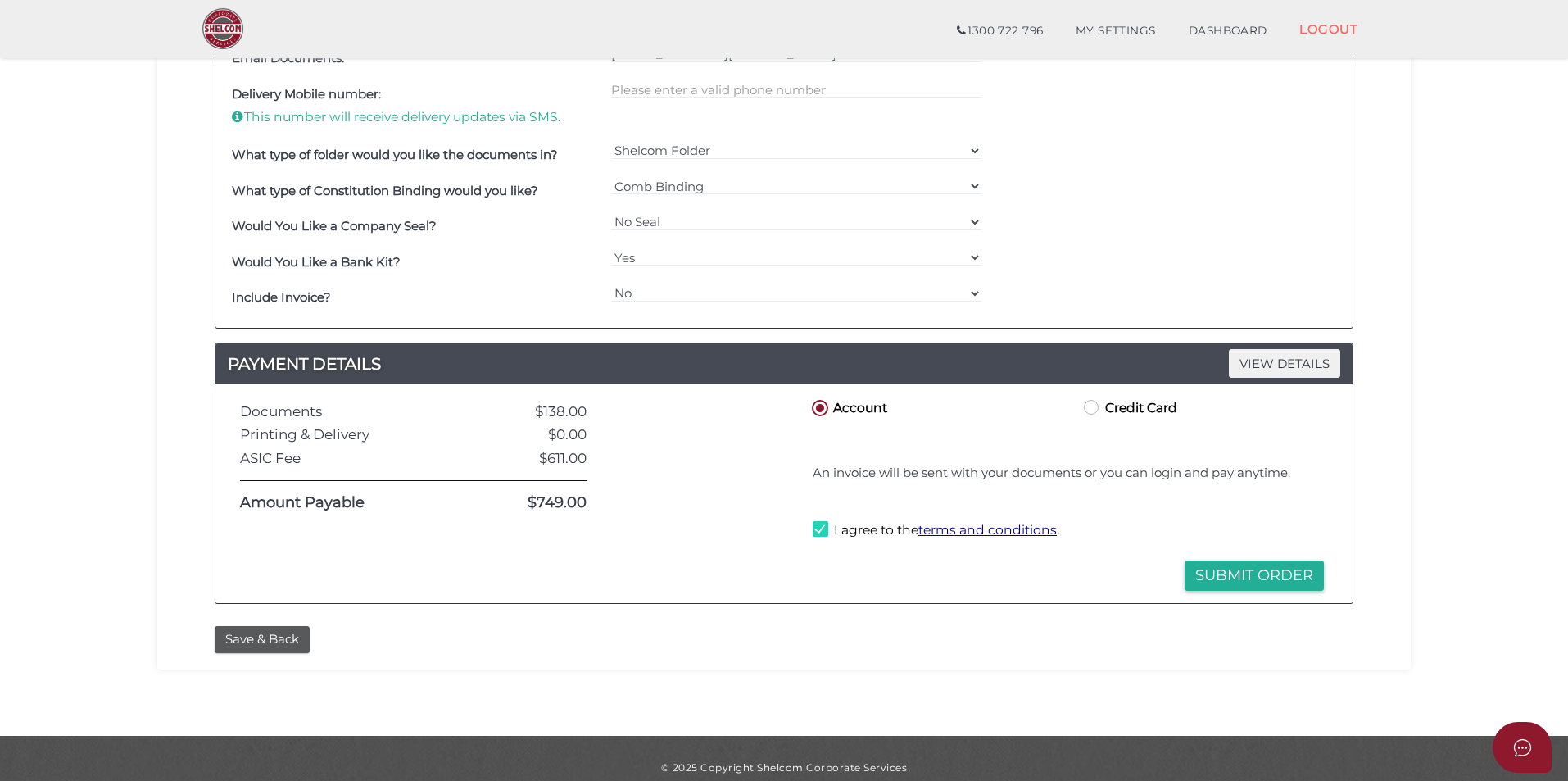
radio input "true"
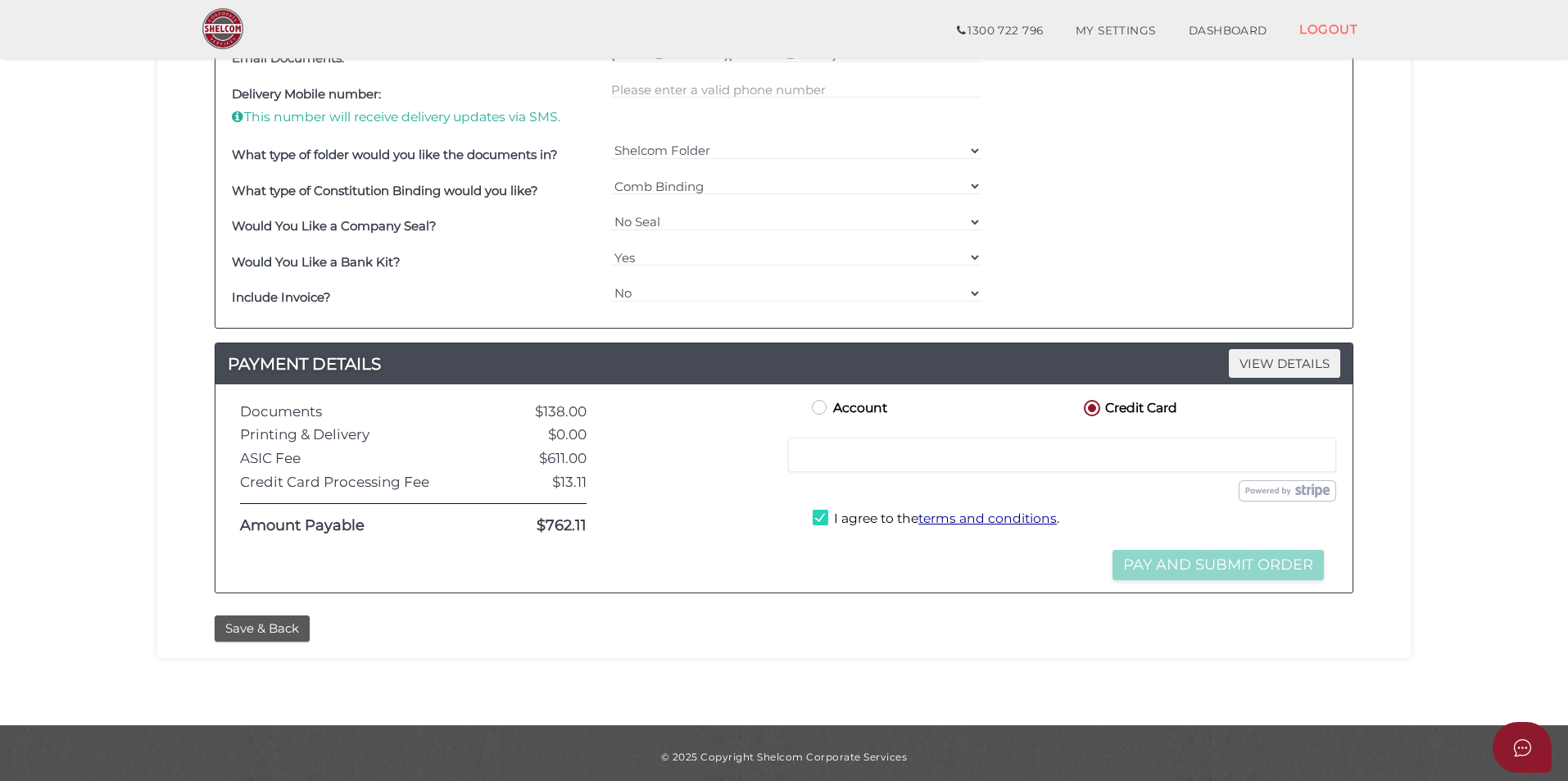
click at [852, 406] on label "Account" at bounding box center [848, 407] width 79 height 21
radio input "true"
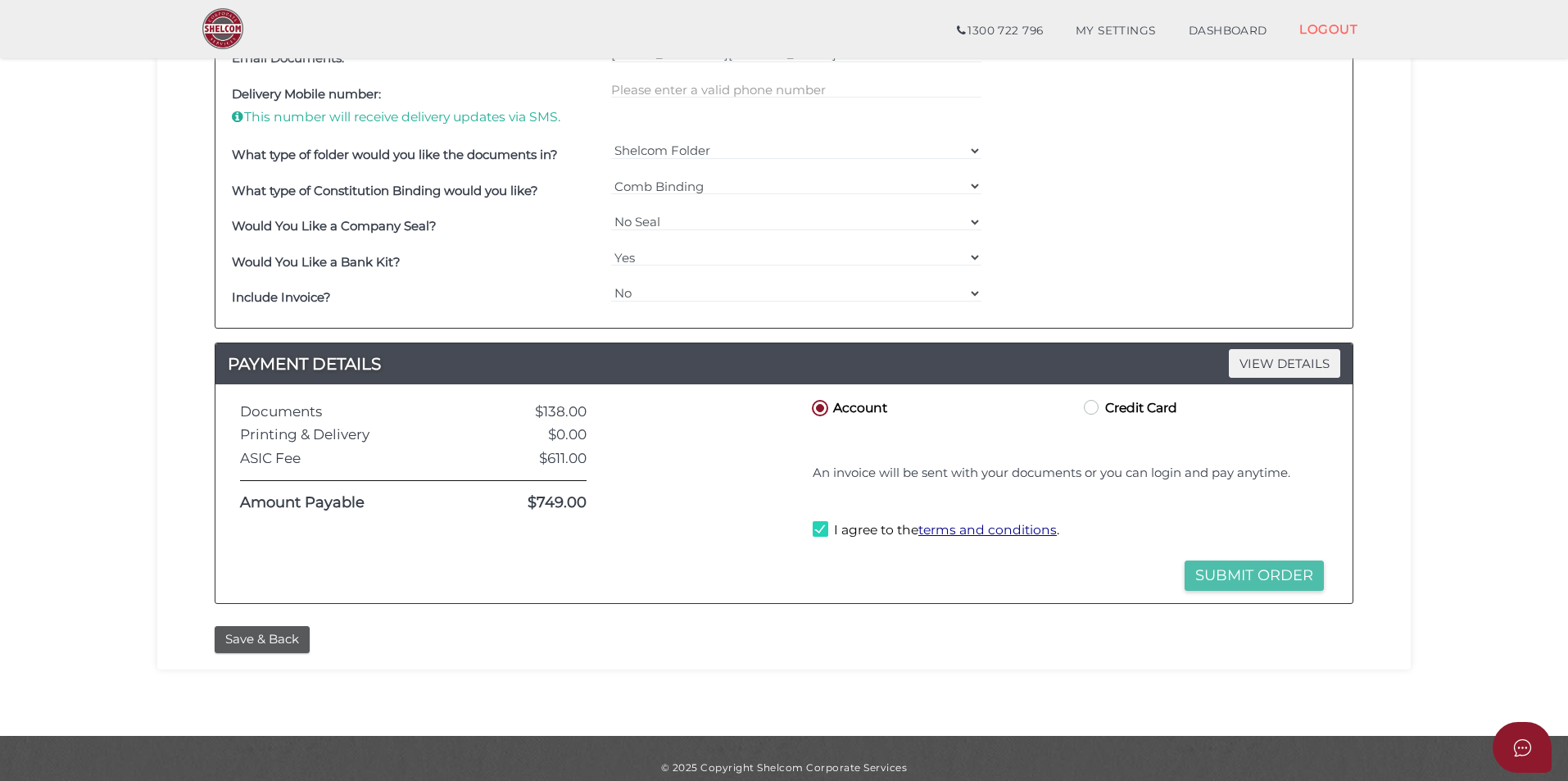
click at [1200, 586] on button "Submit Order" at bounding box center [1254, 575] width 139 height 30
